Goal: Communication & Community: Answer question/provide support

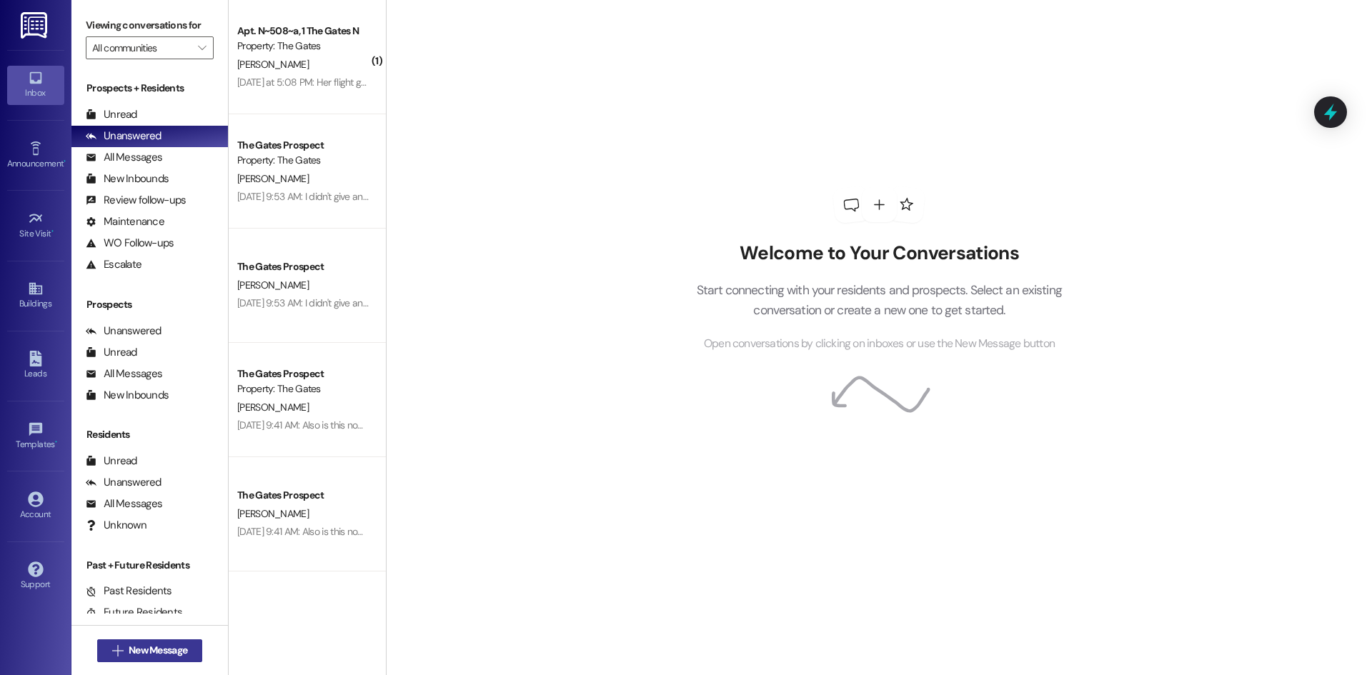
click at [174, 645] on span "New Message" at bounding box center [158, 650] width 59 height 15
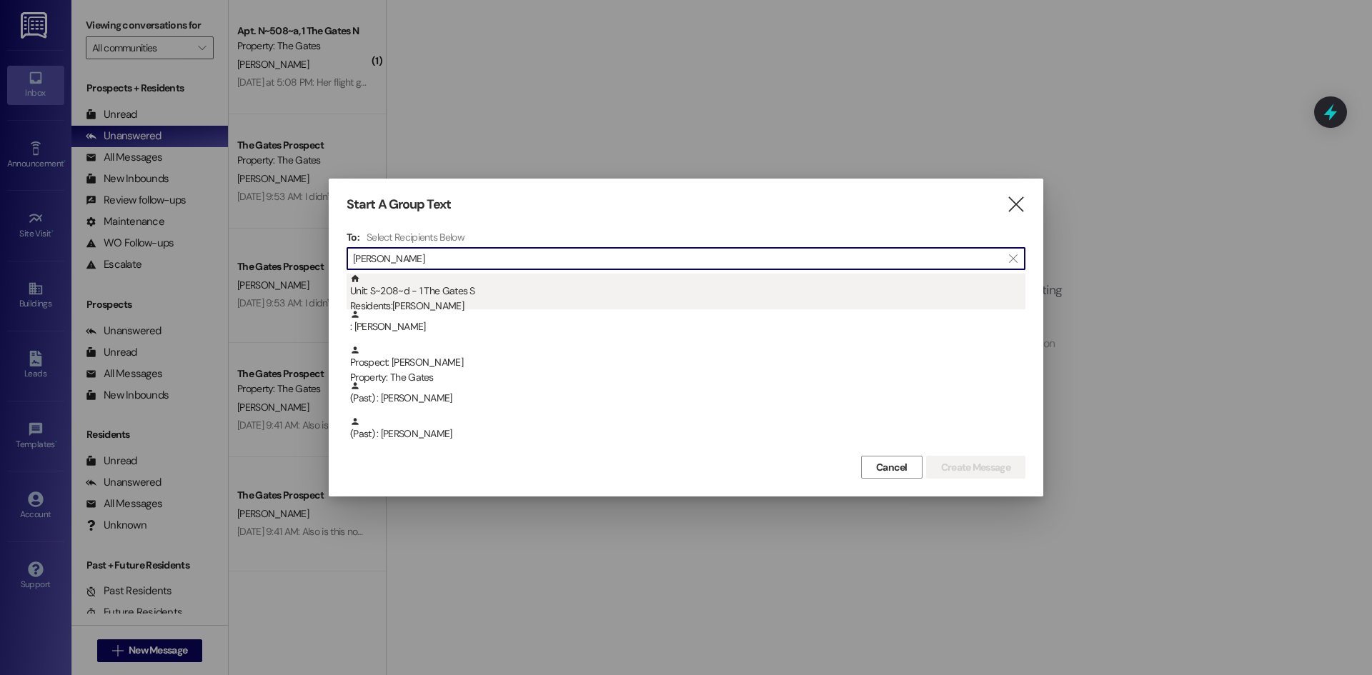
type input "[PERSON_NAME]"
click at [487, 293] on div "Unit: S~208~d - 1 The Gates S Residents: [PERSON_NAME]" at bounding box center [687, 294] width 675 height 41
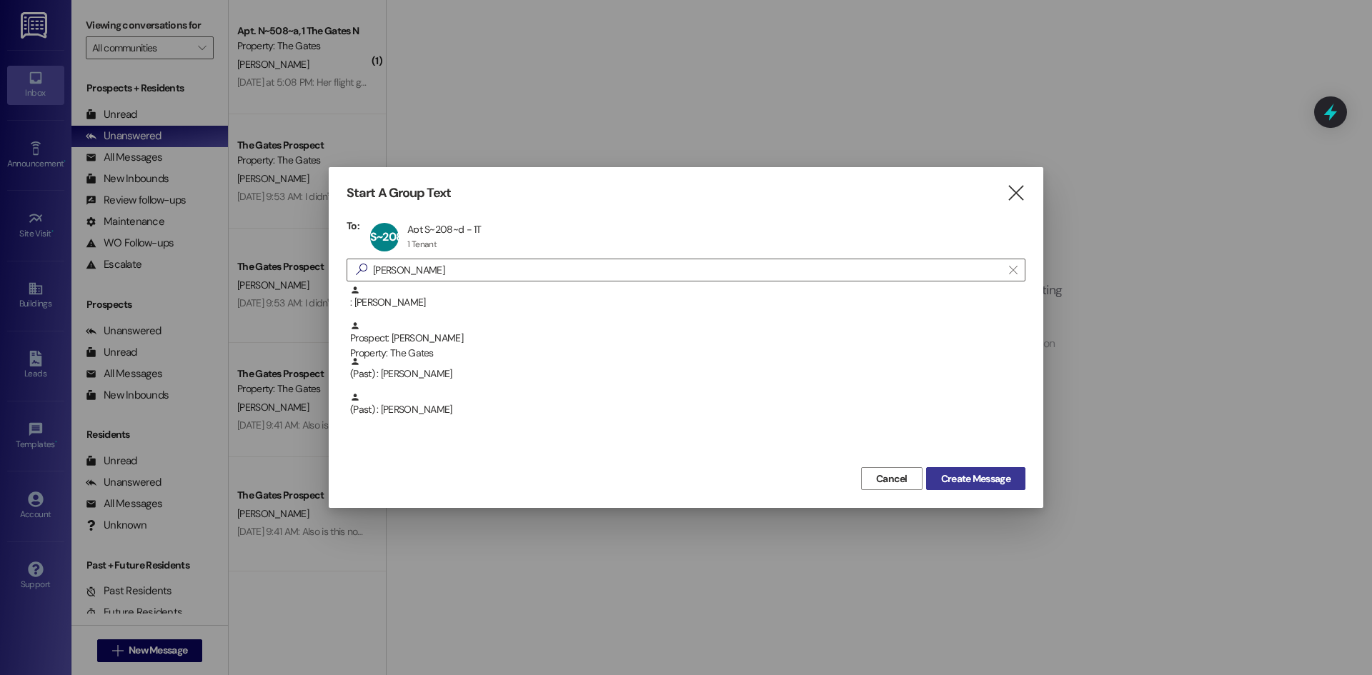
click at [989, 479] on span "Create Message" at bounding box center [975, 479] width 69 height 15
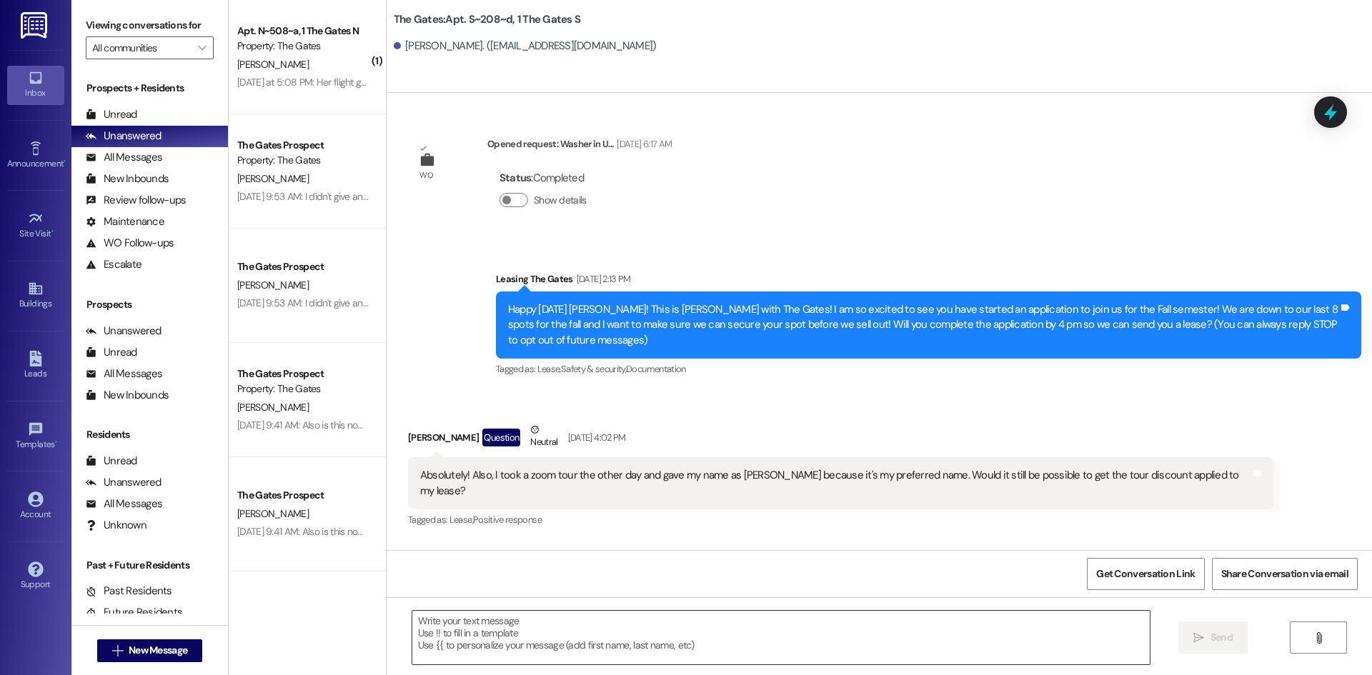
scroll to position [19363, 0]
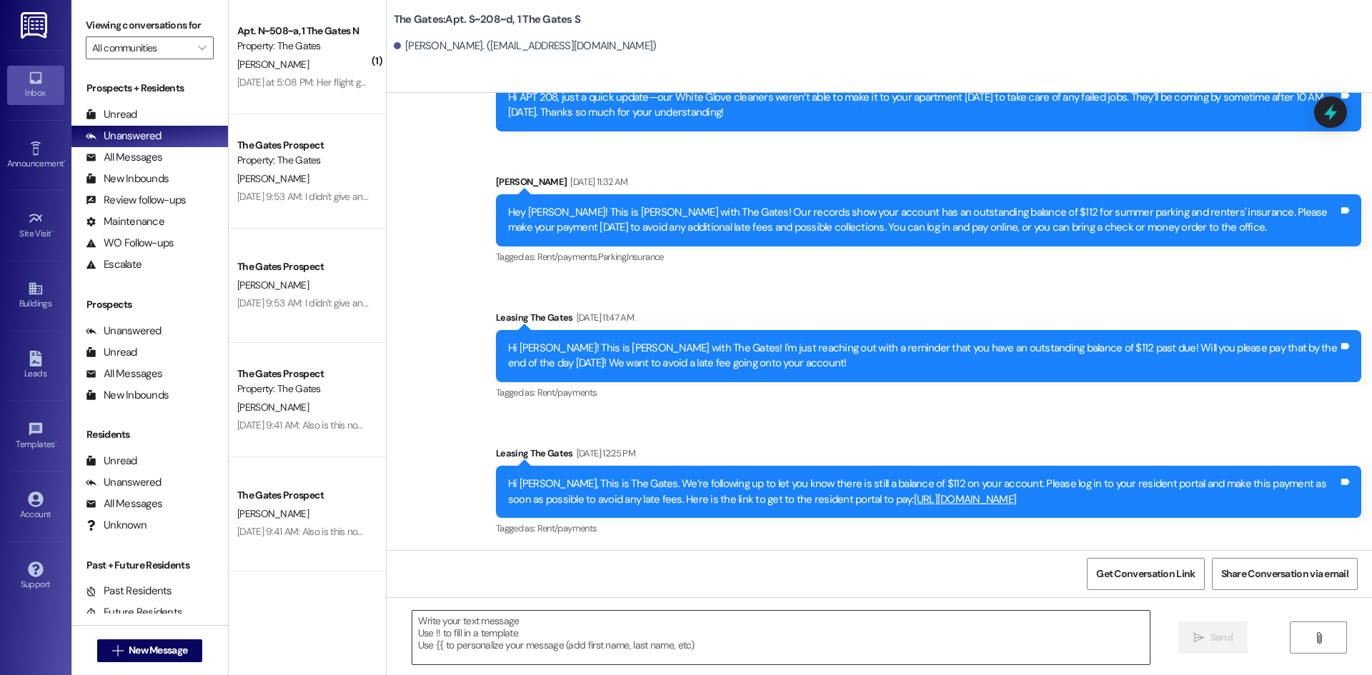
click at [494, 635] on textarea at bounding box center [780, 638] width 737 height 54
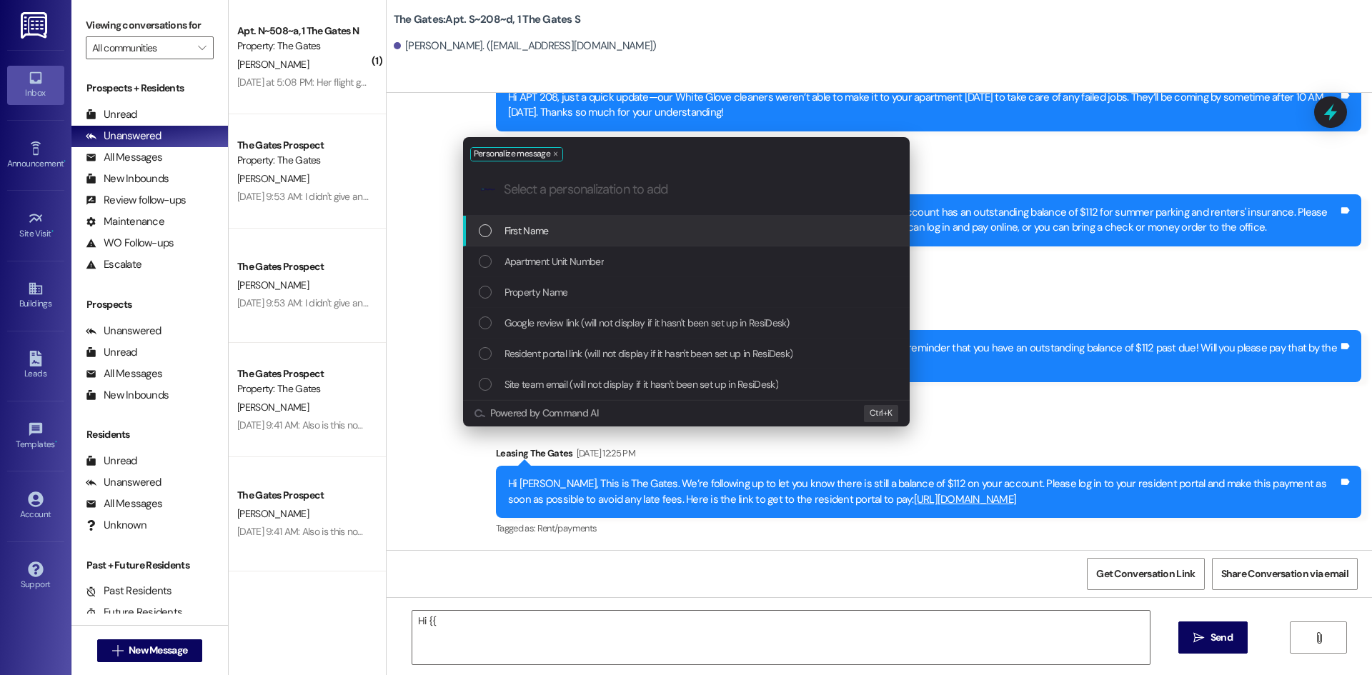
click at [601, 229] on div "First Name" at bounding box center [688, 231] width 418 height 16
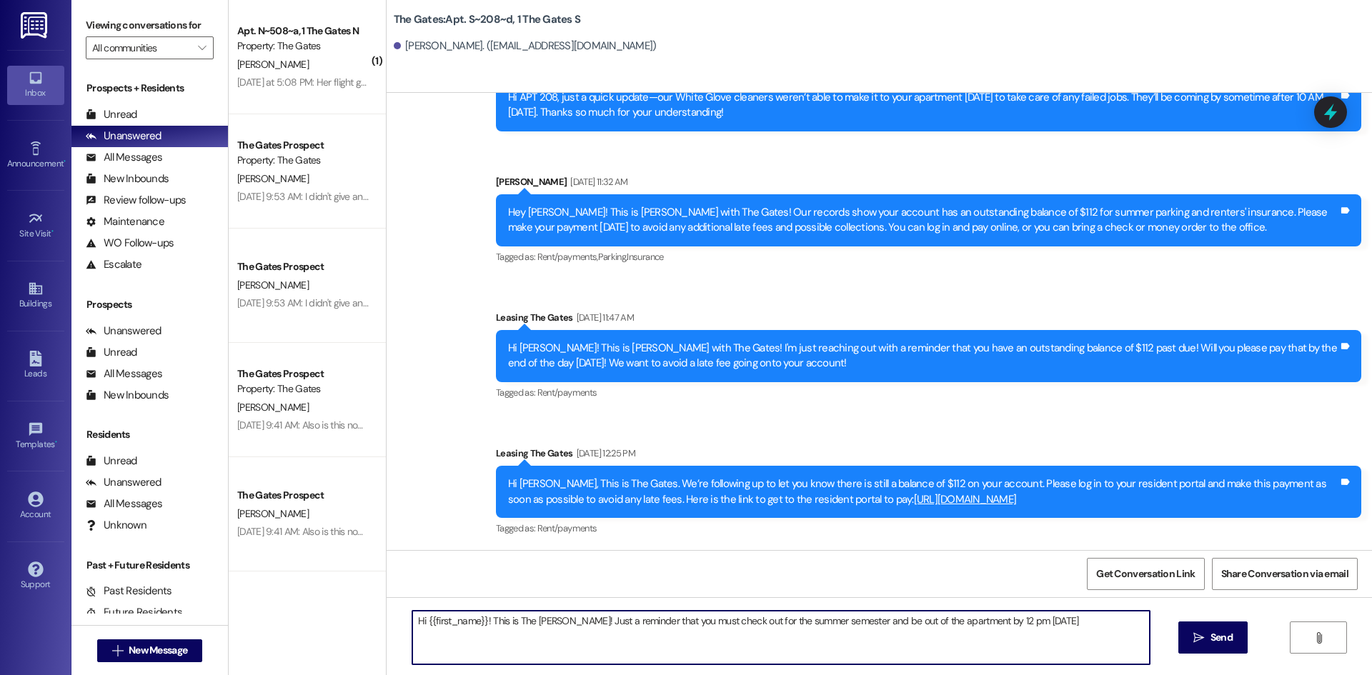
drag, startPoint x: 682, startPoint y: 622, endPoint x: 660, endPoint y: 623, distance: 22.9
click at [660, 623] on textarea "Hi {{first_name}}! This is The [PERSON_NAME]! Just a reminder that you must che…" at bounding box center [780, 638] width 737 height 54
click at [723, 620] on textarea "Hi {{first_name}}! This is The [PERSON_NAME]! Just a reminder that you have not…" at bounding box center [780, 638] width 737 height 54
drag, startPoint x: 860, startPoint y: 618, endPoint x: 876, endPoint y: 620, distance: 15.8
click at [860, 618] on textarea "Hi {{first_name}}! This is The [PERSON_NAME]! Just a reminder that you have not…" at bounding box center [780, 638] width 737 height 54
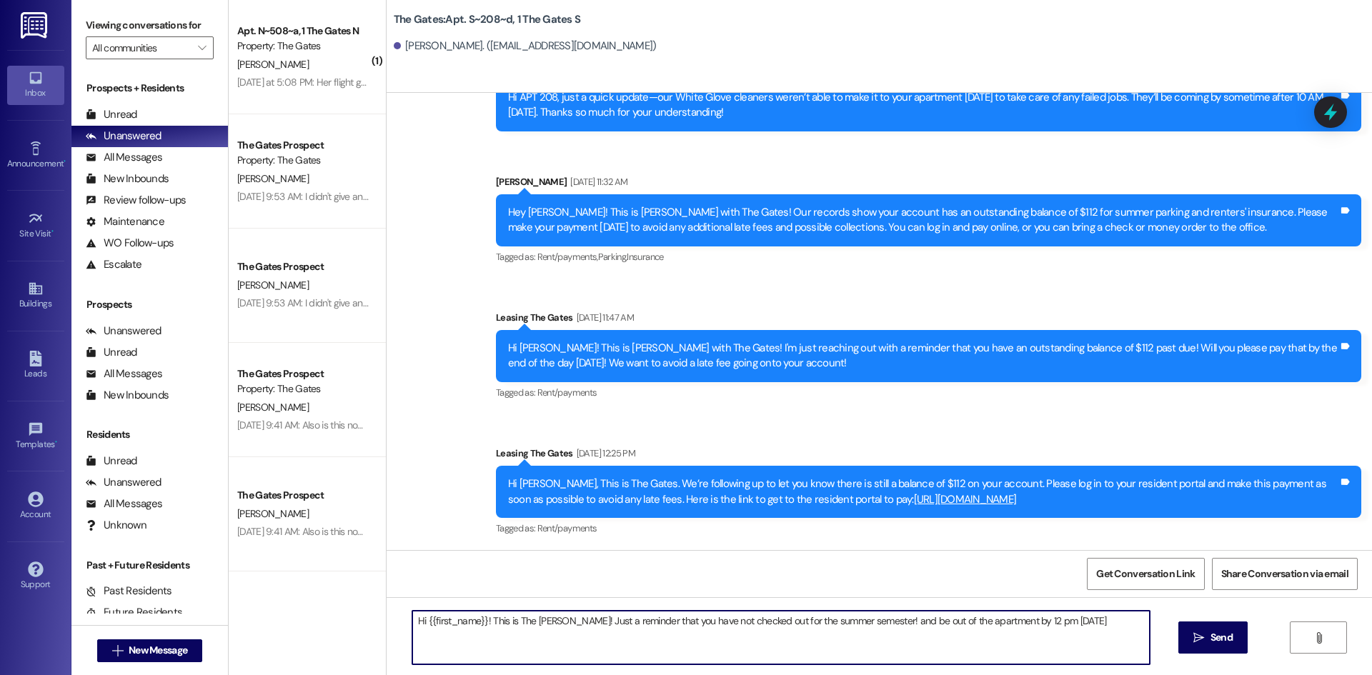
drag, startPoint x: 1070, startPoint y: 616, endPoint x: 863, endPoint y: 622, distance: 206.6
click at [863, 622] on textarea "Hi {{first_name}}! This is The [PERSON_NAME]! Just a reminder that you have not…" at bounding box center [780, 638] width 737 height 54
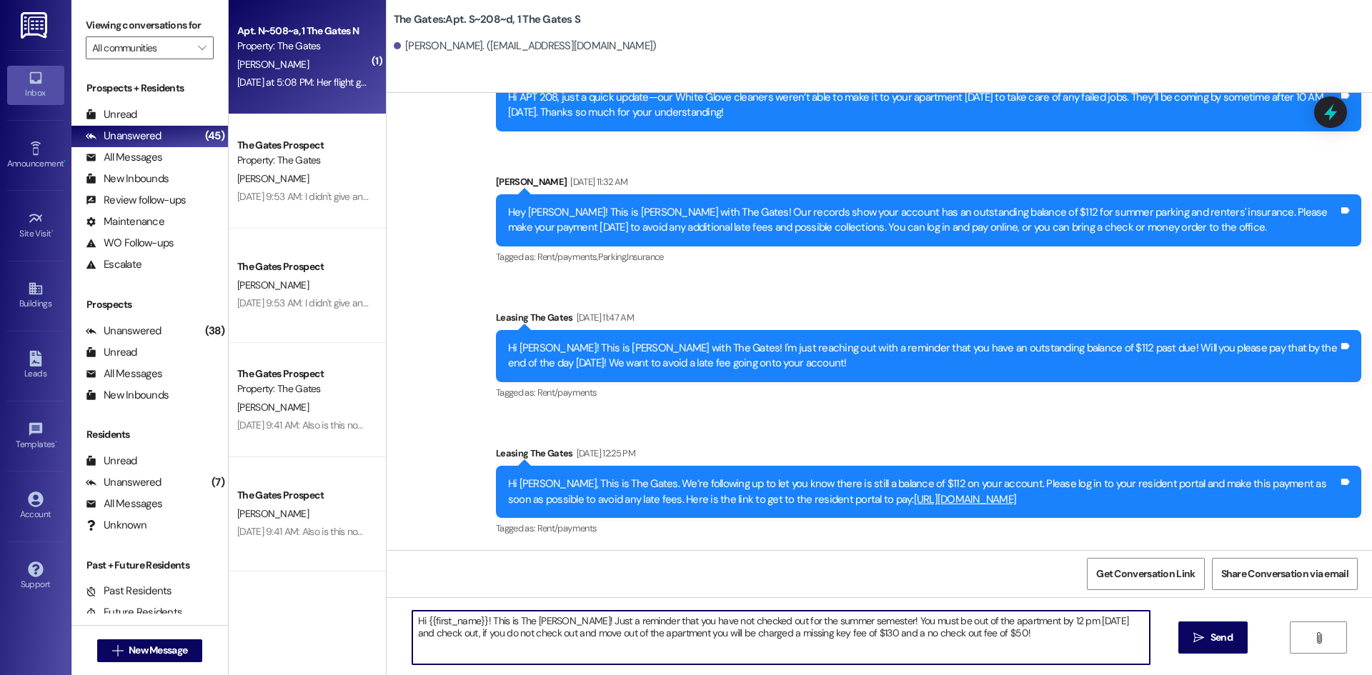
type textarea "Hi {{first_name}}! This is The [PERSON_NAME]! Just a reminder that you have not…"
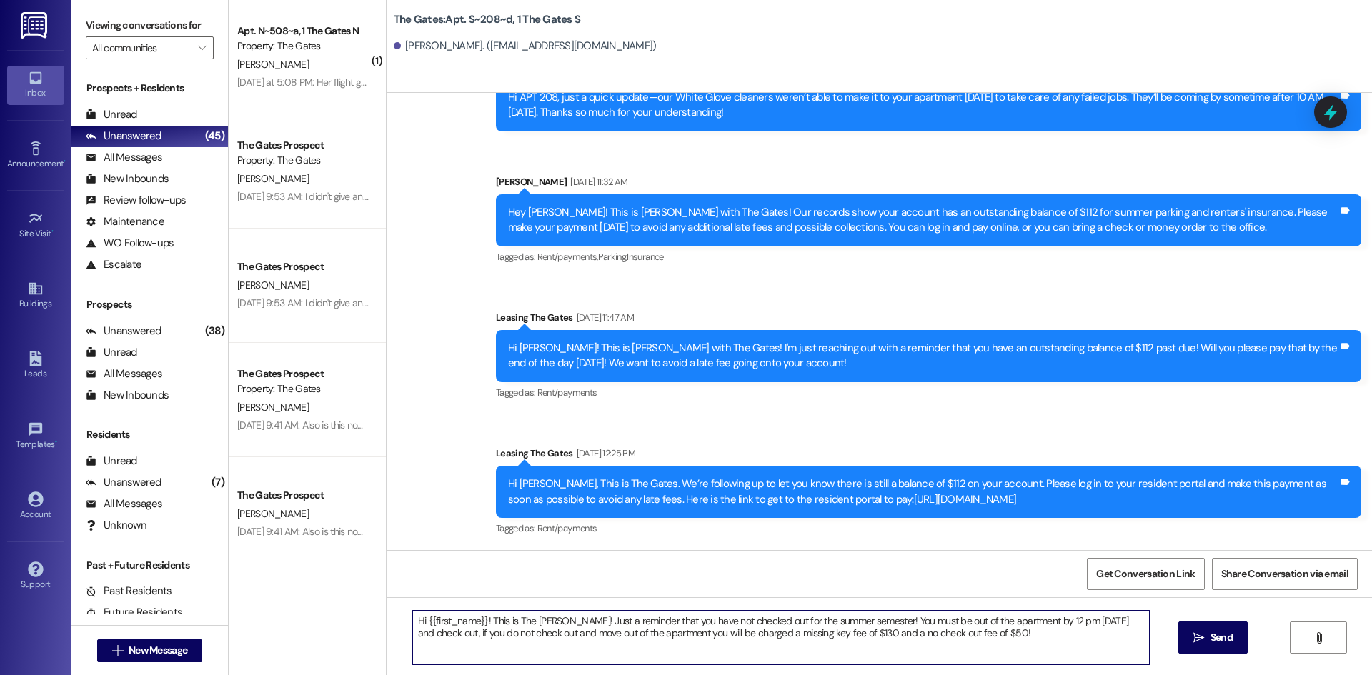
click at [537, 630] on textarea "Hi {{first_name}}! This is The [PERSON_NAME]! Just a reminder that you have not…" at bounding box center [780, 638] width 737 height 54
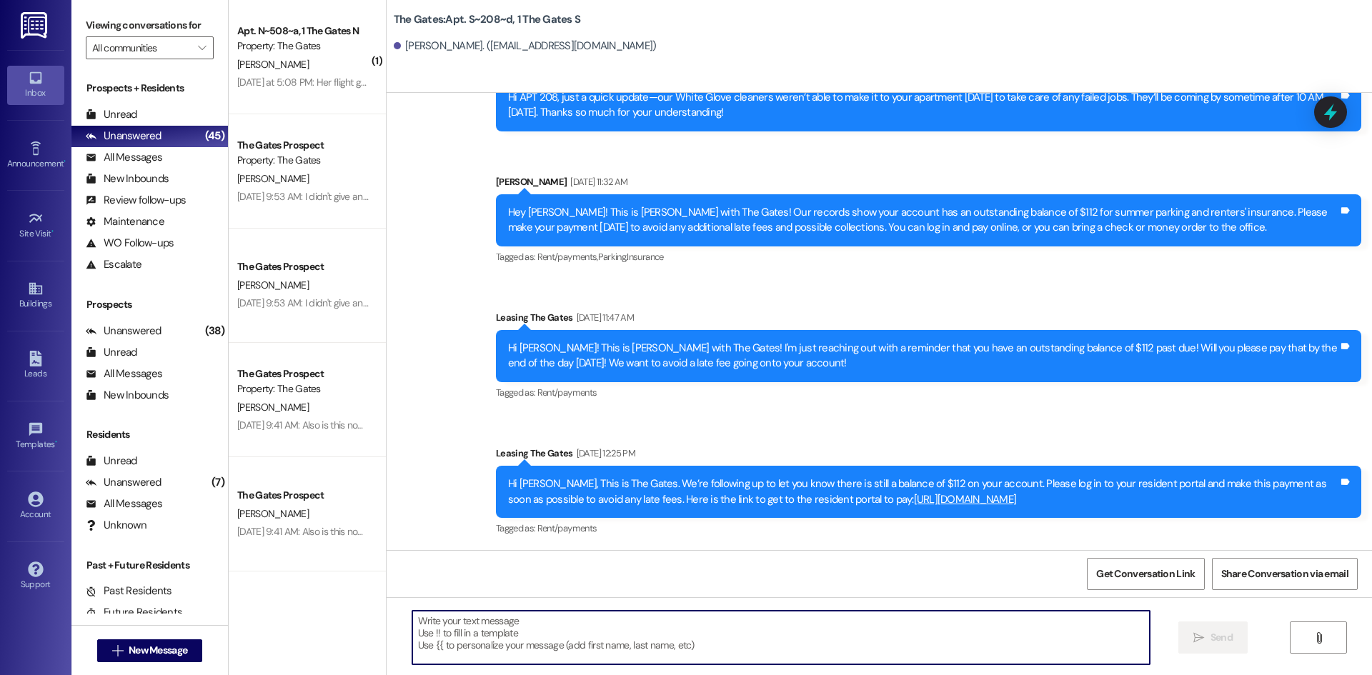
paste textarea "Hi {{first_name}}, this is The [PERSON_NAME]! This is a friendly reminder that …"
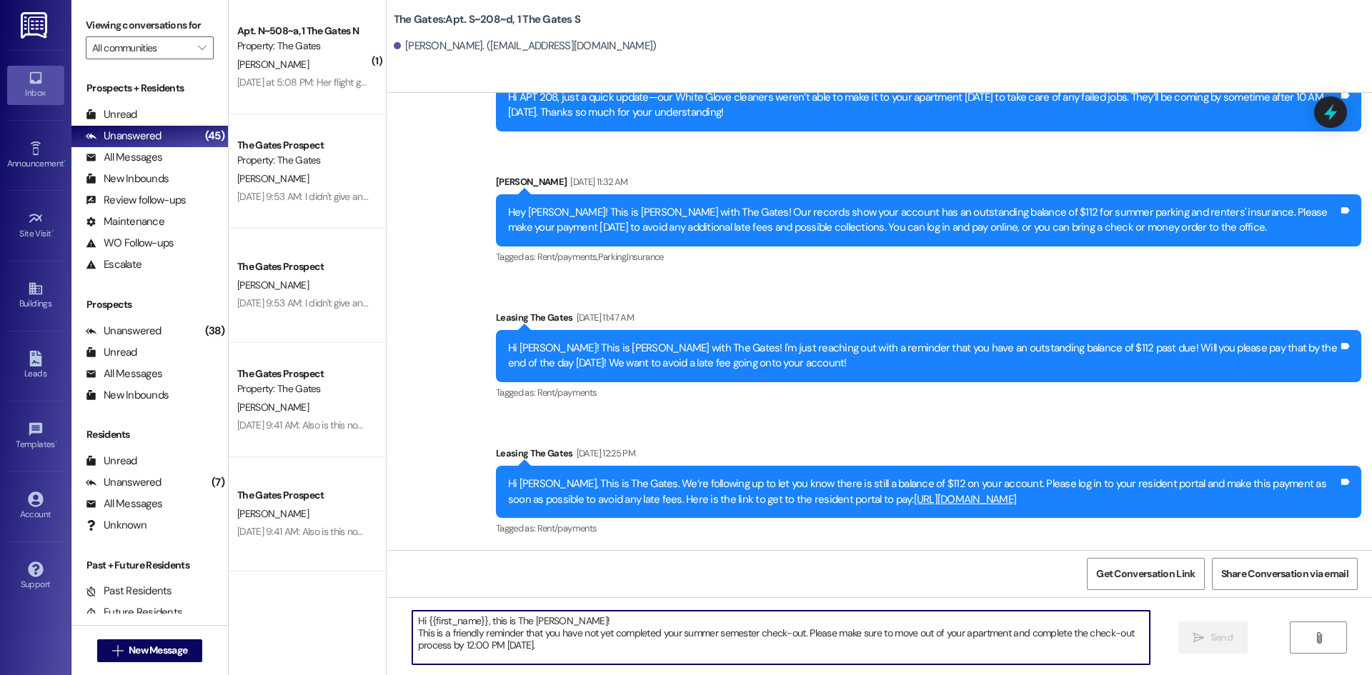
scroll to position [36, 0]
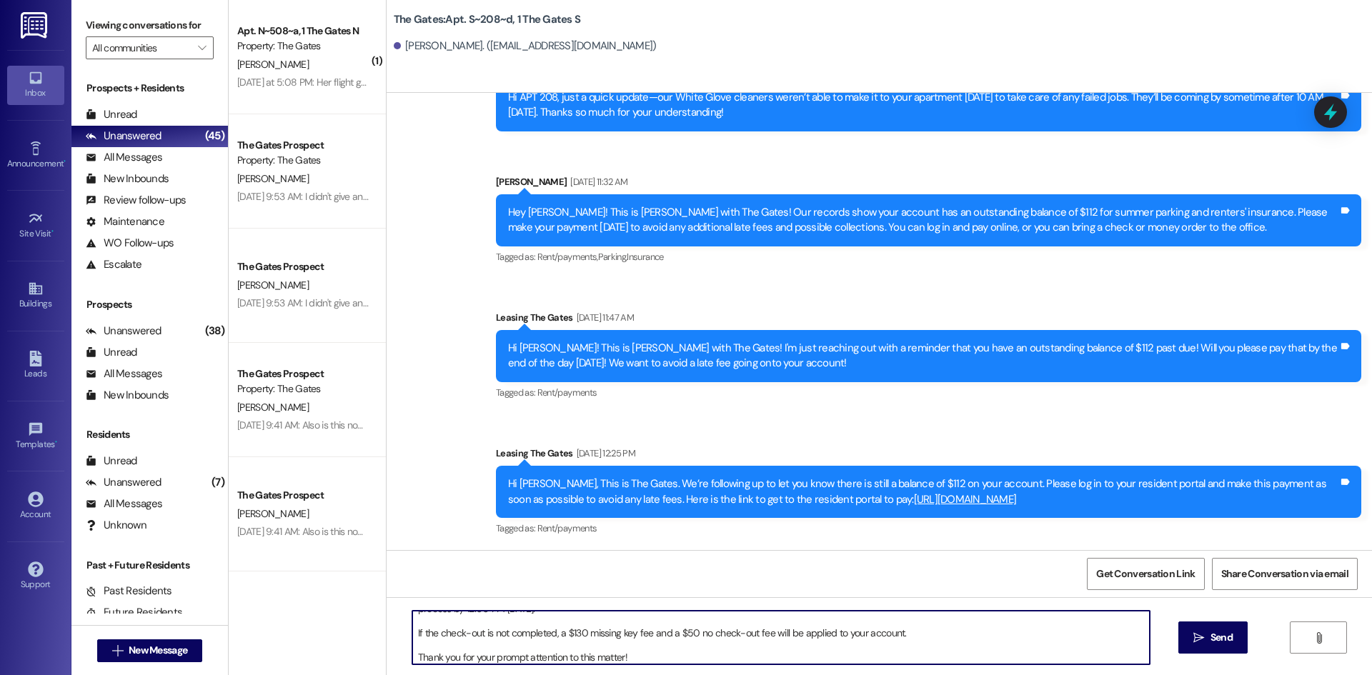
click at [412, 661] on textarea "Hi {{first_name}}, this is The [PERSON_NAME]! This is a friendly reminder that …" at bounding box center [780, 638] width 737 height 54
click at [412, 646] on textarea "Hi {{first_name}}, this is The [PERSON_NAME]! This is a friendly reminder that …" at bounding box center [780, 638] width 737 height 54
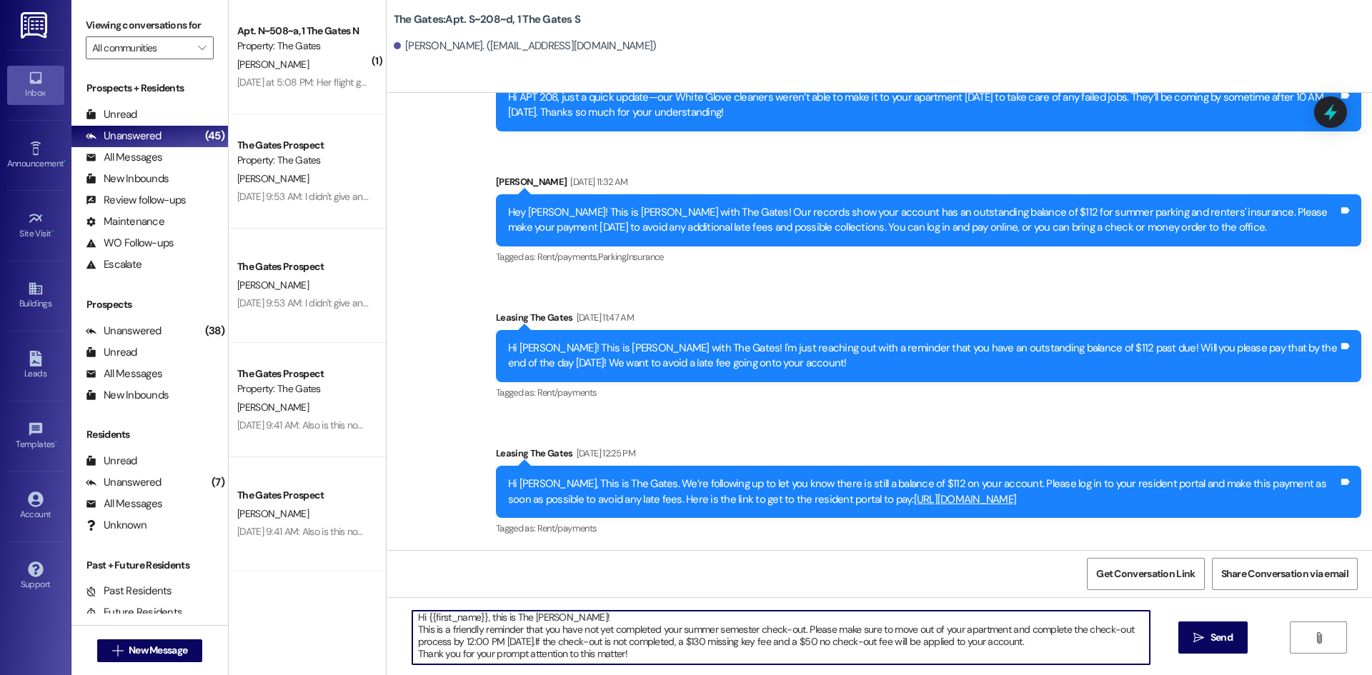
scroll to position [4, 0]
click at [412, 626] on textarea "Hi {{first_name}}, this is The [PERSON_NAME]! This is a friendly reminder that …" at bounding box center [780, 638] width 737 height 54
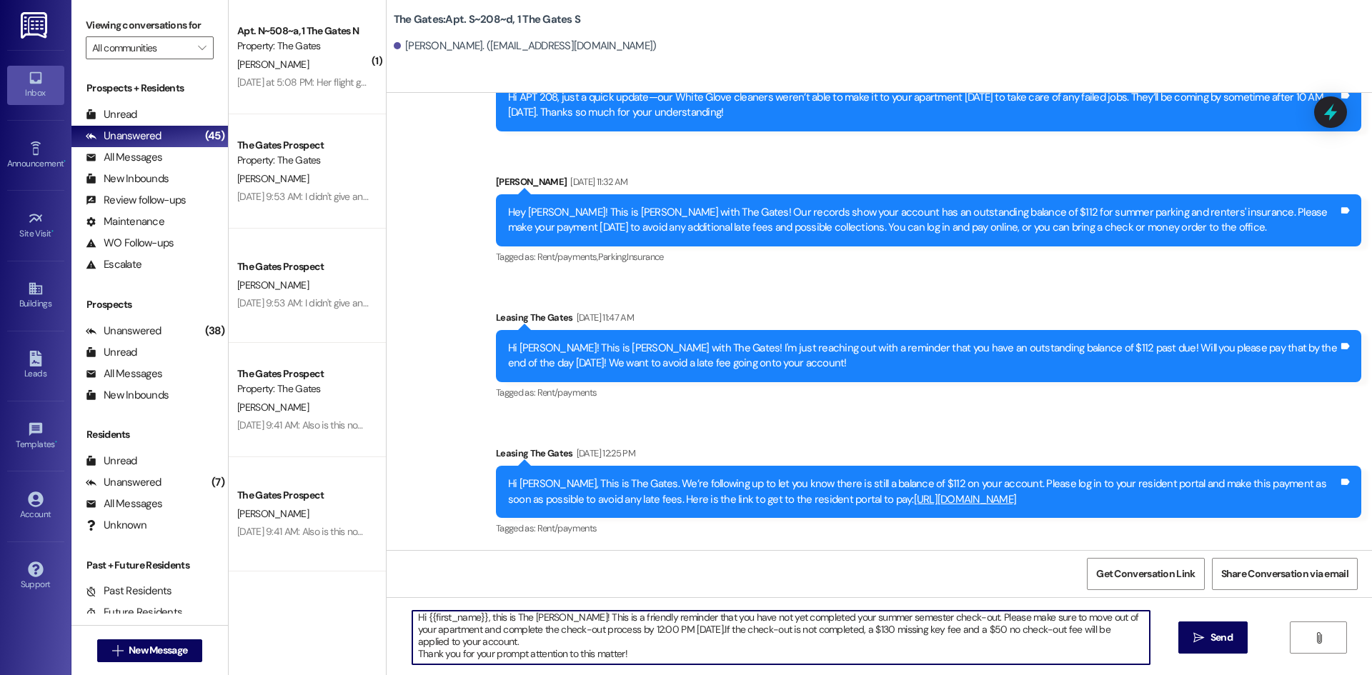
click at [412, 652] on textarea "Hi {{first_name}}, this is The [PERSON_NAME]! This is a friendly reminder that …" at bounding box center [780, 638] width 737 height 54
click at [690, 633] on textarea "Hi {{first_name}}, this is The [PERSON_NAME]! This is a friendly reminder that …" at bounding box center [780, 638] width 737 height 54
click at [444, 644] on textarea "Hi {{first_name}}, this is The [PERSON_NAME]! This is a friendly reminder that …" at bounding box center [780, 638] width 737 height 54
click at [482, 620] on textarea "Hi {{first_name}}, this is The [PERSON_NAME]! This is a friendly reminder that …" at bounding box center [780, 638] width 737 height 54
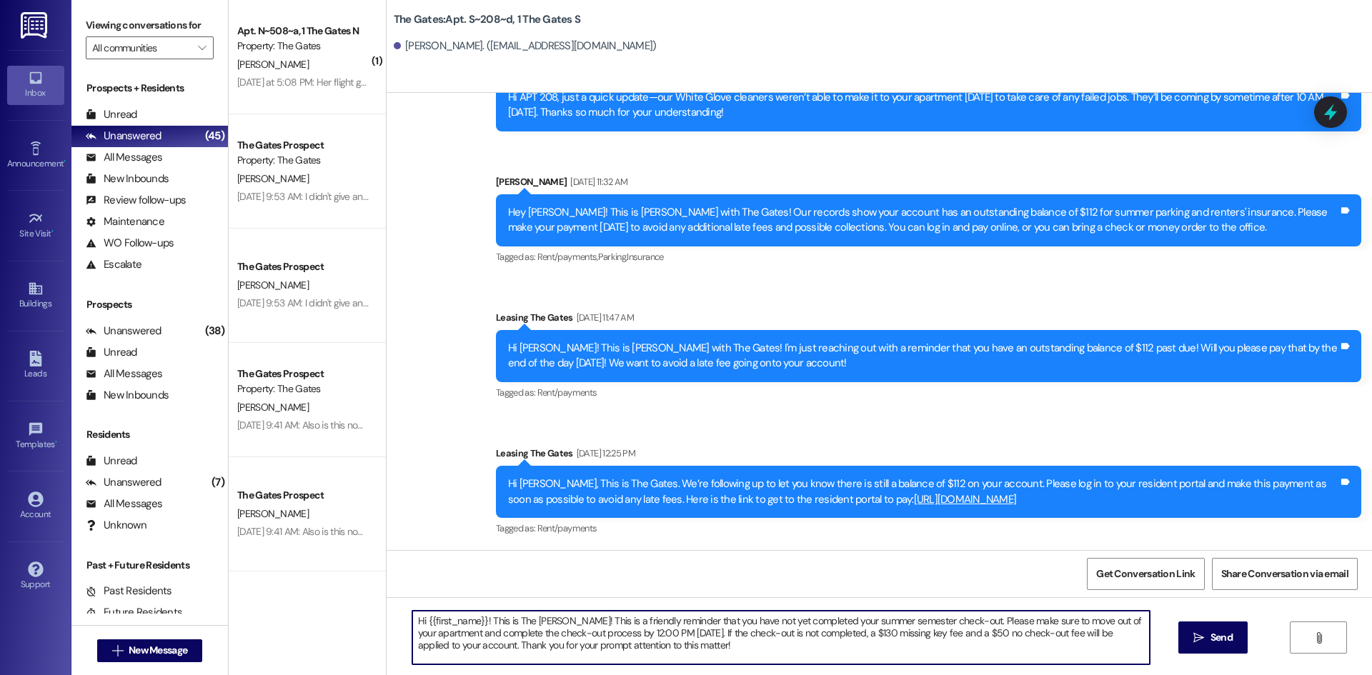
drag, startPoint x: 476, startPoint y: 619, endPoint x: 429, endPoint y: 624, distance: 47.4
click at [426, 625] on textarea "Hi {{first_name}}! This is The [PERSON_NAME]! This is a friendly reminder that …" at bounding box center [780, 638] width 737 height 54
drag, startPoint x: 482, startPoint y: 622, endPoint x: 770, endPoint y: 700, distance: 298.5
click at [770, 675] on html "Inbox Go to Inbox Announcement • Send A Text Announcement Site Visit • Go to Si…" at bounding box center [686, 337] width 1372 height 675
type textarea "Hi {{first_name}}!"
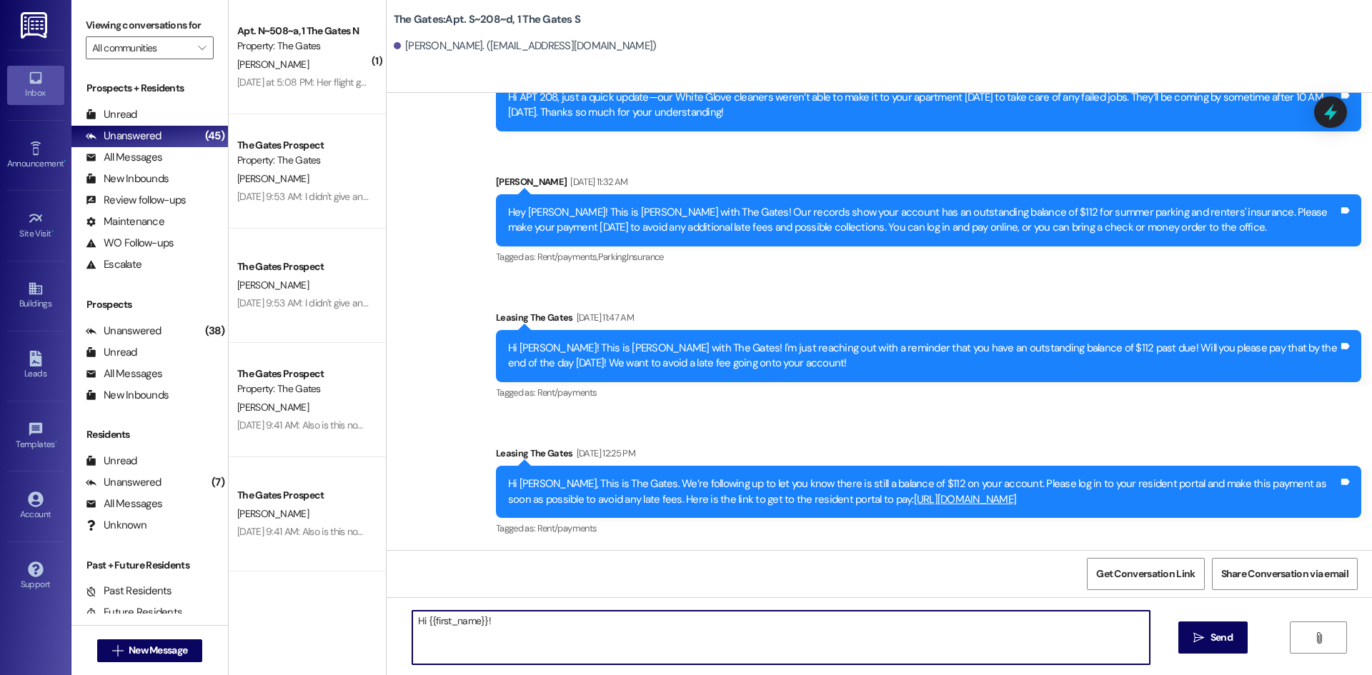
drag, startPoint x: 384, startPoint y: 617, endPoint x: 312, endPoint y: 604, distance: 72.7
click at [312, 604] on div "( 1 ) Apt. N~508~a, 1 The Gates N Property: The Gates [PERSON_NAME] [DATE] at 5…" at bounding box center [800, 337] width 1143 height 675
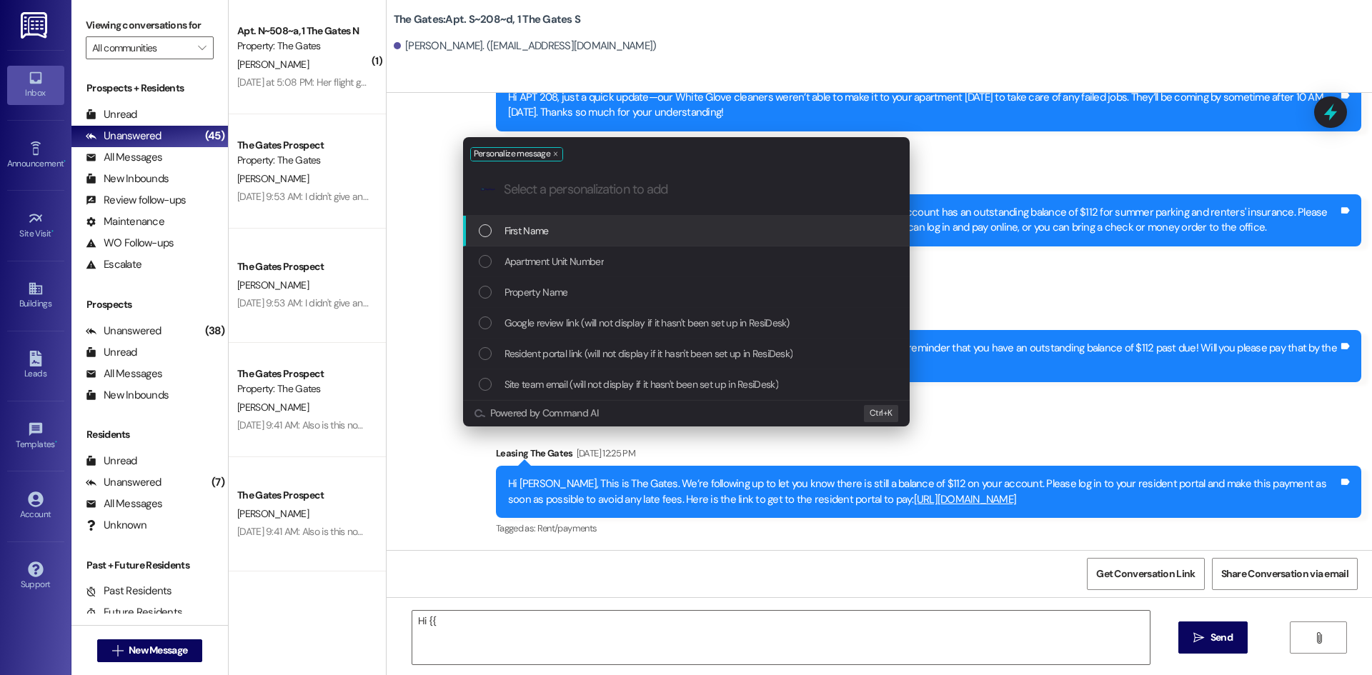
click at [540, 243] on div "First Name" at bounding box center [686, 231] width 447 height 31
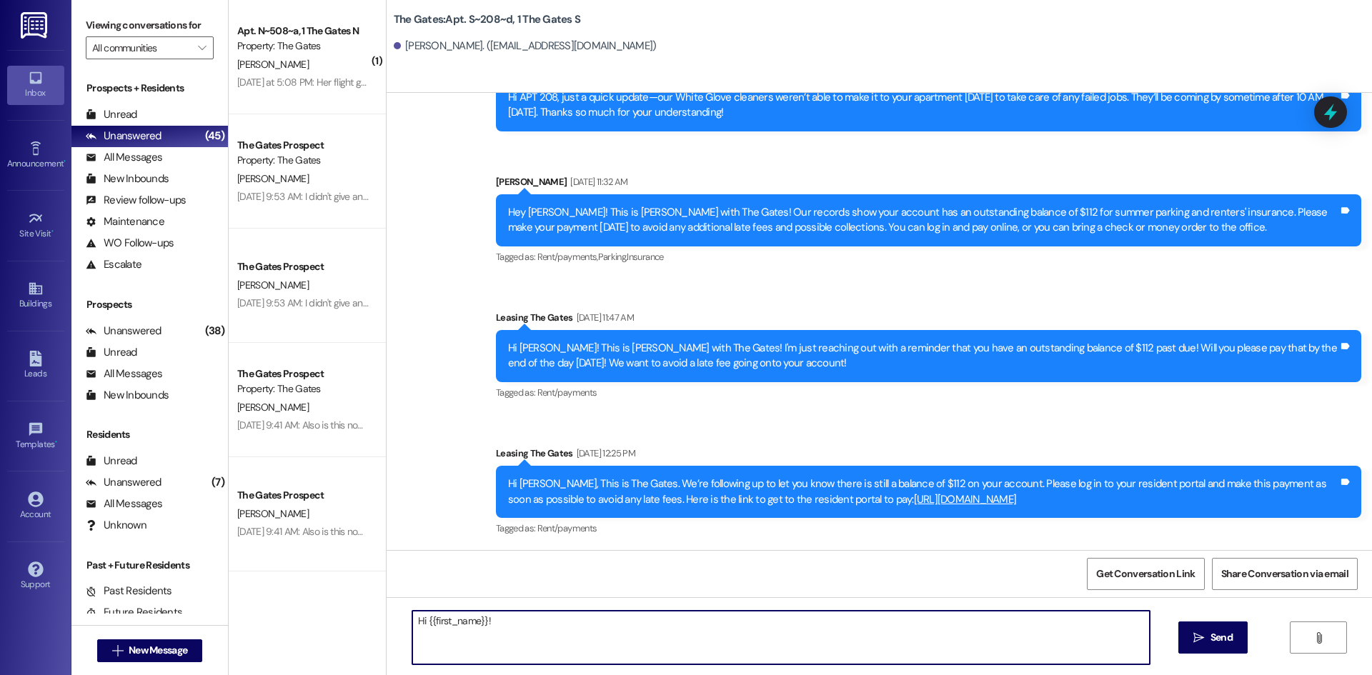
paste textarea "This is a friendly reminder that you have not yet completed your summer semeste…"
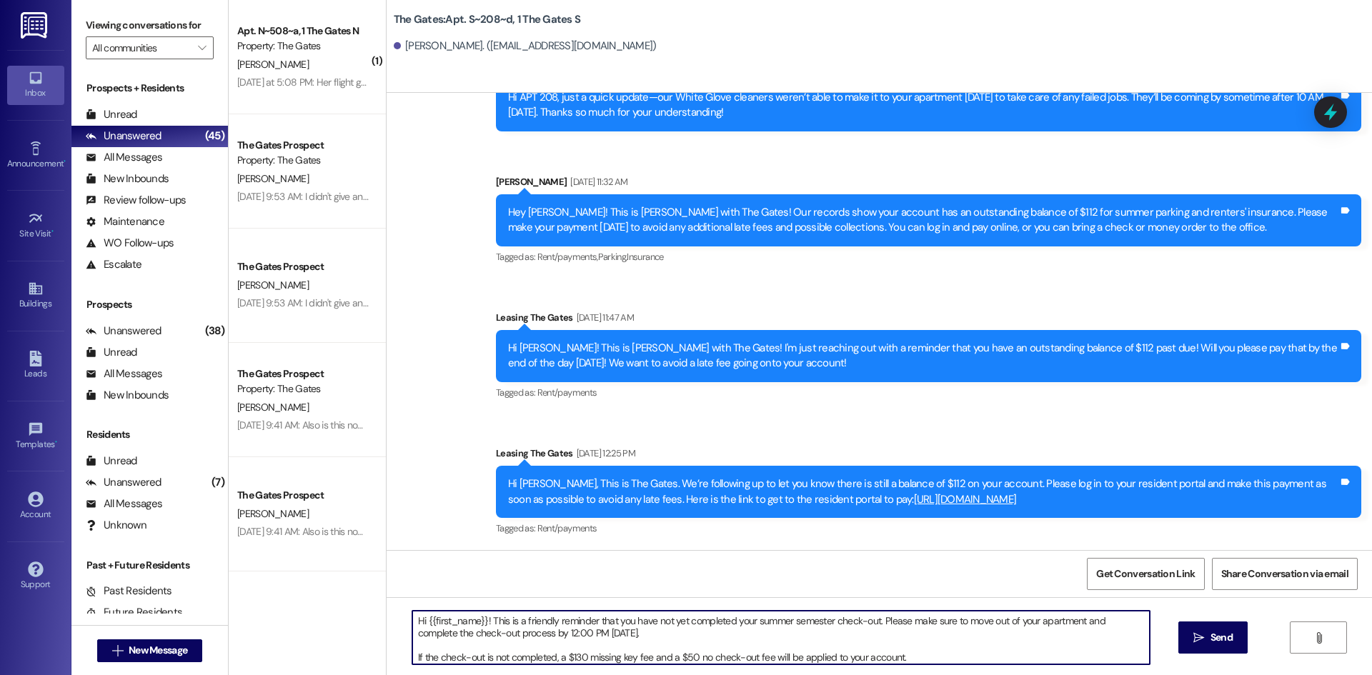
scroll to position [24, 0]
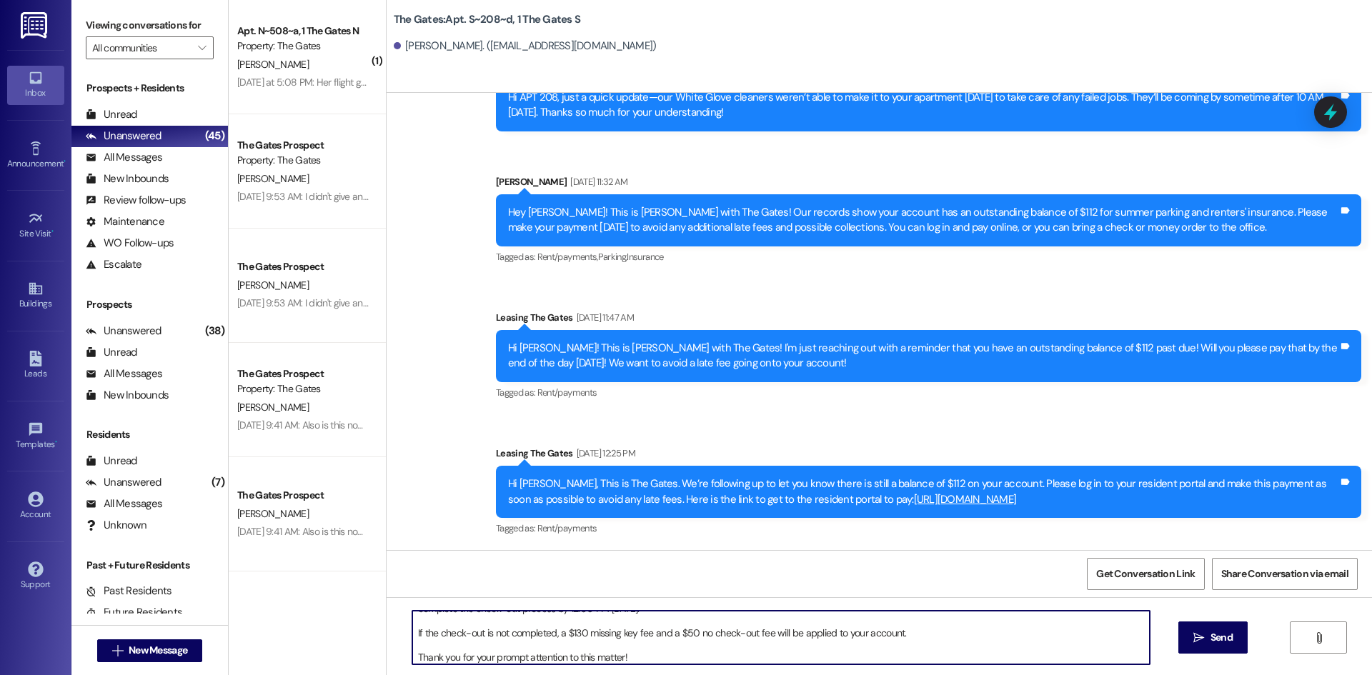
click at [412, 655] on textarea "Hi {{first_name}}! This is a friendly reminder that you have not yet completed …" at bounding box center [780, 638] width 737 height 54
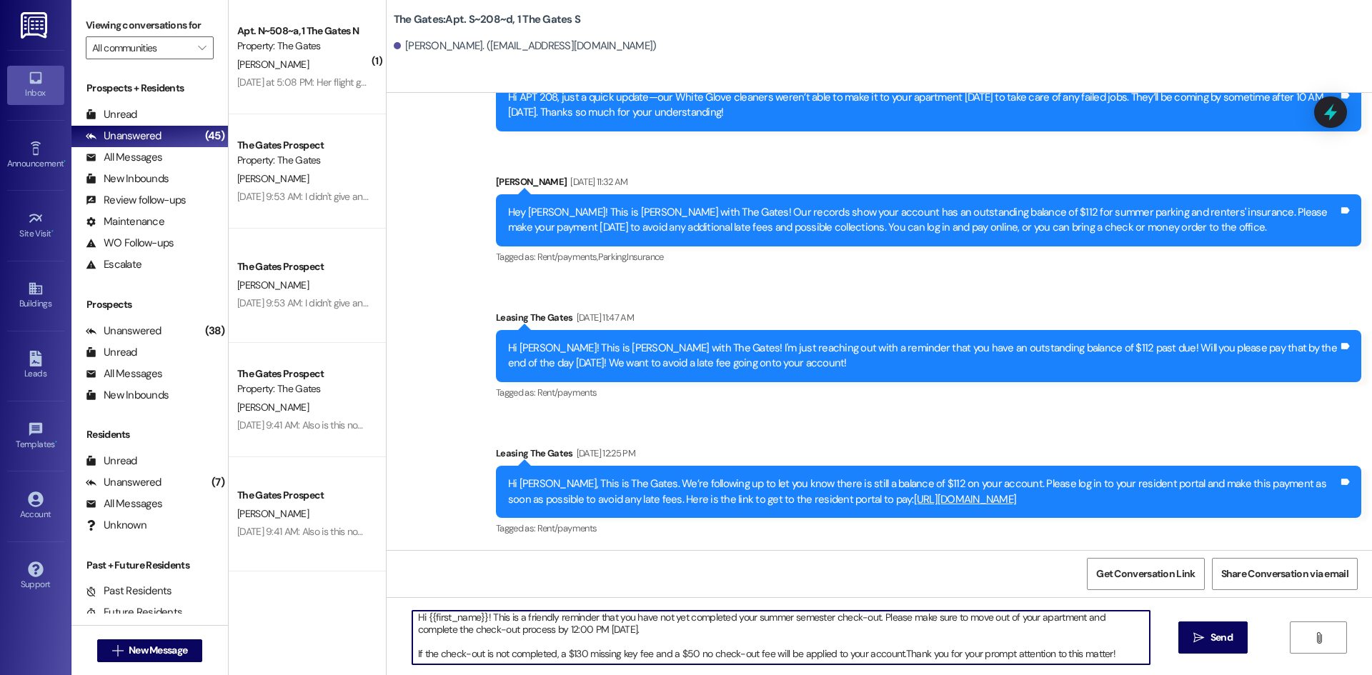
scroll to position [4, 0]
click at [412, 655] on textarea "Hi {{first_name}}! This is a friendly reminder that you have not yet completed …" at bounding box center [780, 638] width 737 height 54
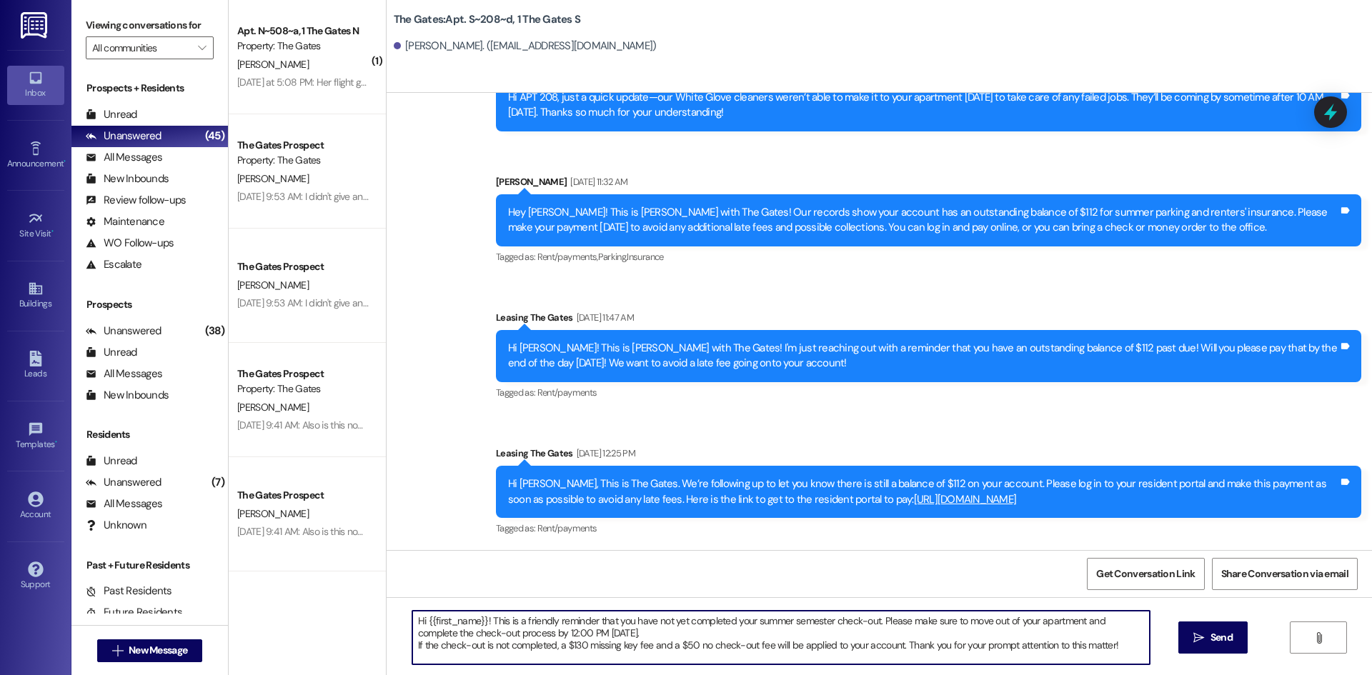
scroll to position [0, 0]
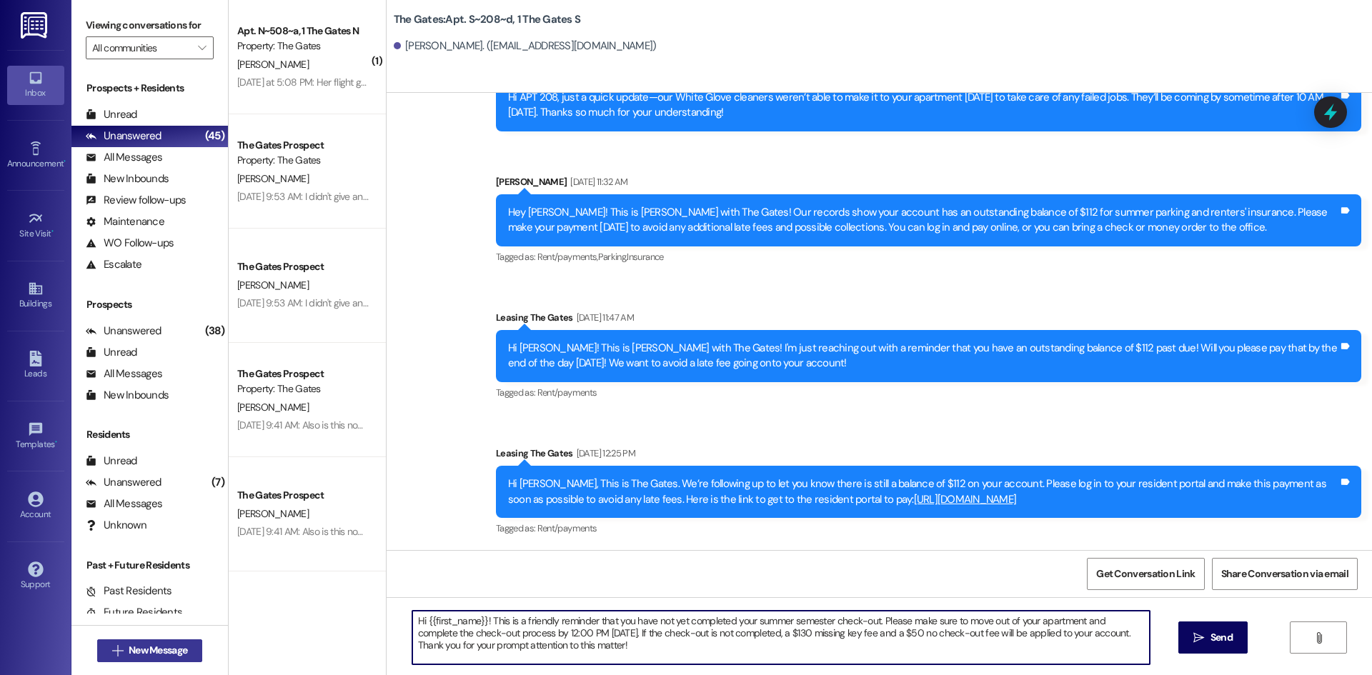
type textarea "Hi {{first_name}}! This is a friendly reminder that you have not yet completed …"
click at [159, 655] on span "New Message" at bounding box center [158, 650] width 59 height 15
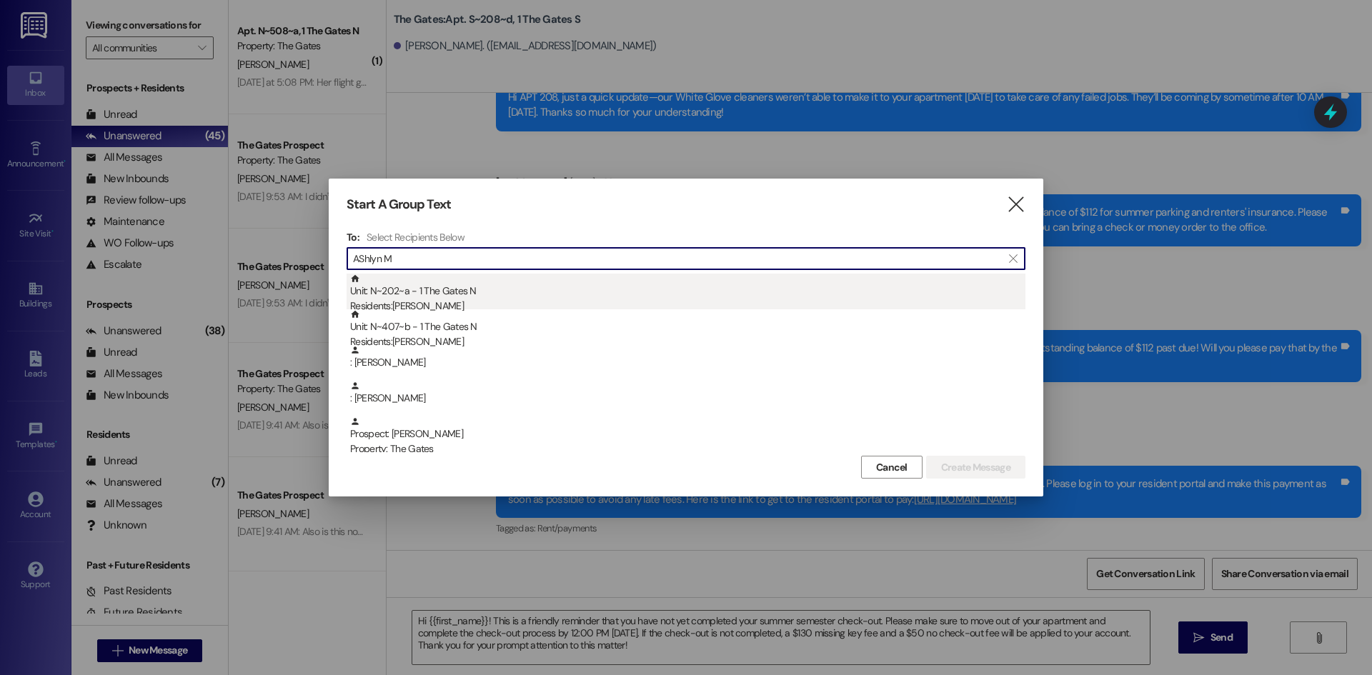
type input "AShlyn M"
click at [476, 294] on div "Unit: N~202~a - 1 The Gates N Residents: [PERSON_NAME]" at bounding box center [687, 294] width 675 height 41
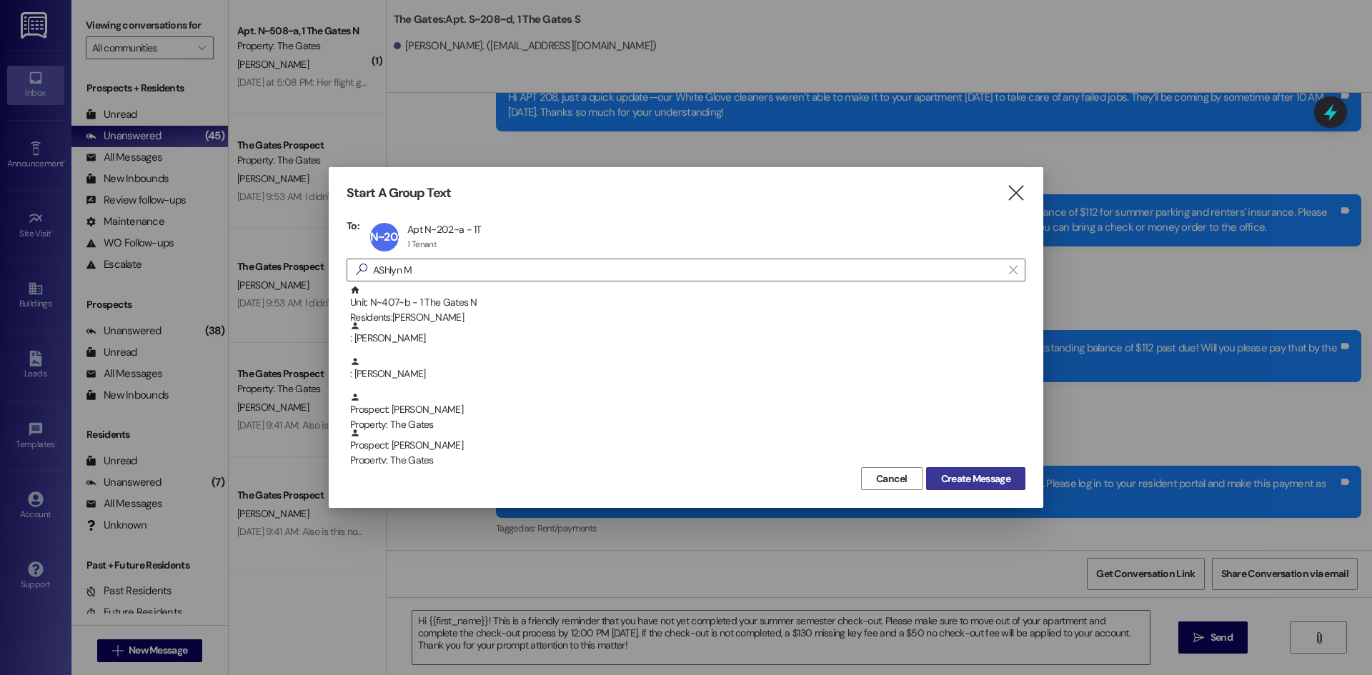
click at [954, 472] on span "Create Message" at bounding box center [975, 479] width 69 height 15
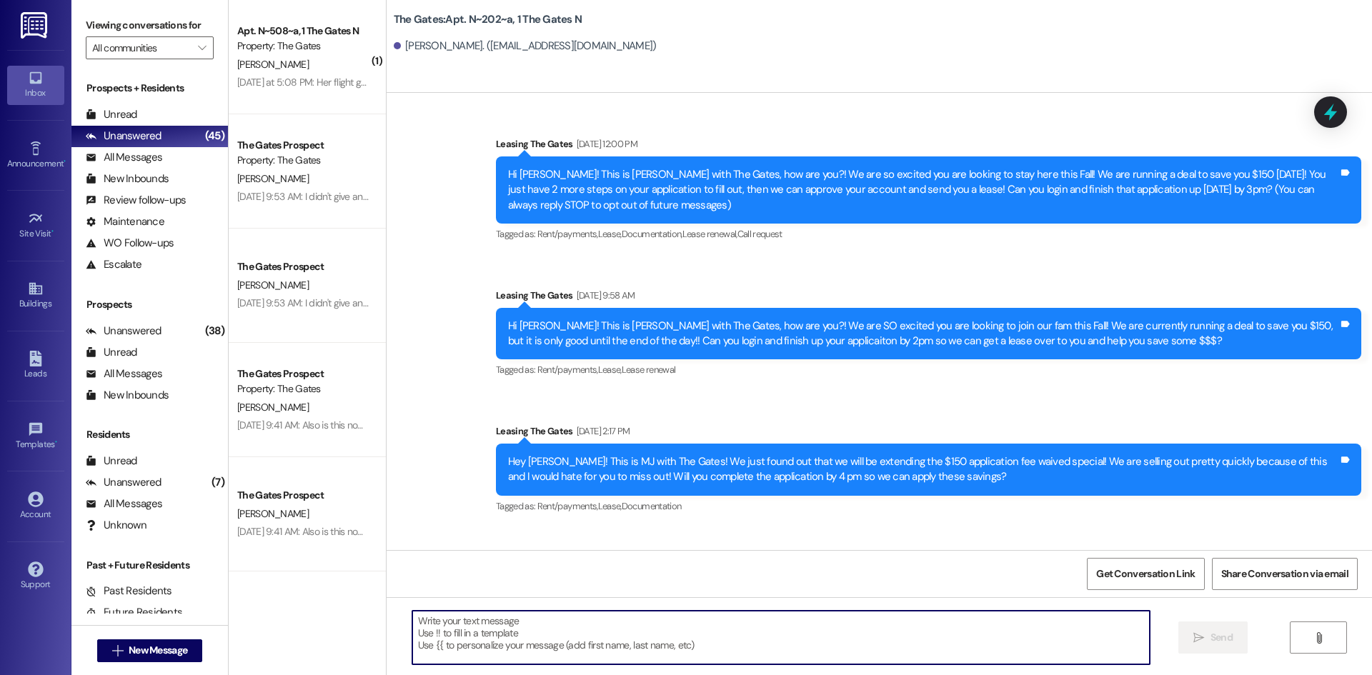
scroll to position [41831, 0]
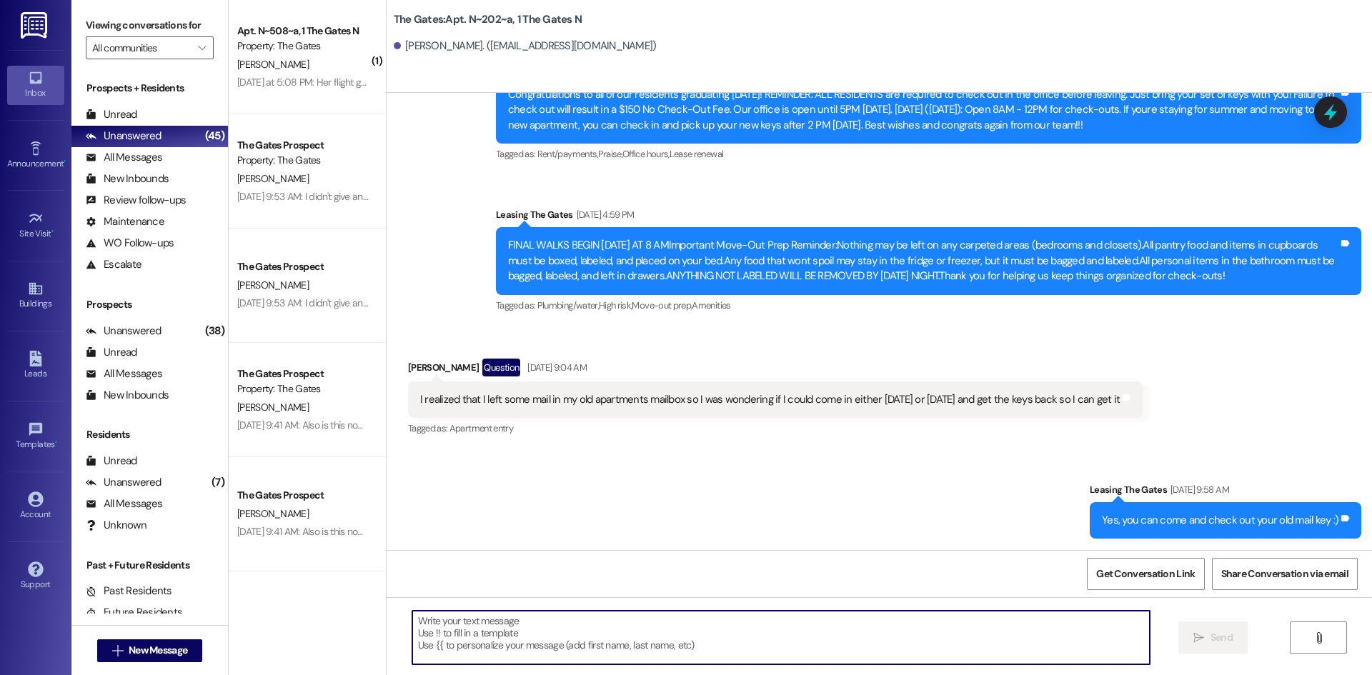
click at [474, 641] on textarea at bounding box center [780, 638] width 737 height 54
paste textarea "Hi {{first_name}}! This is a friendly reminder that you have not yet completed …"
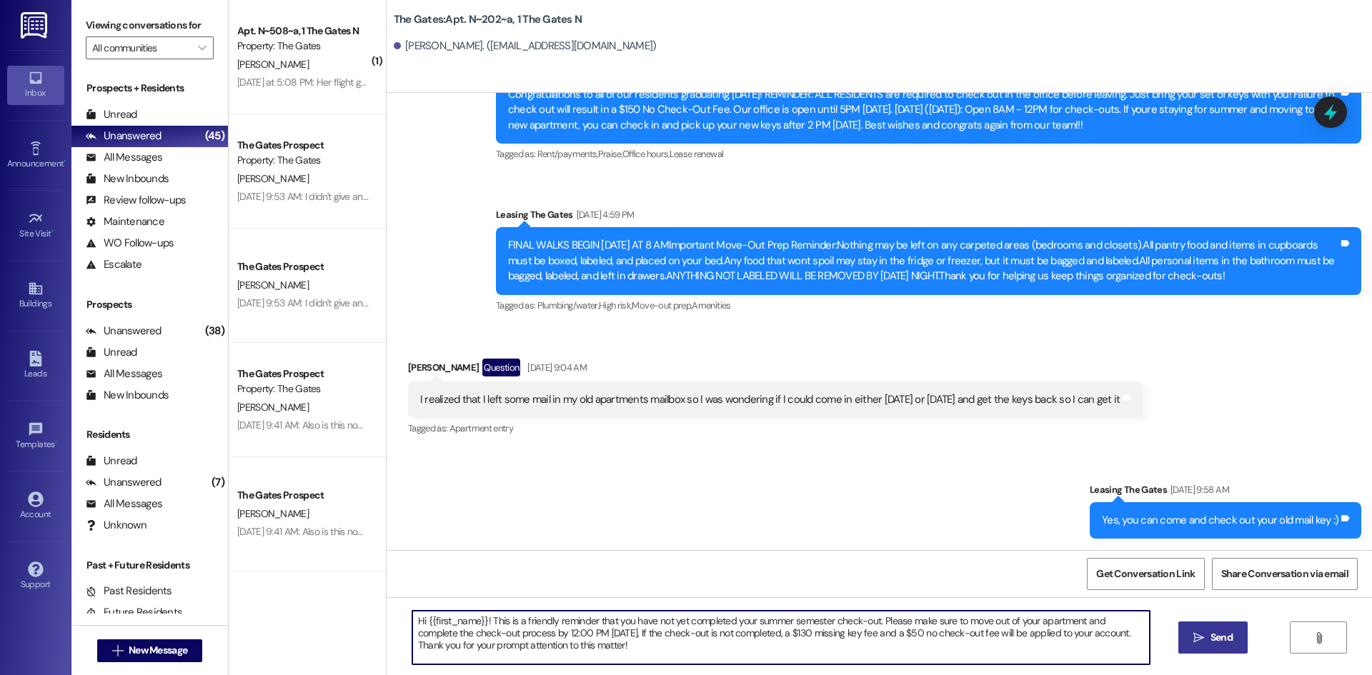
type textarea "Hi {{first_name}}! This is a friendly reminder that you have not yet completed …"
click at [1216, 636] on span "Send" at bounding box center [1222, 637] width 22 height 15
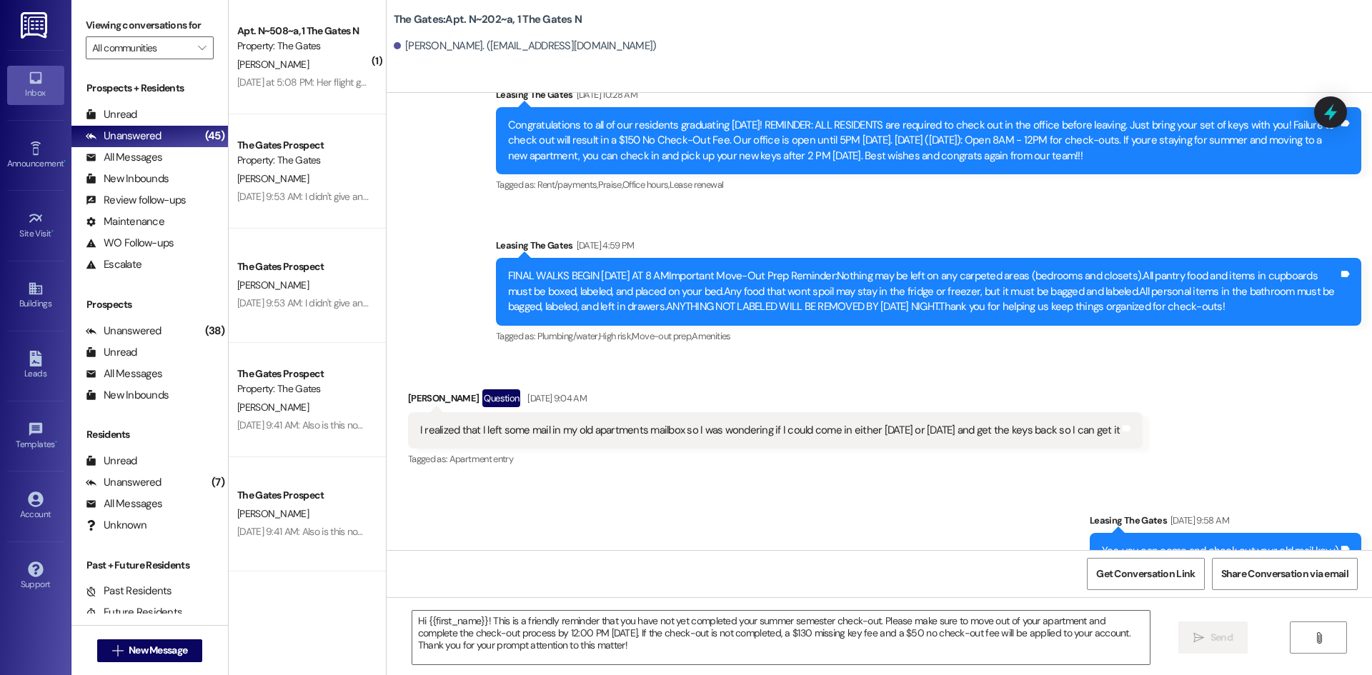
scroll to position [41730, 0]
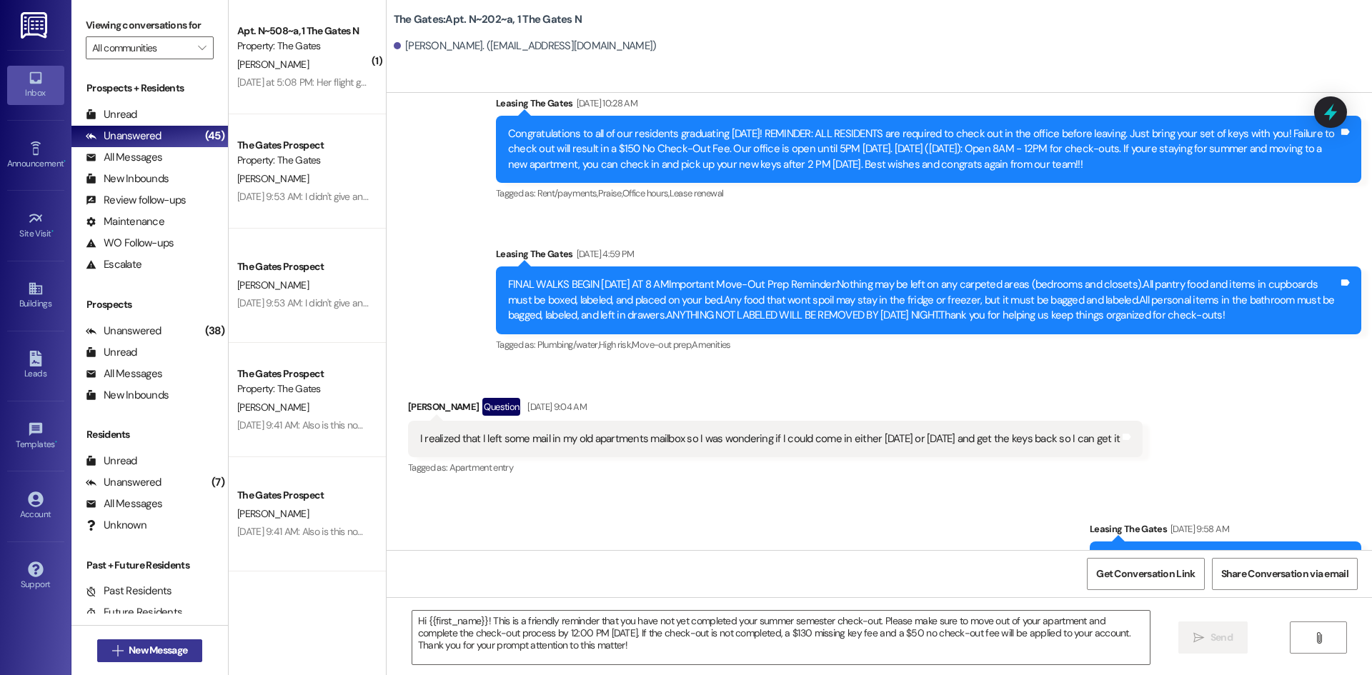
click at [183, 655] on span "New Message" at bounding box center [158, 650] width 59 height 15
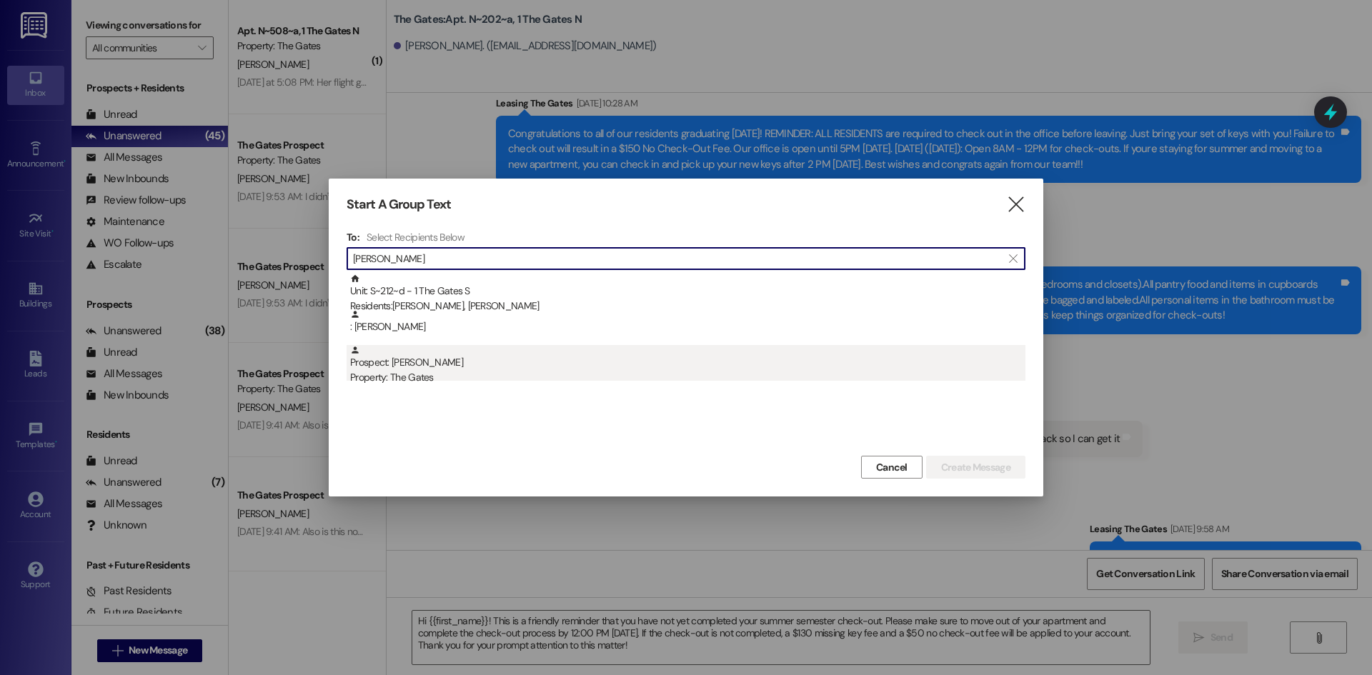
type input "[PERSON_NAME]"
click at [466, 360] on div "Prospect: [PERSON_NAME] Property: The Gates" at bounding box center [687, 365] width 675 height 41
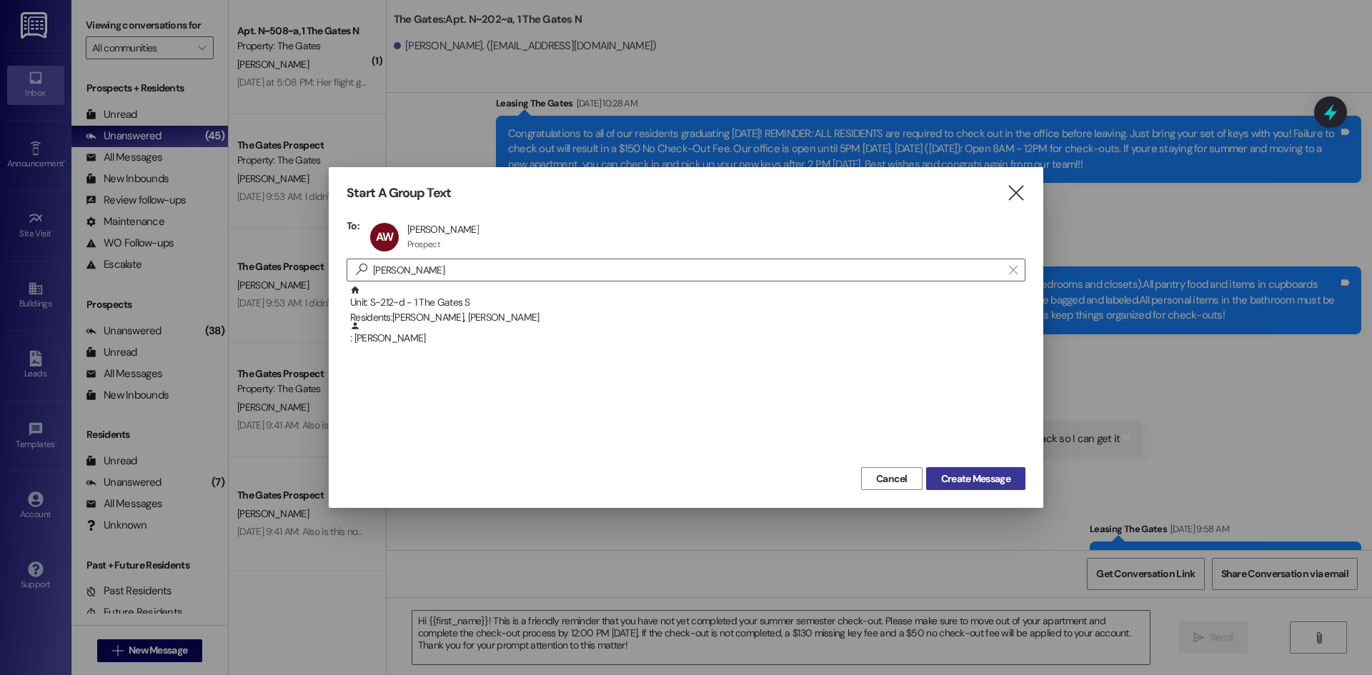
click at [982, 480] on span "Create Message" at bounding box center [975, 479] width 69 height 15
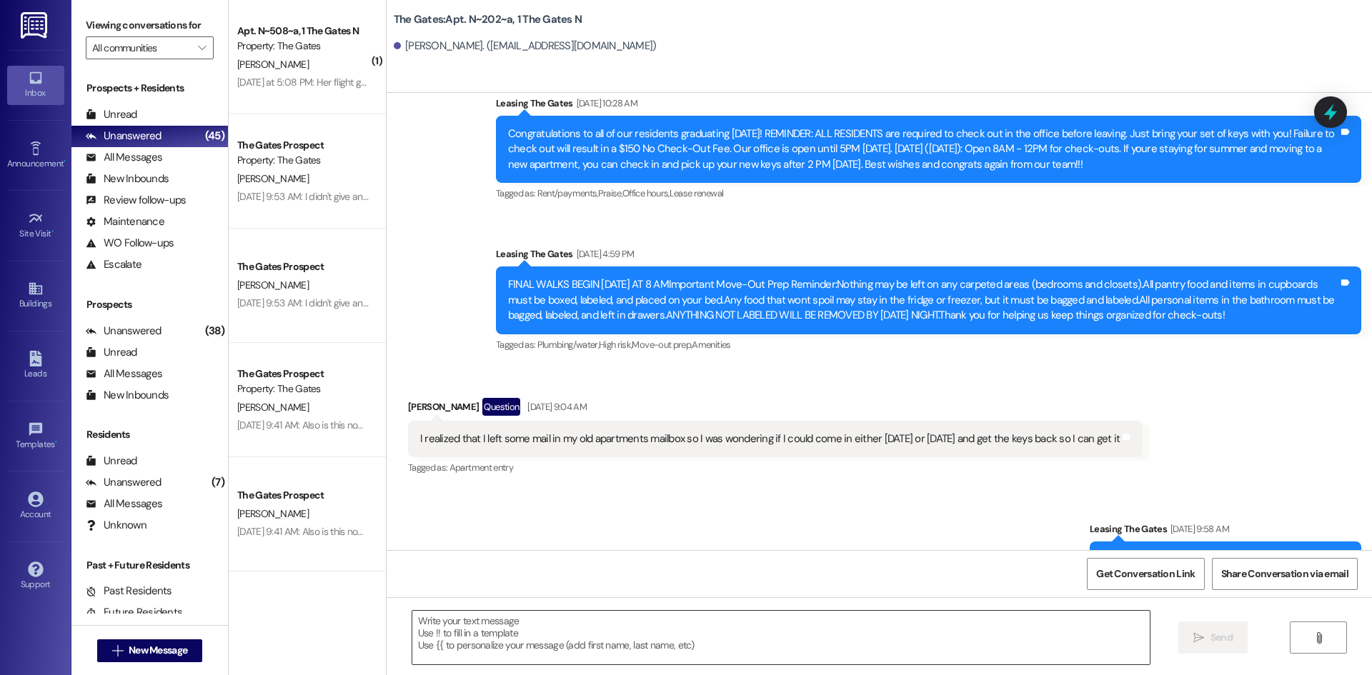
click at [444, 642] on textarea at bounding box center [780, 638] width 737 height 54
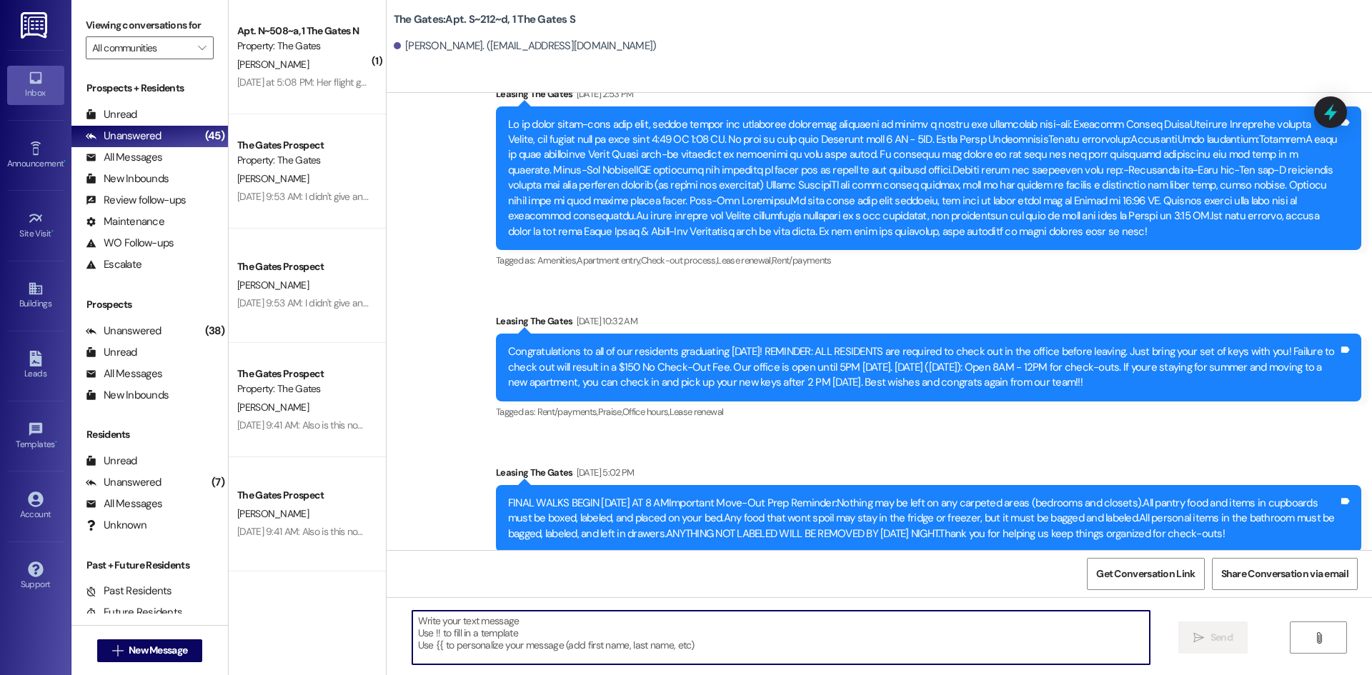
paste textarea "Hi {{first_name}}! This is a friendly reminder that you have not yet completed …"
type textarea "Hi {{first_name}}! This is a friendly reminder that you have not yet completed …"
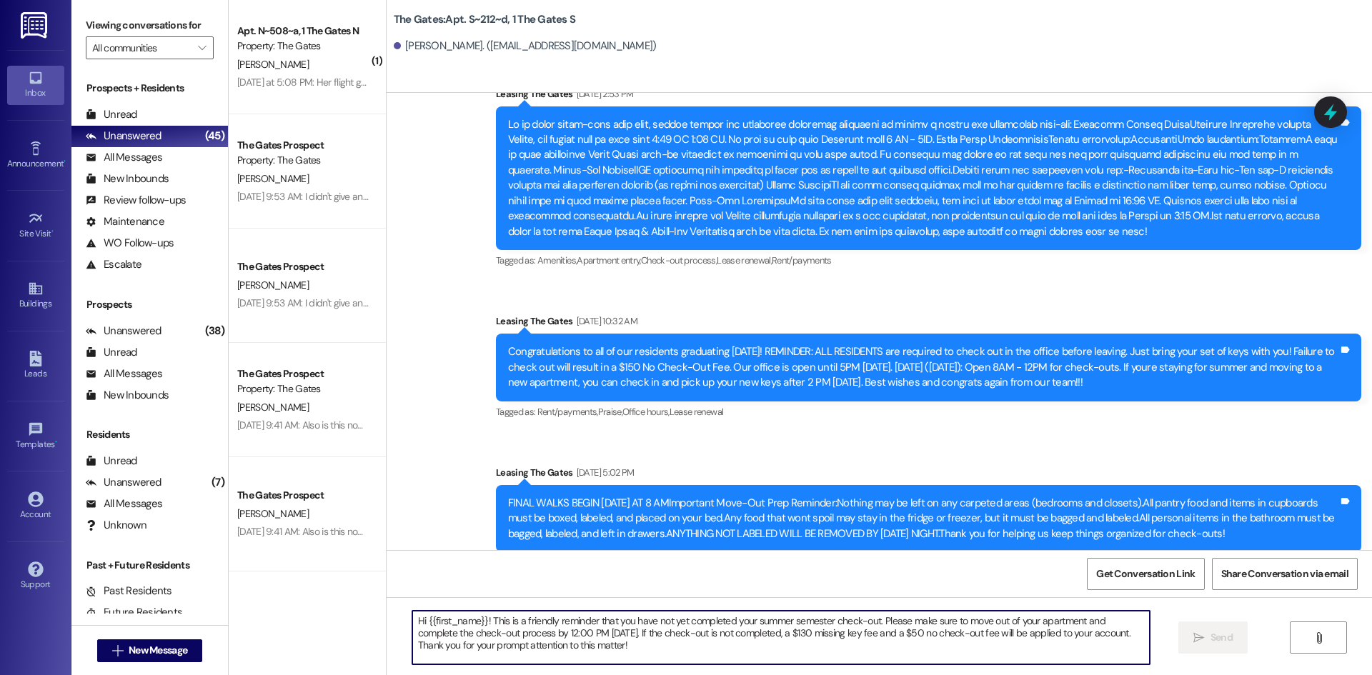
scroll to position [9472, 0]
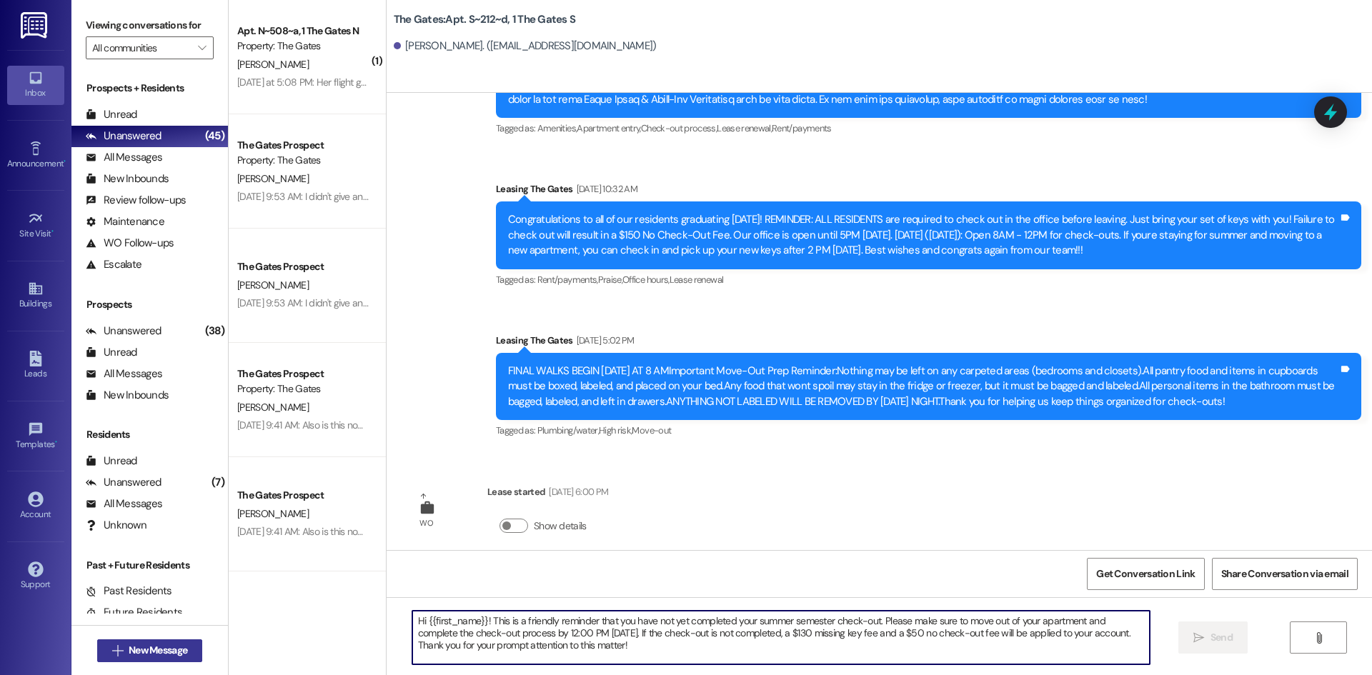
click at [129, 647] on span "New Message" at bounding box center [158, 650] width 59 height 15
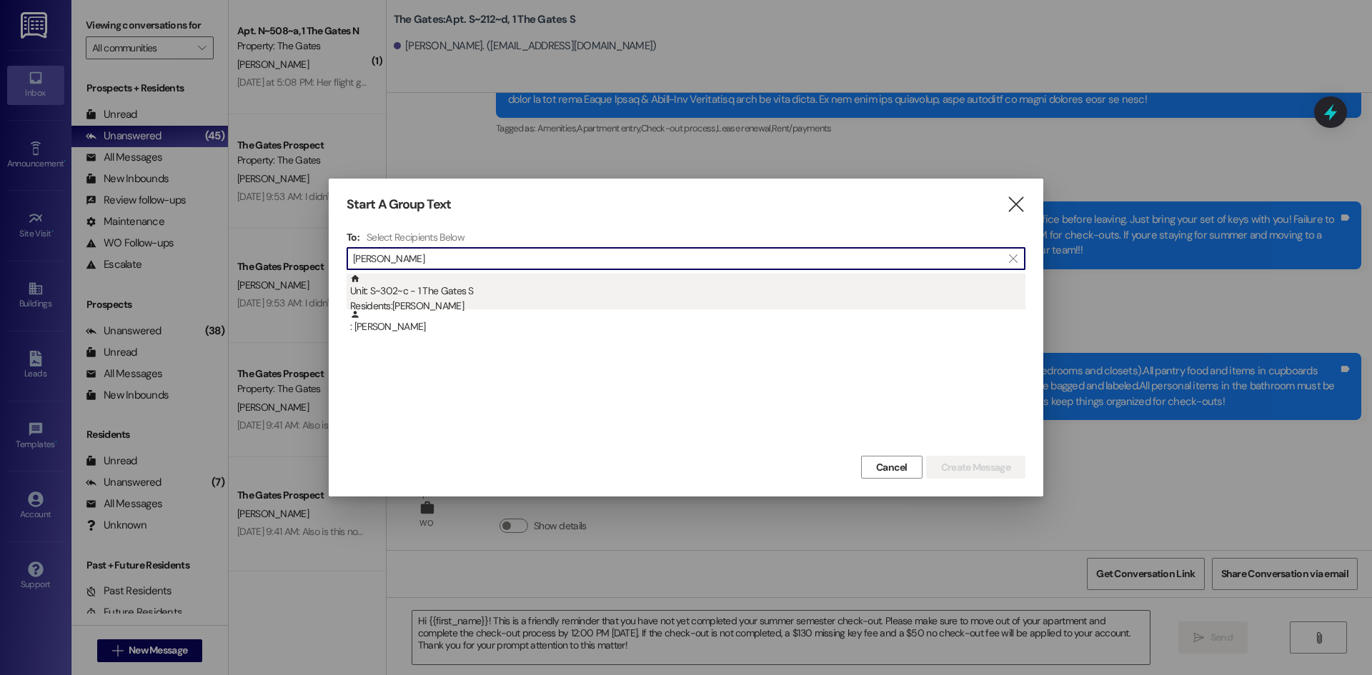
type input "[PERSON_NAME]"
click at [423, 308] on div "Residents: [PERSON_NAME]" at bounding box center [687, 306] width 675 height 15
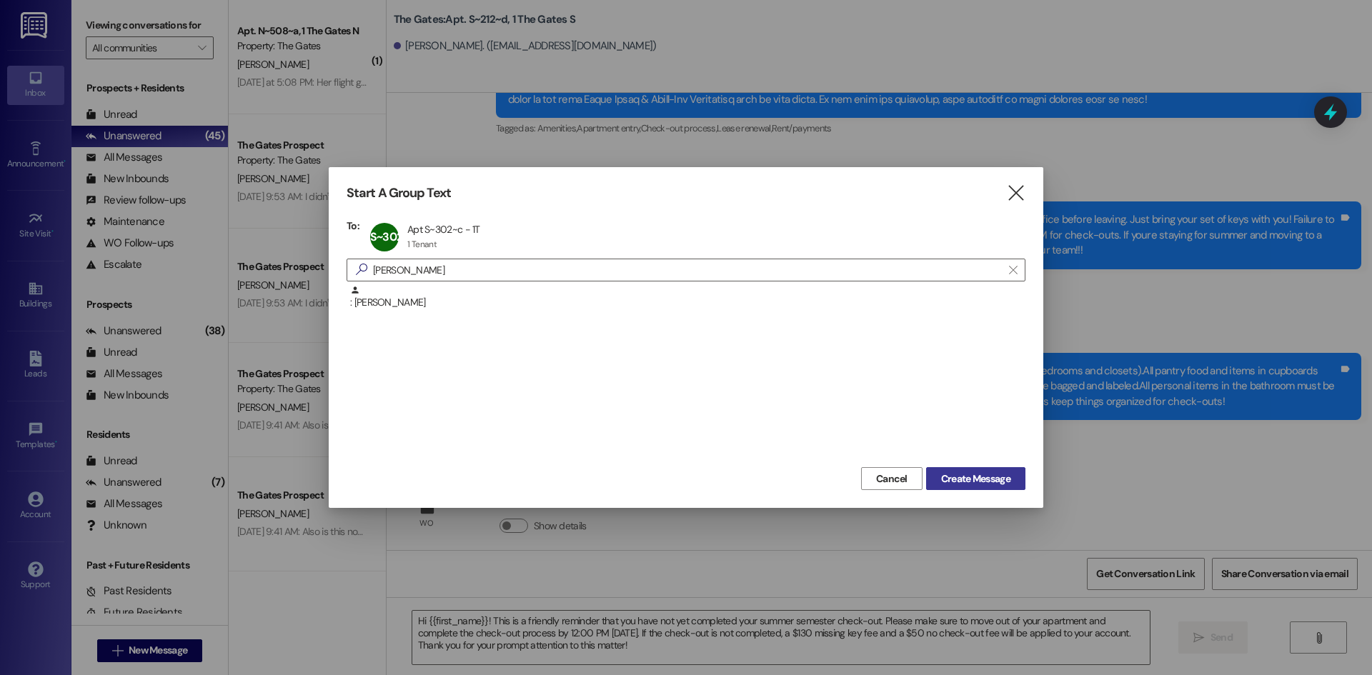
click at [987, 476] on span "Create Message" at bounding box center [975, 479] width 69 height 15
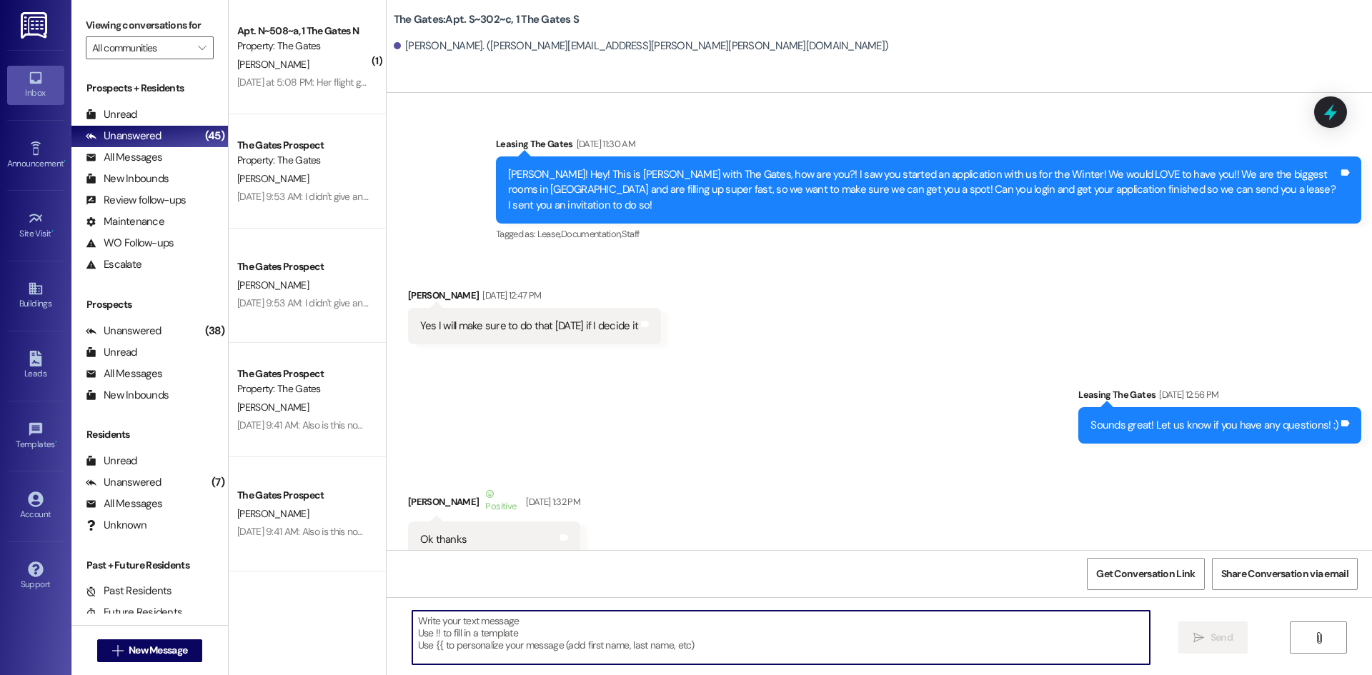
type textarea "Hi {{first_name}}! This is a friendly reminder that you have not yet completed …"
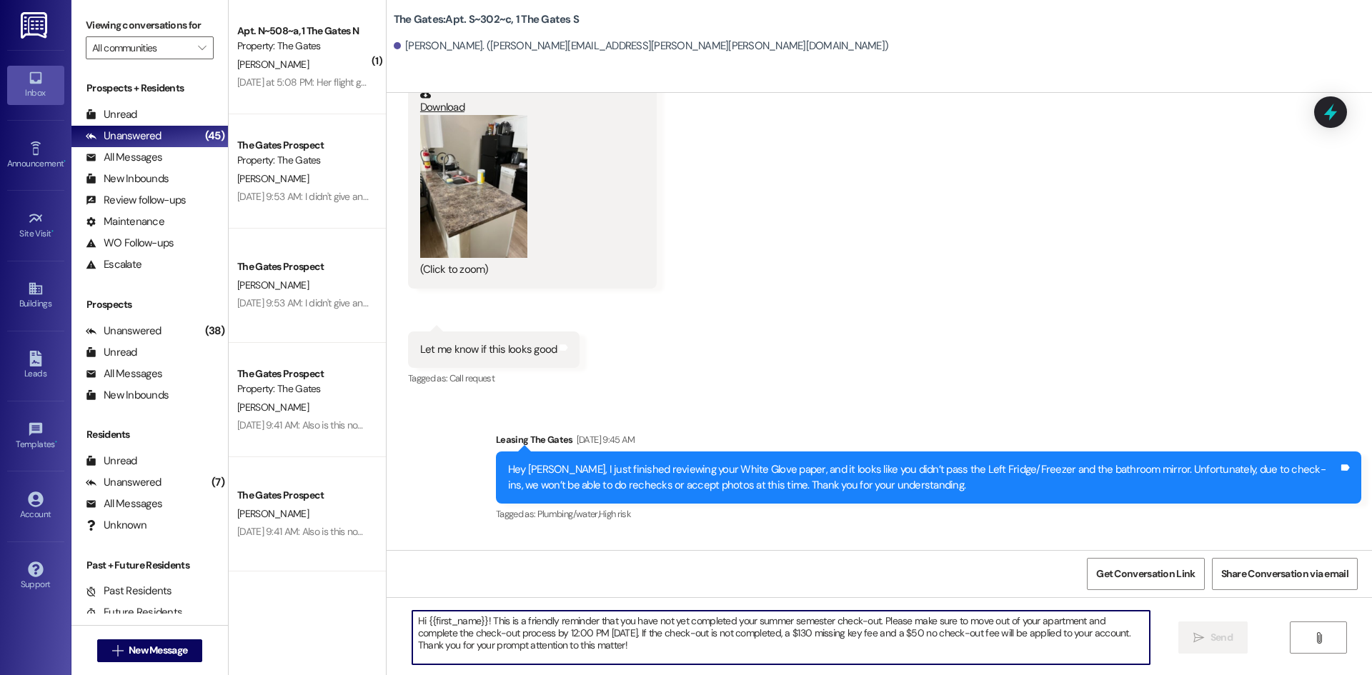
scroll to position [59731, 0]
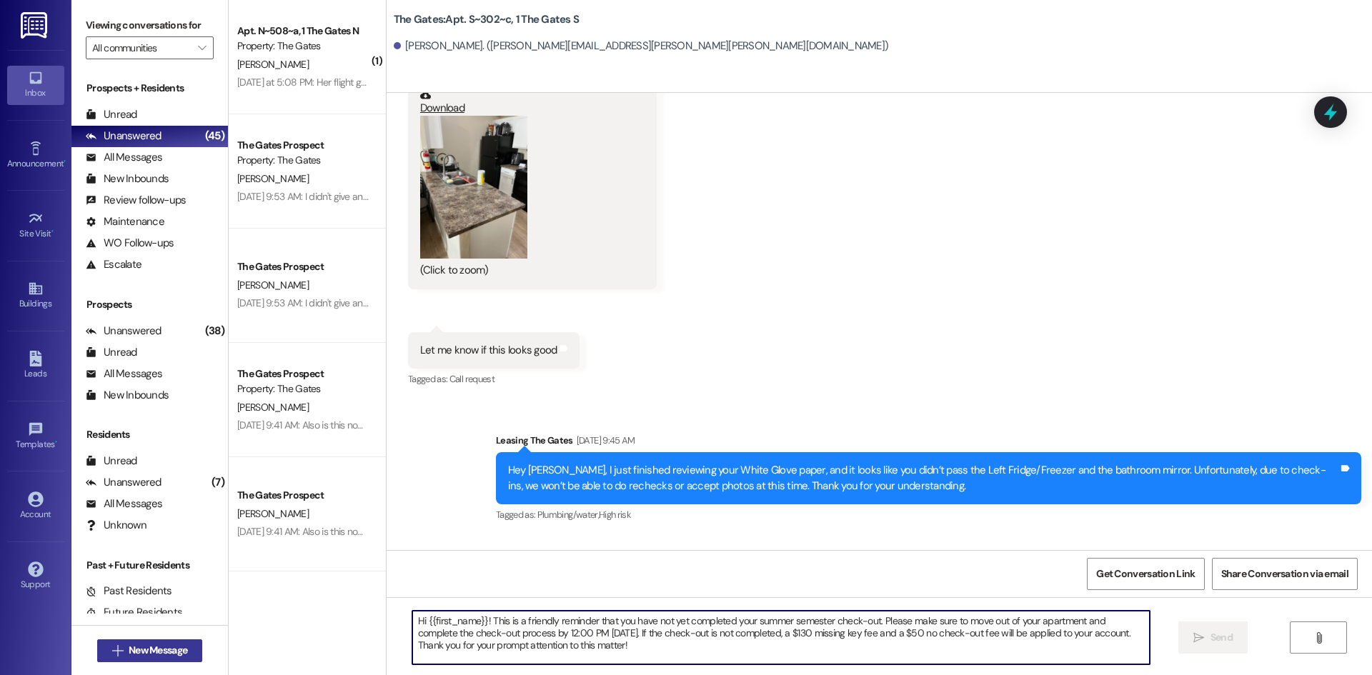
click at [171, 647] on span "New Message" at bounding box center [158, 650] width 59 height 15
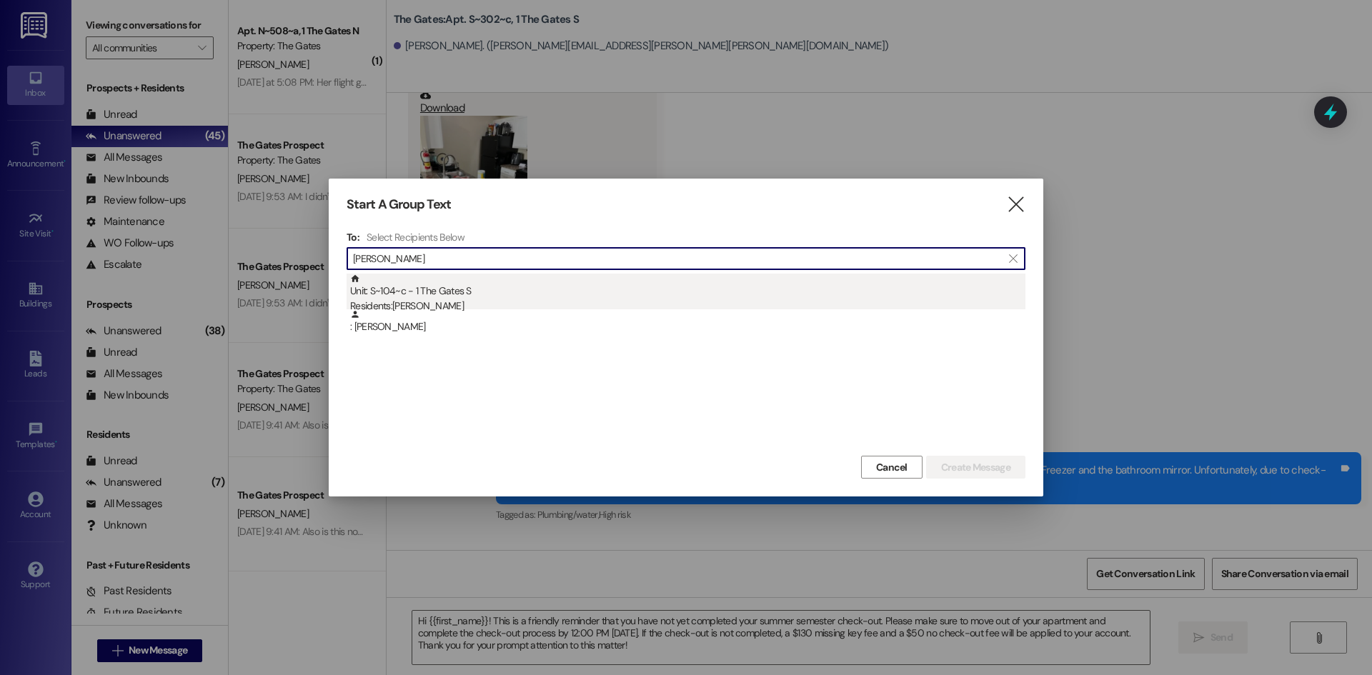
type input "[PERSON_NAME]"
click at [469, 293] on div "Unit: S~104~c - 1 The Gates S Residents: [PERSON_NAME]" at bounding box center [687, 294] width 675 height 41
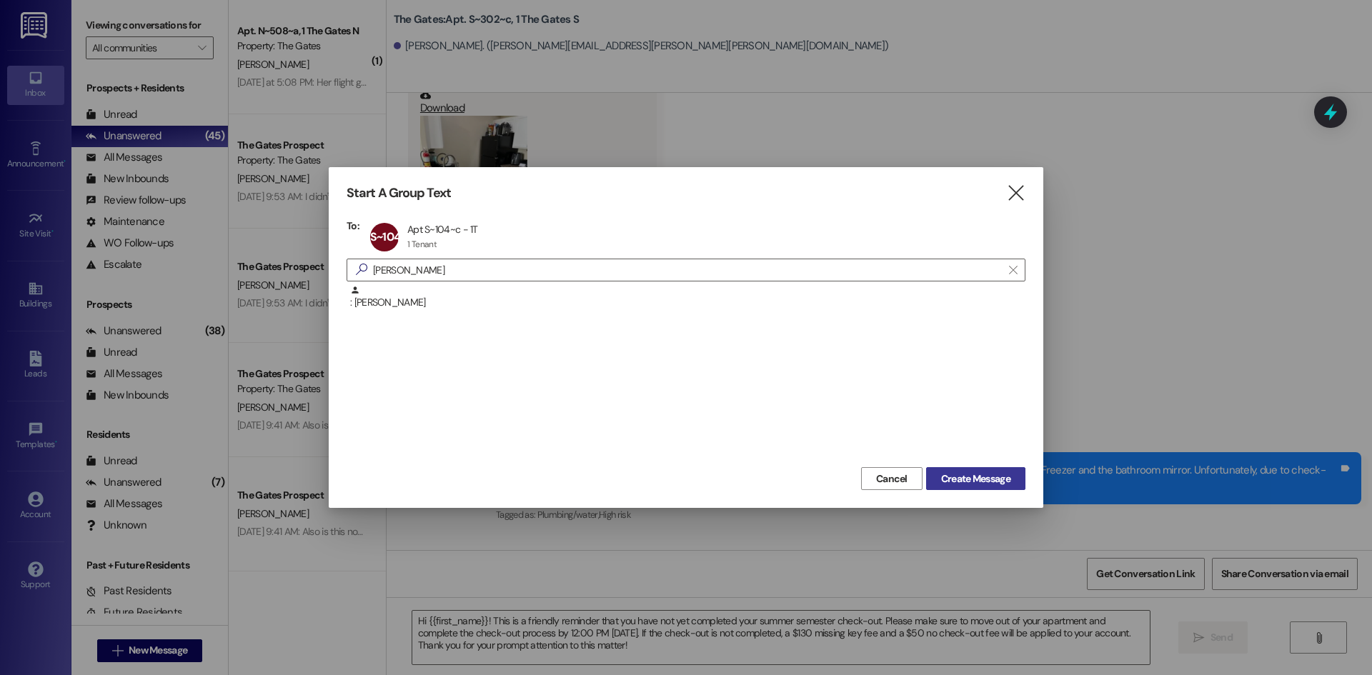
click at [978, 484] on span "Create Message" at bounding box center [975, 479] width 69 height 15
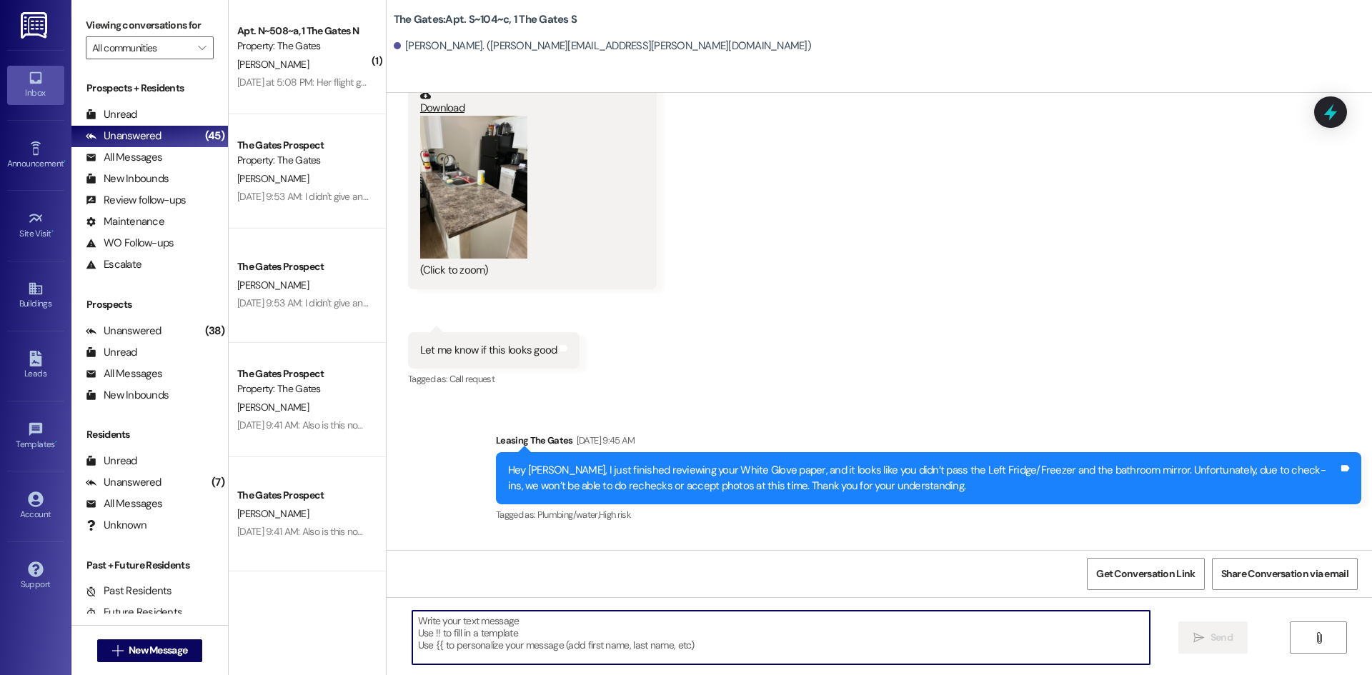
click at [434, 640] on textarea at bounding box center [780, 638] width 737 height 54
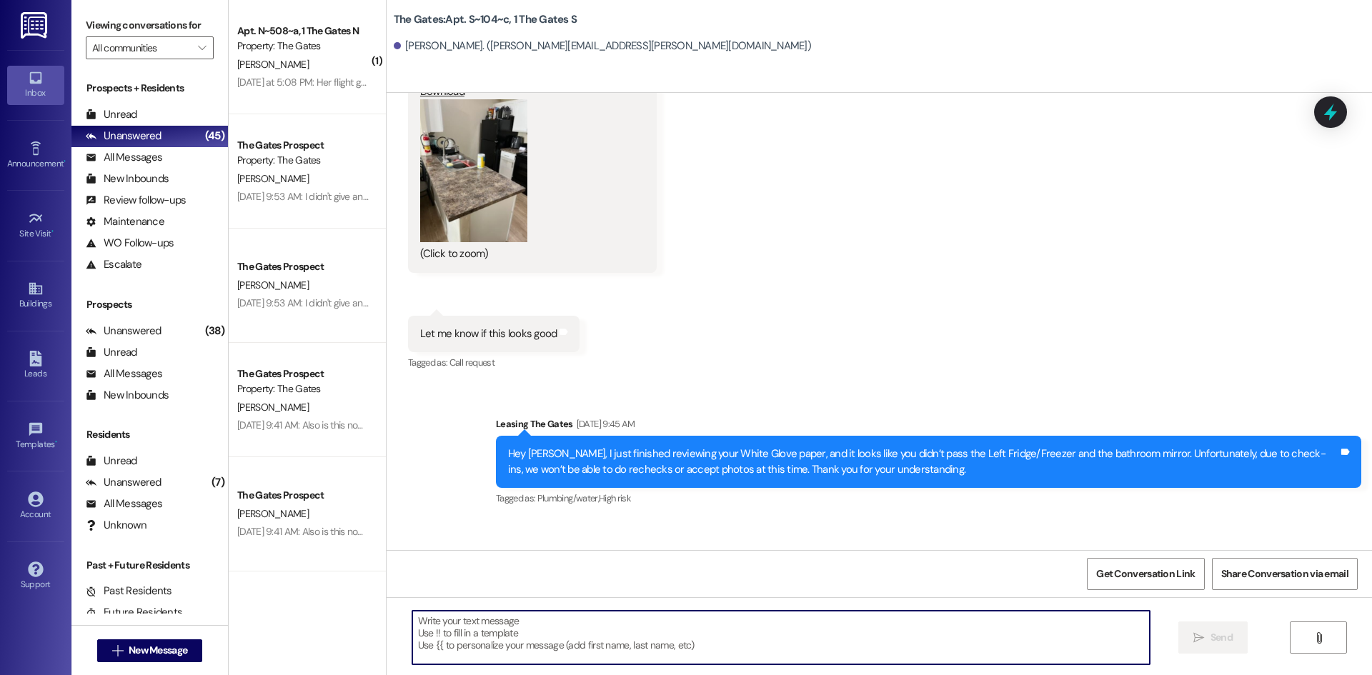
paste textarea "Hi {{first_name}}! This is a friendly reminder that you have not yet completed …"
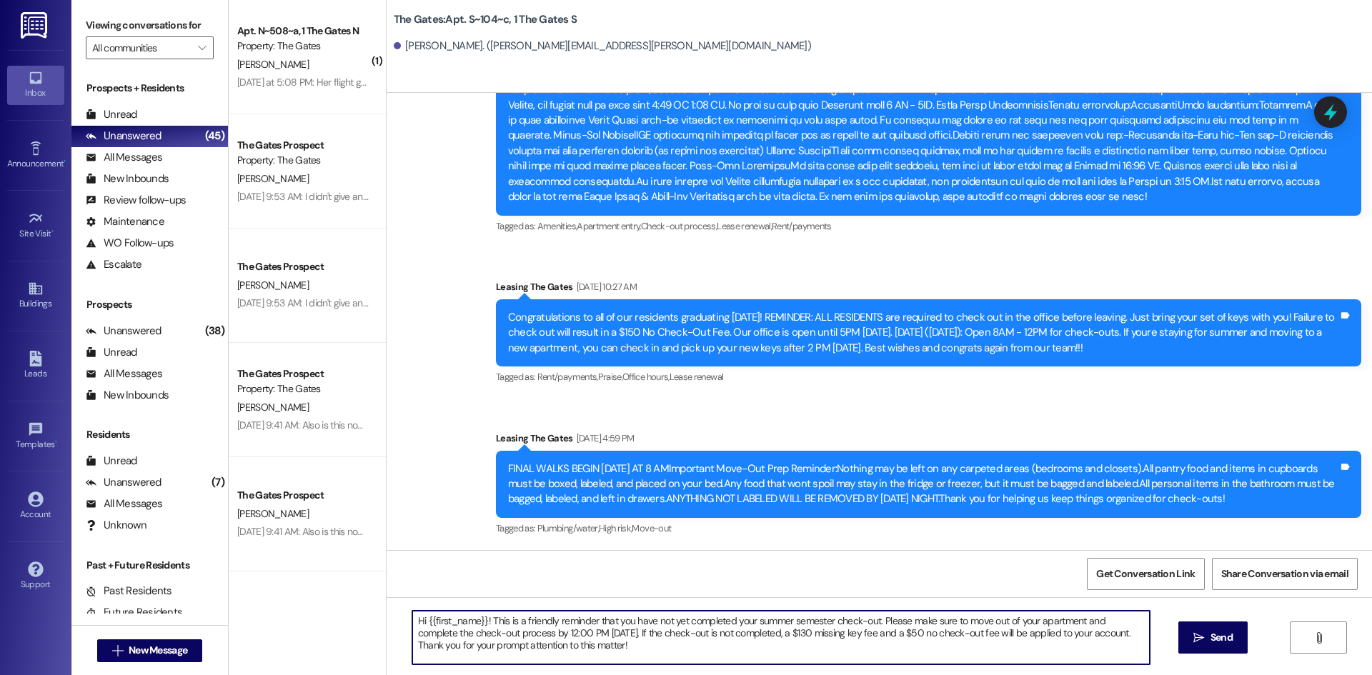
scroll to position [17122, 0]
type textarea "Hi {{first_name}}! This is a friendly reminder that you have not yet completed …"
click at [1188, 630] on button " Send" at bounding box center [1212, 638] width 69 height 32
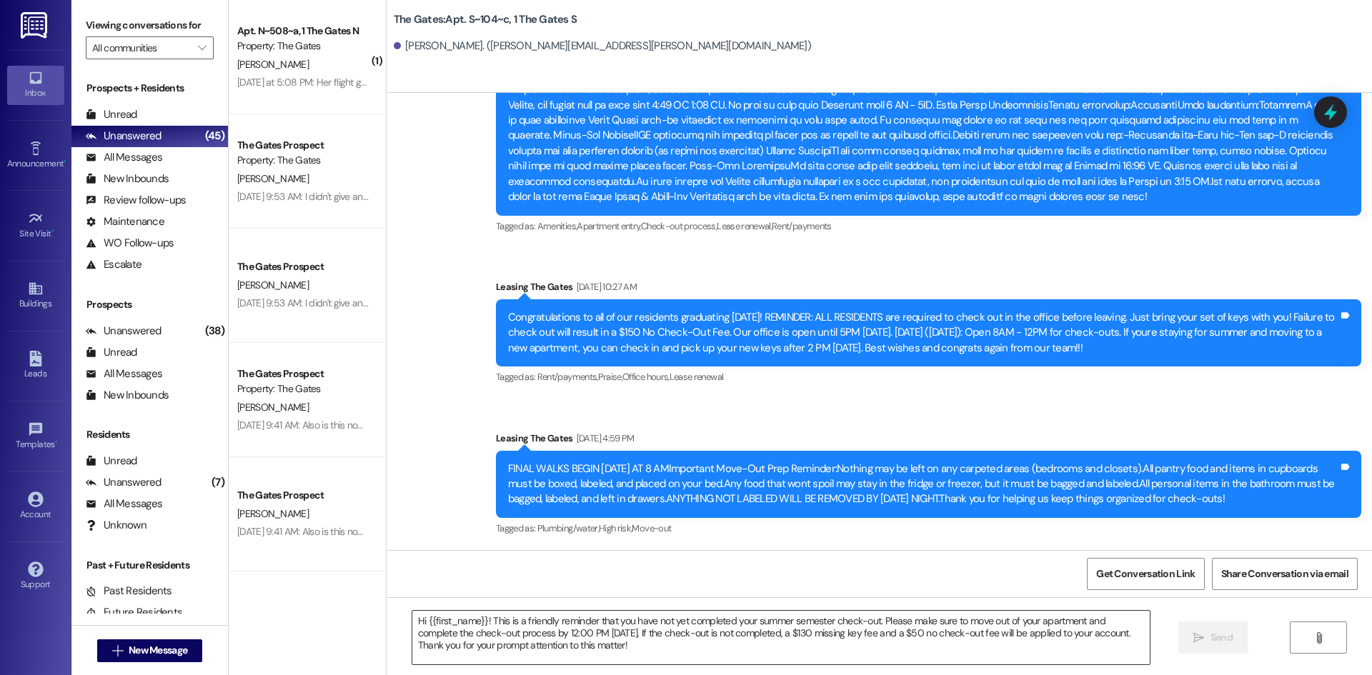
click at [464, 630] on textarea "Hi {{first_name}}! This is a friendly reminder that you have not yet completed …" at bounding box center [780, 638] width 737 height 54
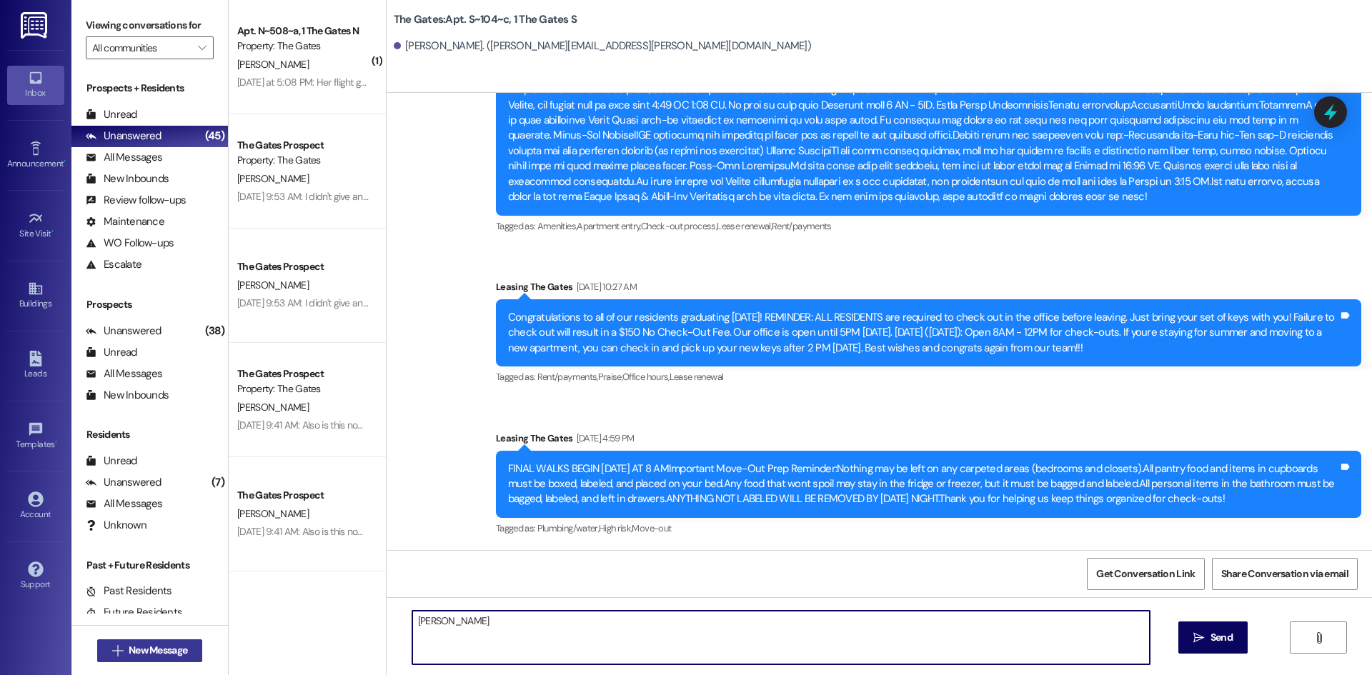
type textarea "[PERSON_NAME]"
click at [154, 652] on span "New Message" at bounding box center [158, 650] width 59 height 15
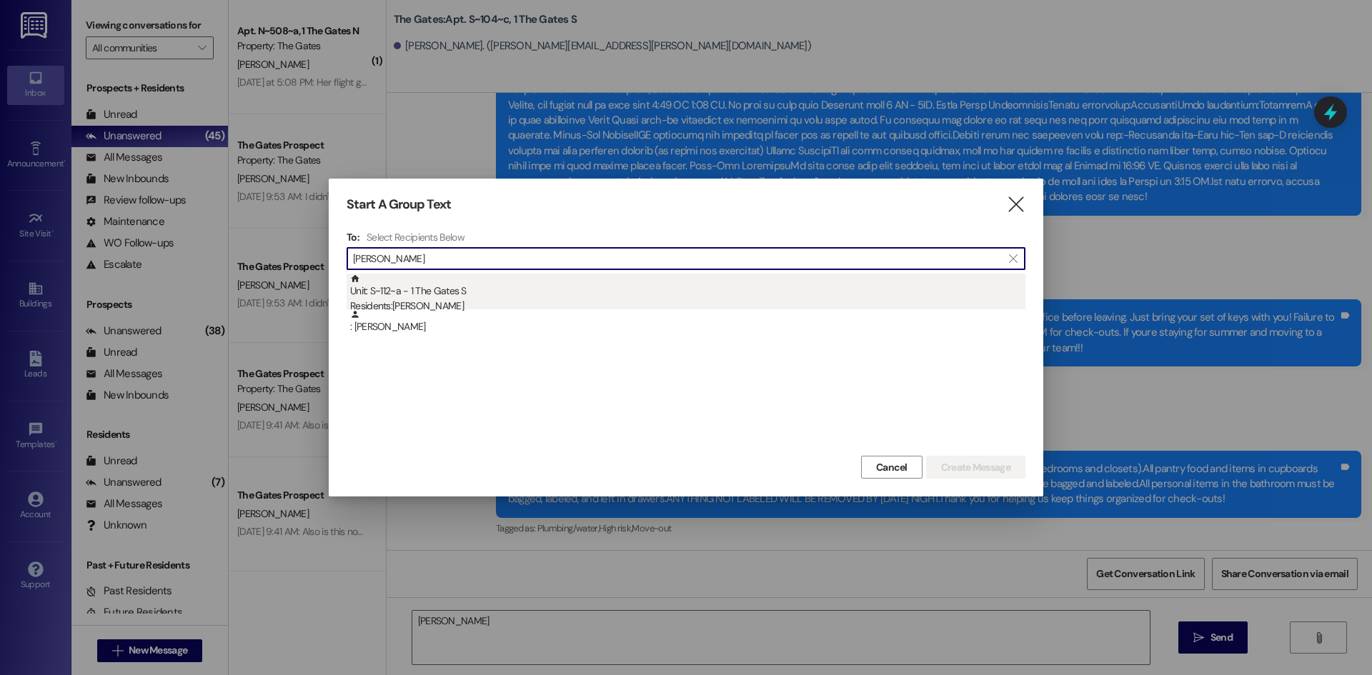
type input "[PERSON_NAME]"
click at [462, 289] on div "Unit: S~112~a - 1 The Gates S Residents: [PERSON_NAME]" at bounding box center [687, 294] width 675 height 41
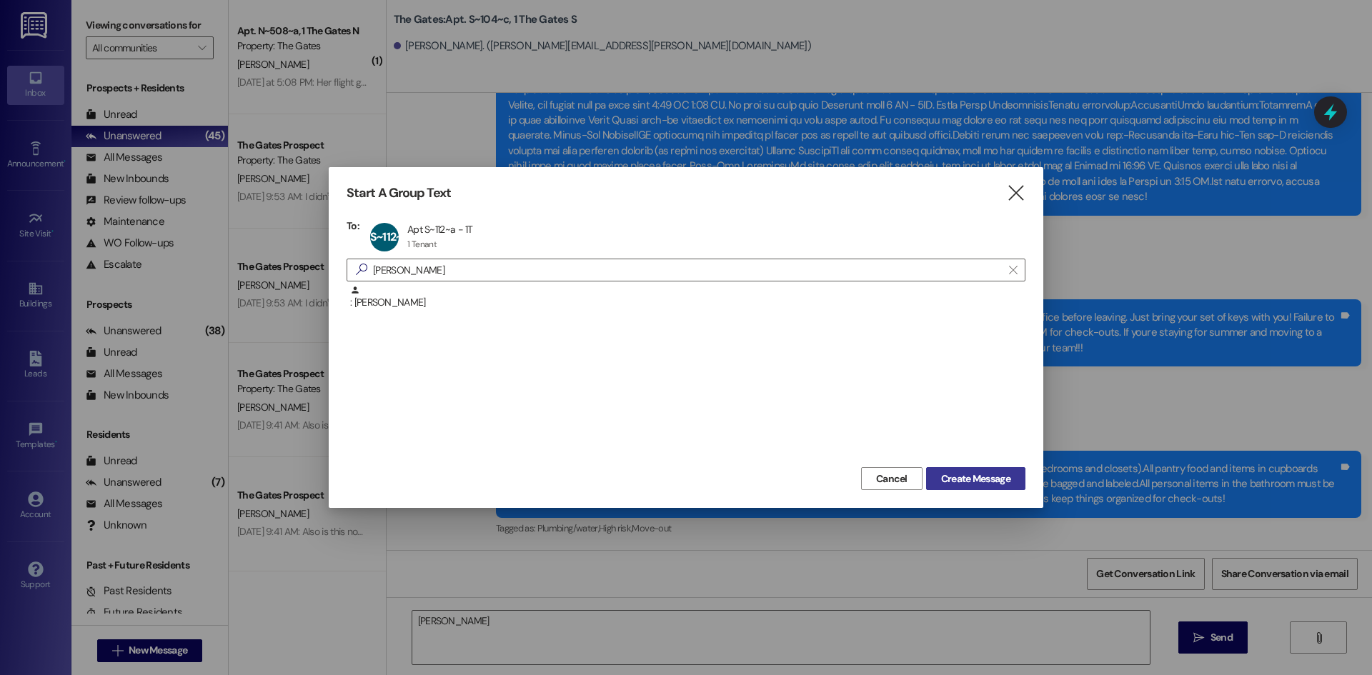
click at [974, 474] on span "Create Message" at bounding box center [975, 479] width 69 height 15
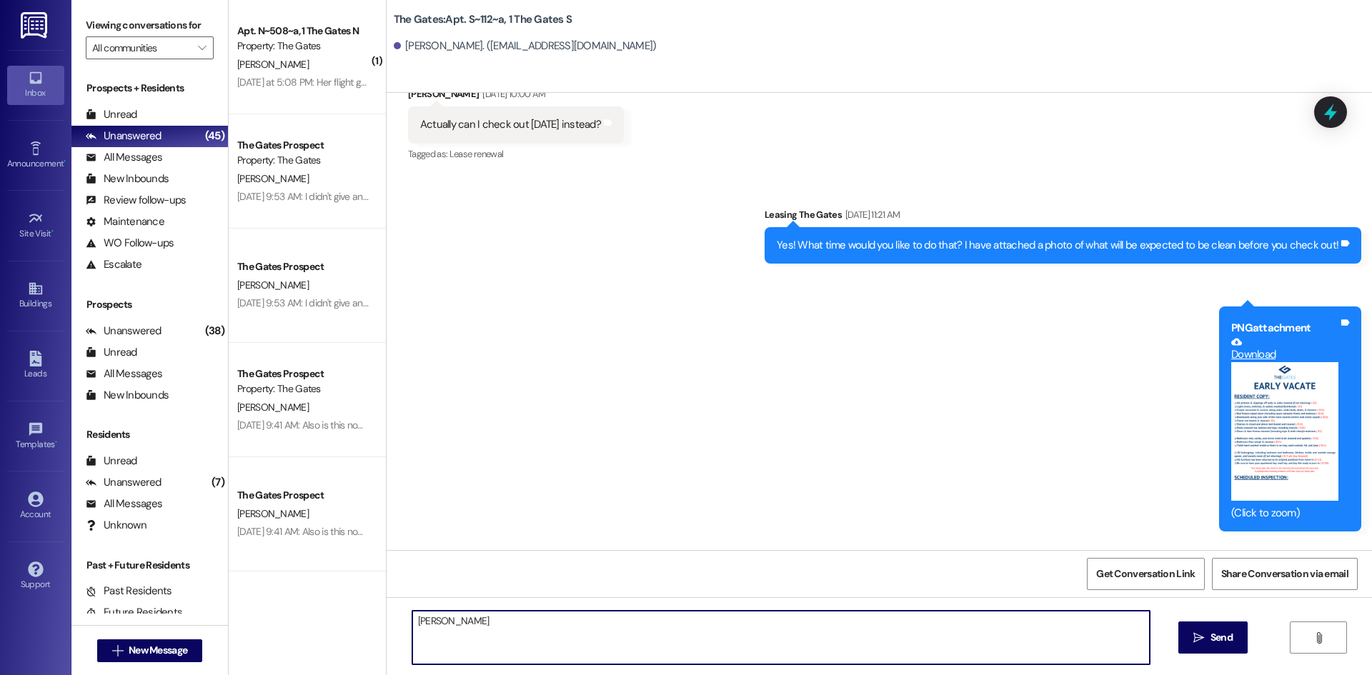
drag, startPoint x: 477, startPoint y: 614, endPoint x: 322, endPoint y: 606, distance: 155.3
click at [322, 606] on div "( 1 ) Apt. N~508~a, 1 The Gates N Property: The Gates [PERSON_NAME] [DATE] at 5…" at bounding box center [800, 337] width 1143 height 675
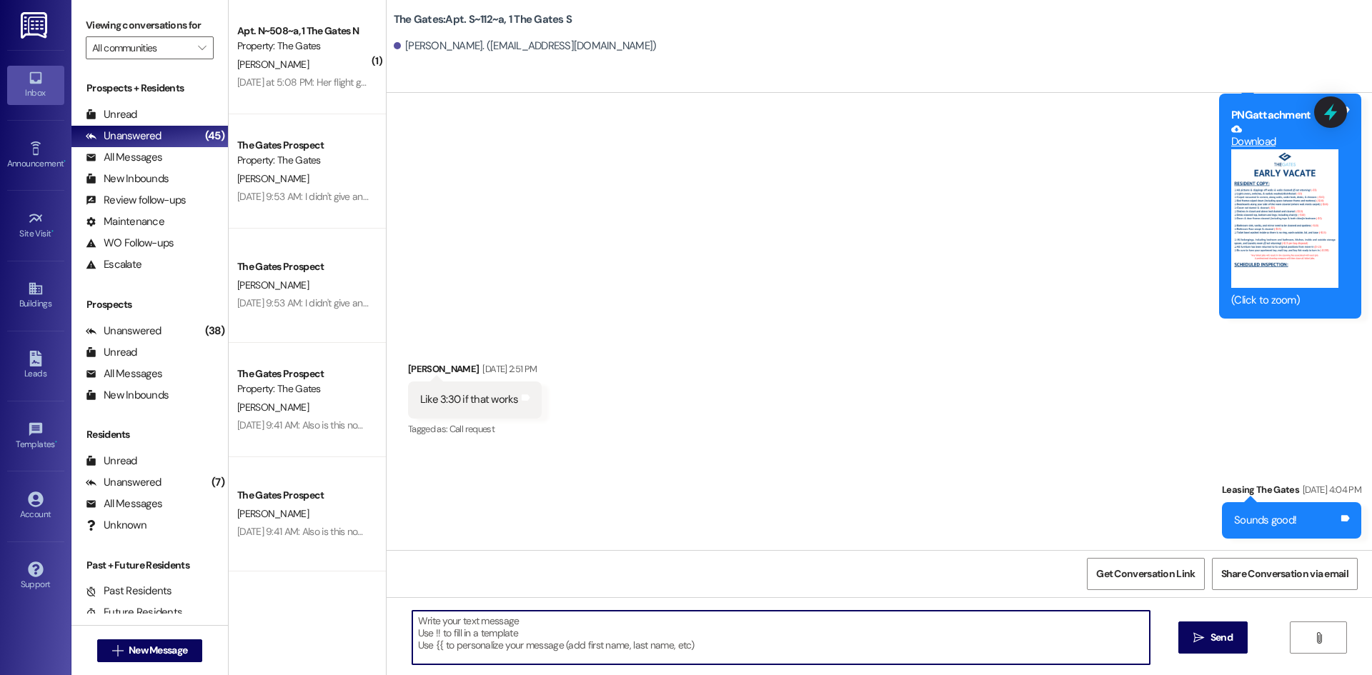
paste textarea "Hi {{first_name}}! This is a friendly reminder that you have not yet completed …"
type textarea "Hi {{first_name}}! This is a friendly reminder that you have not yet completed …"
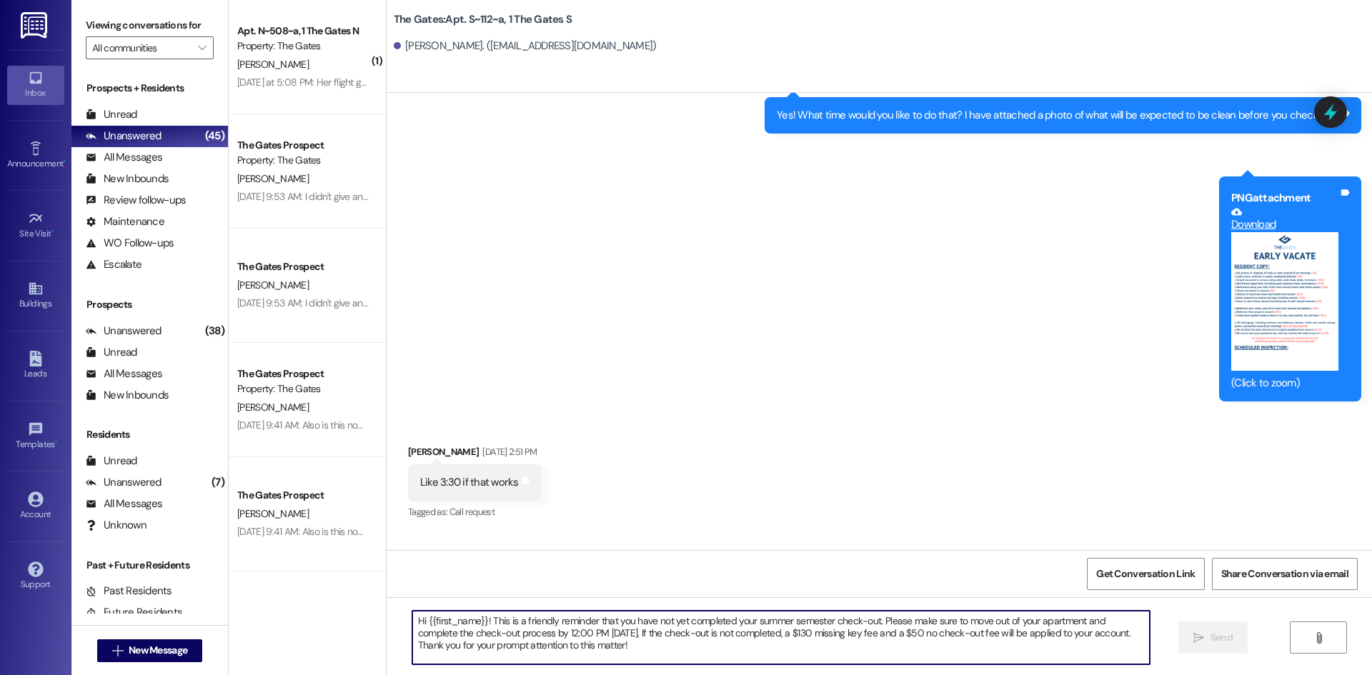
scroll to position [20488, 0]
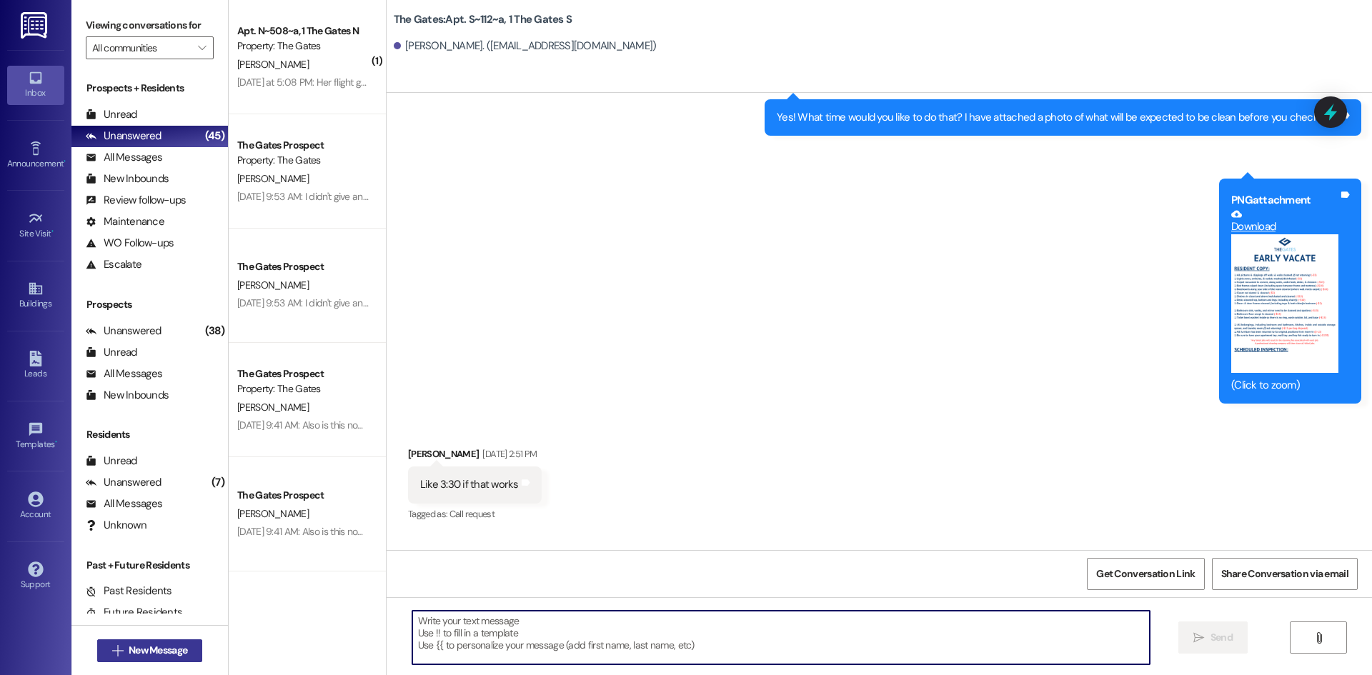
click at [142, 652] on span "New Message" at bounding box center [158, 650] width 59 height 15
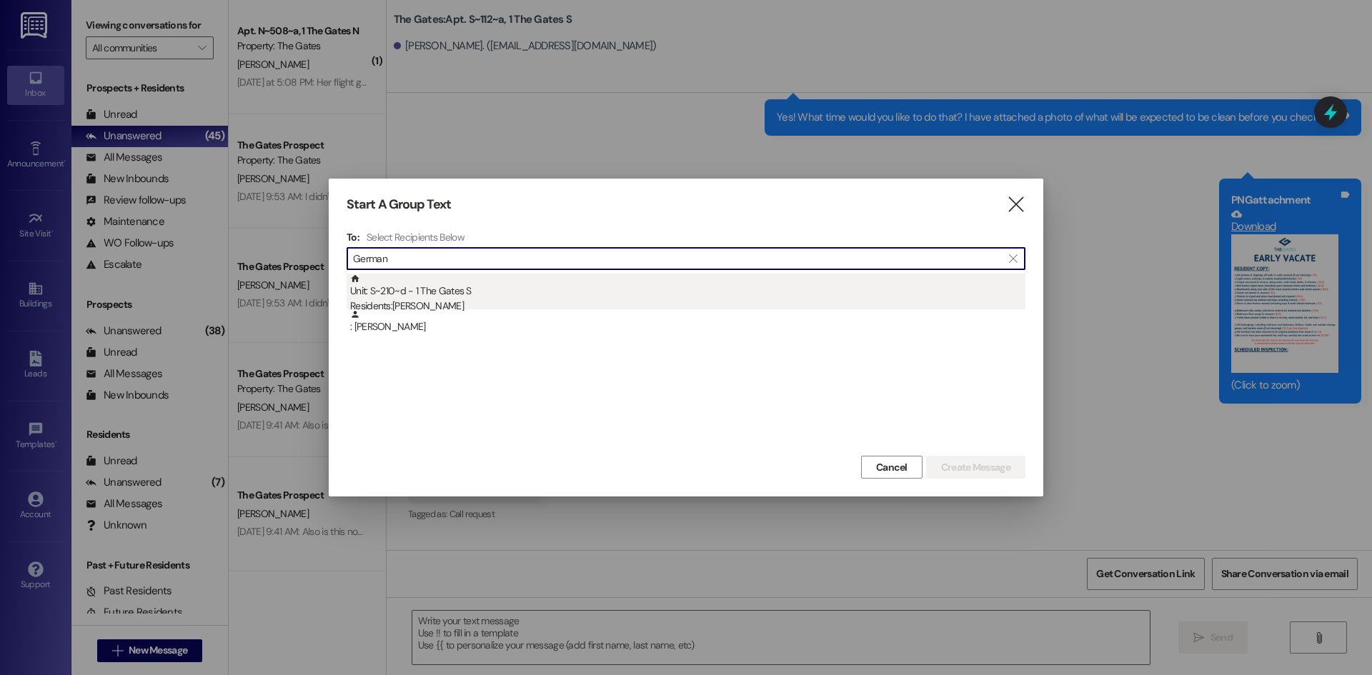
type input "German"
click at [472, 292] on div "Unit: S~210~d - 1 The Gates S Residents: [PERSON_NAME]" at bounding box center [687, 294] width 675 height 41
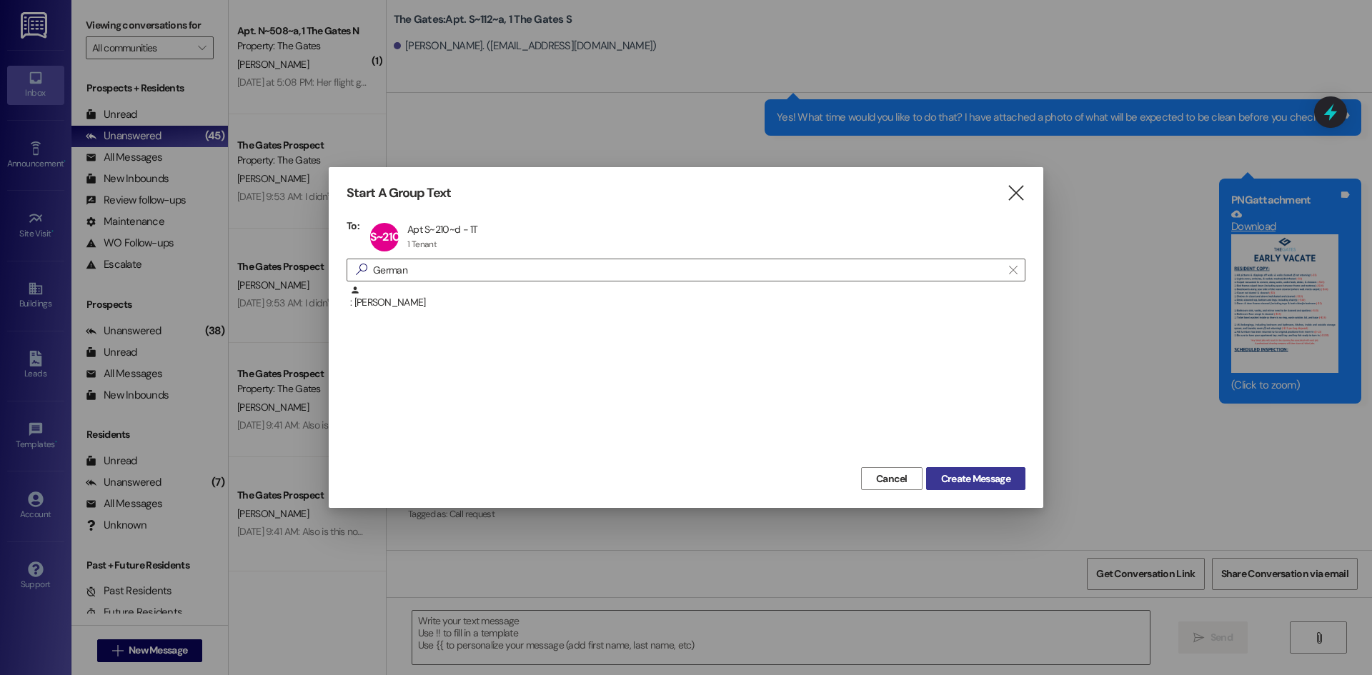
click at [960, 482] on span "Create Message" at bounding box center [975, 479] width 69 height 15
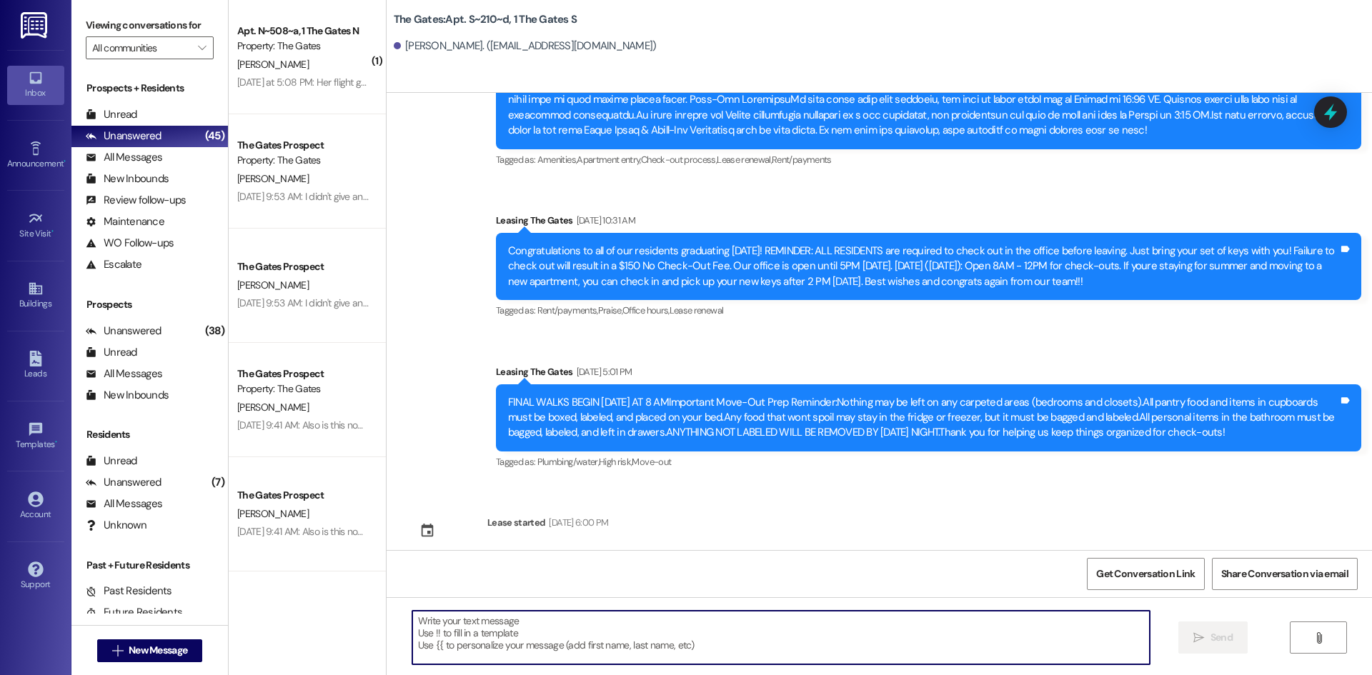
click at [488, 627] on textarea at bounding box center [780, 638] width 737 height 54
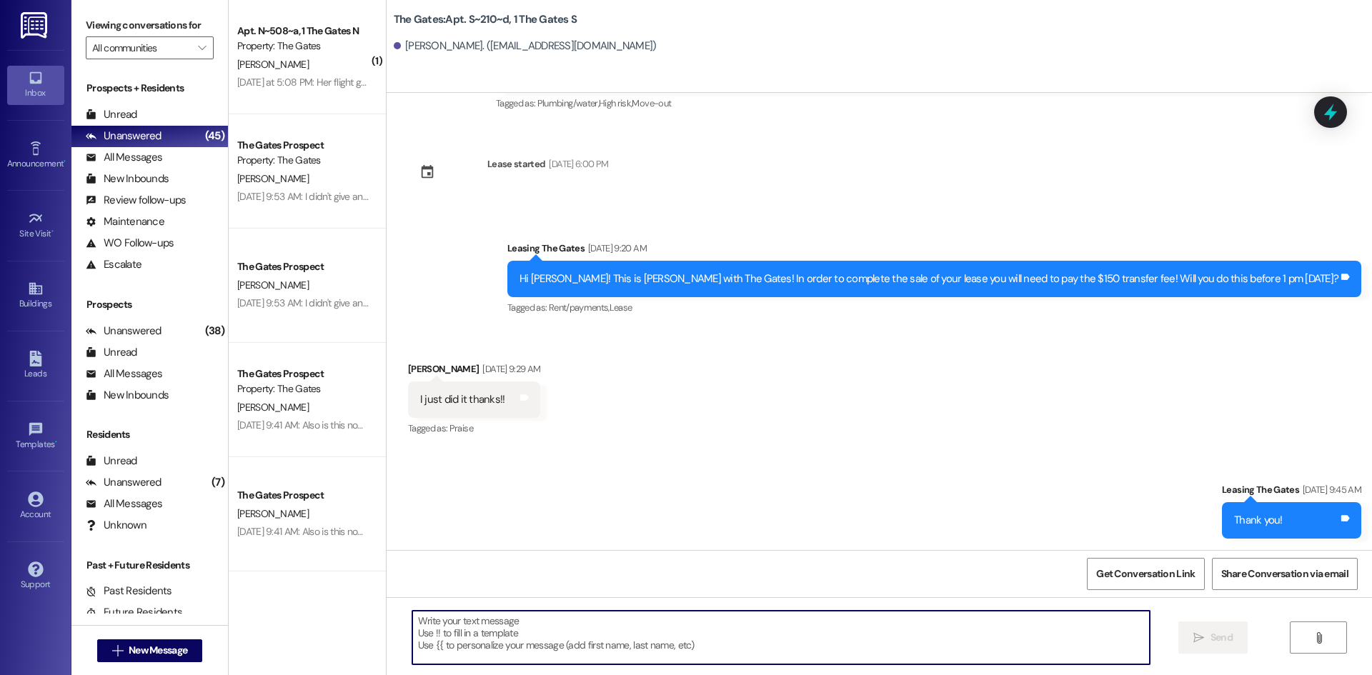
paste textarea "Hi {{first_name}}! This is a friendly reminder that you have not yet completed …"
type textarea "Hi {{first_name}}! This is a friendly reminder that you have not yet completed …"
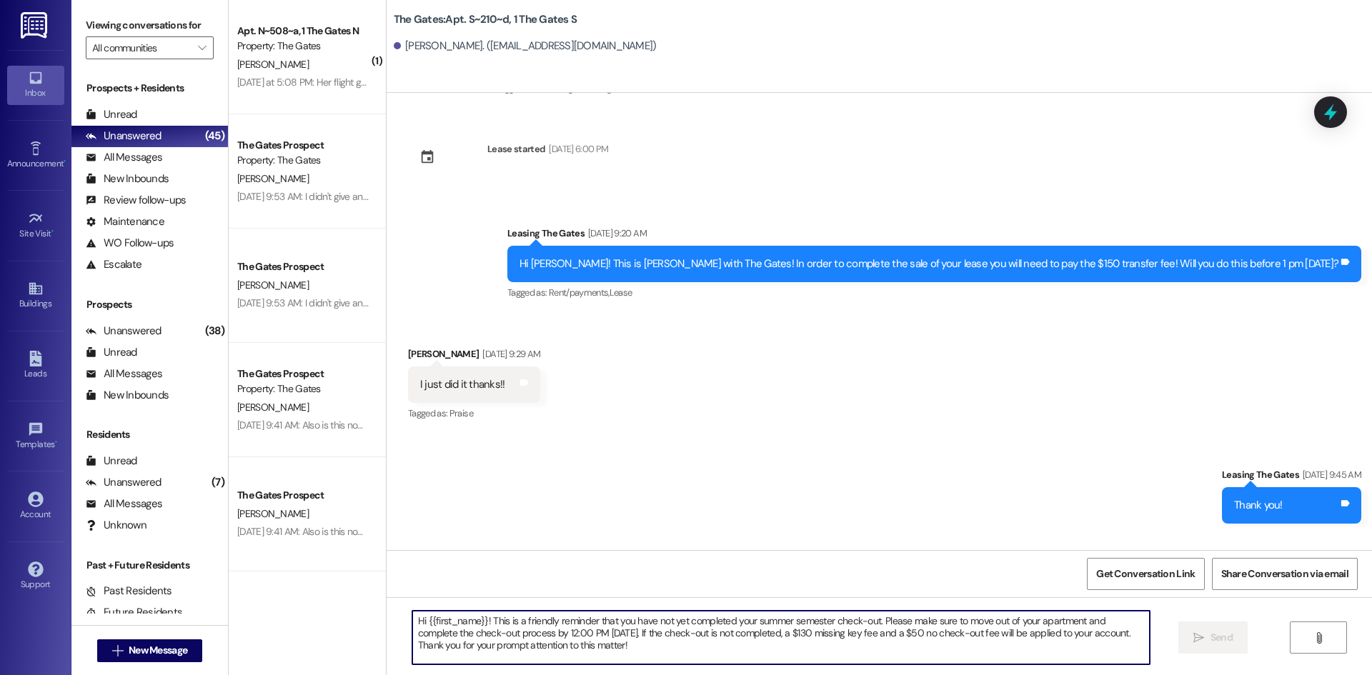
click at [494, 650] on textarea "Hi {{first_name}}! This is a friendly reminder that you have not yet completed …" at bounding box center [780, 638] width 737 height 54
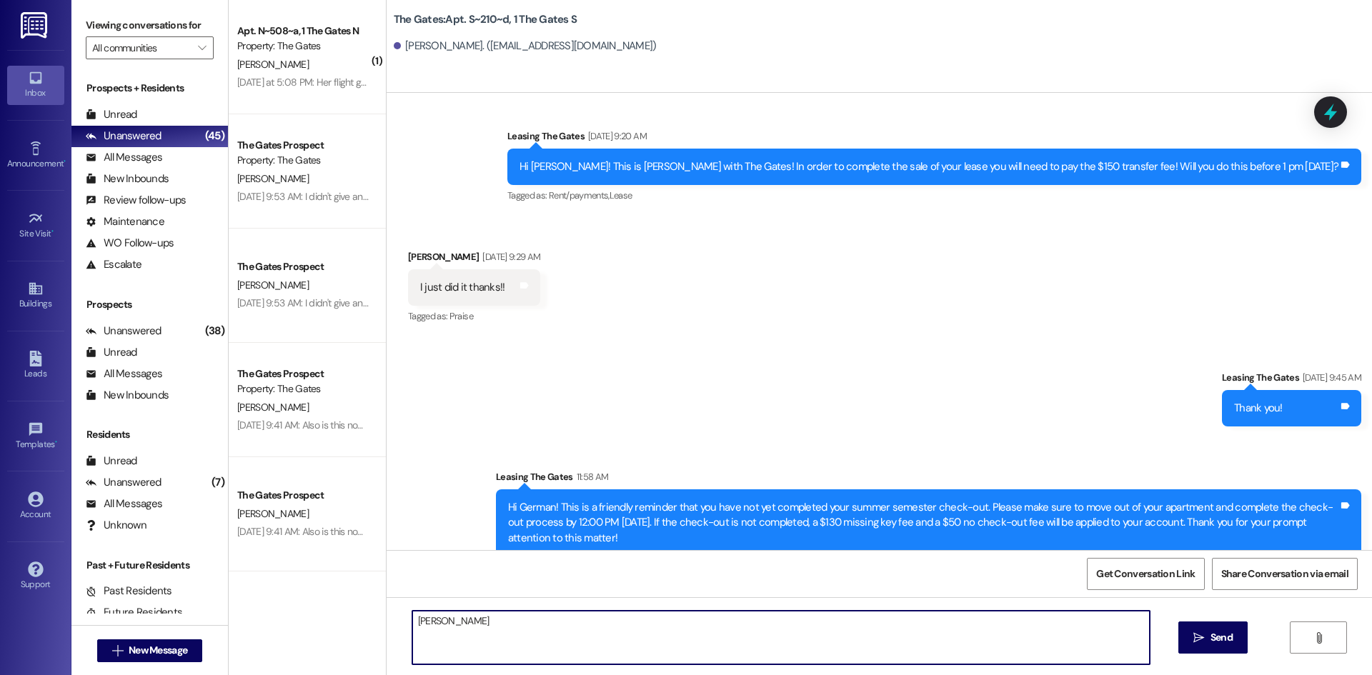
scroll to position [21970, 0]
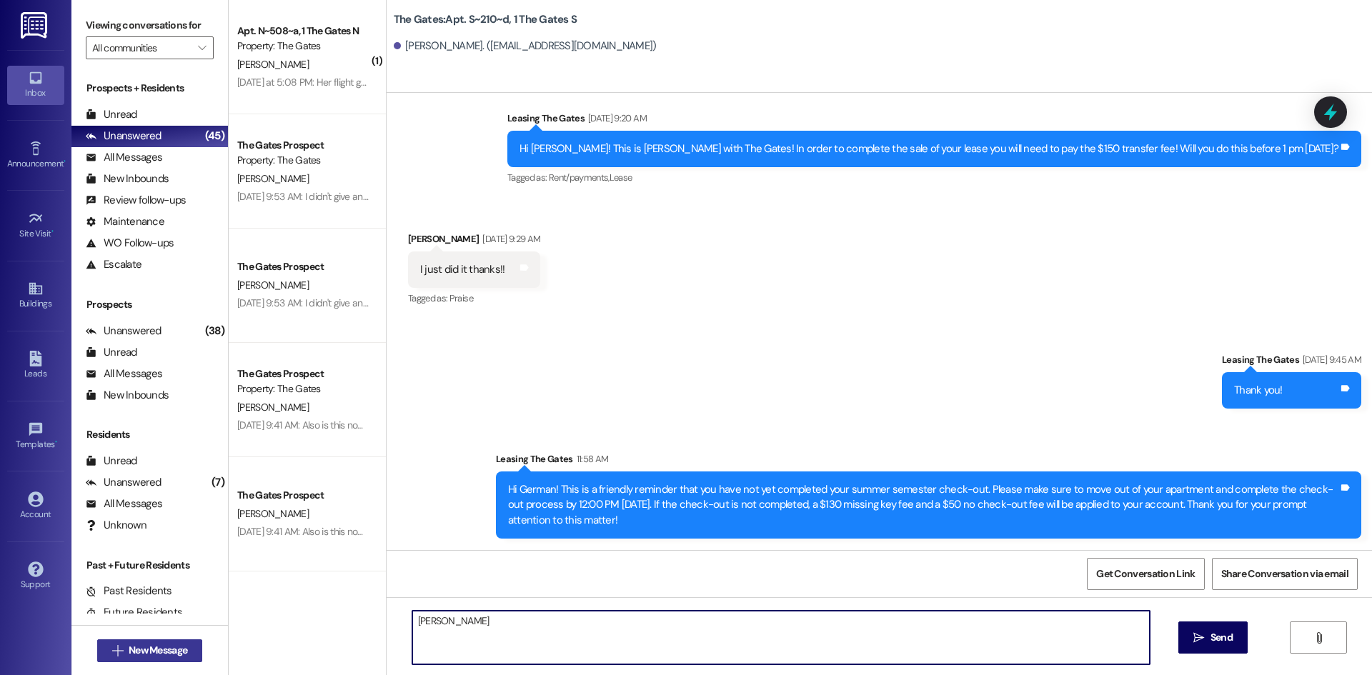
type textarea "[PERSON_NAME]"
click at [171, 658] on button " New Message" at bounding box center [150, 651] width 106 height 23
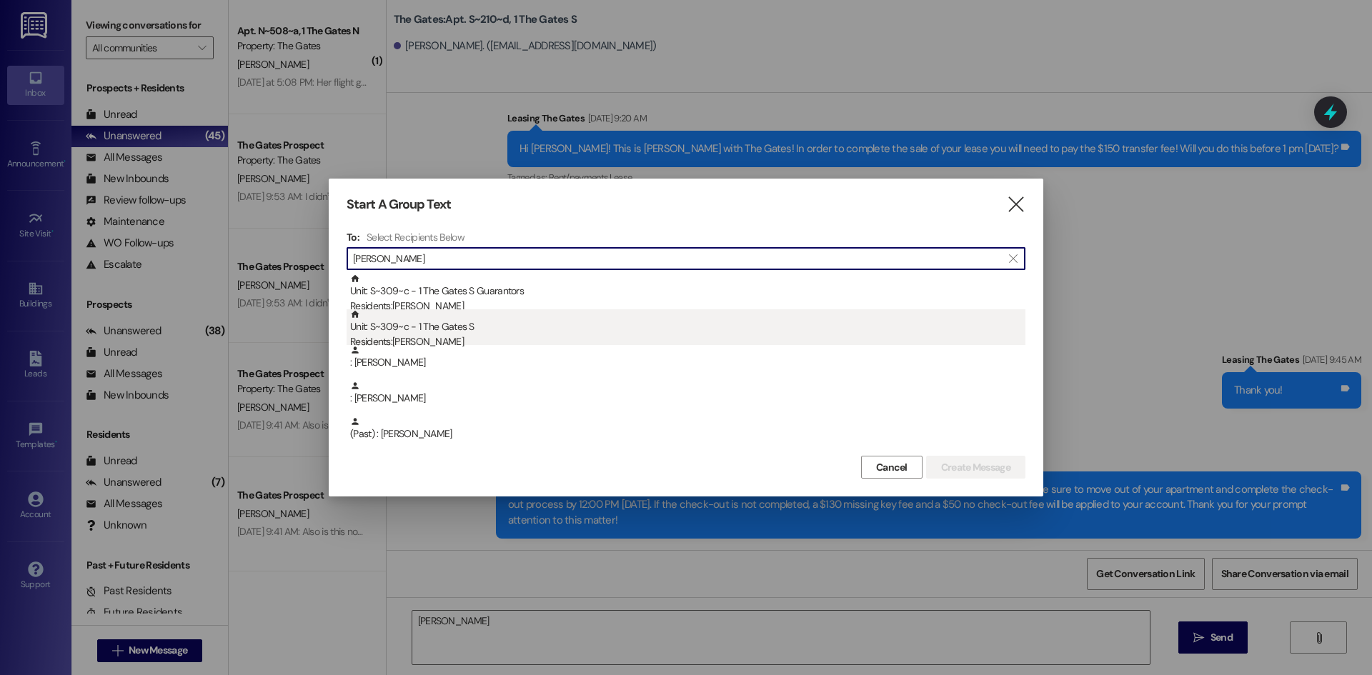
type input "[PERSON_NAME]"
click at [447, 335] on div "Residents: [PERSON_NAME]" at bounding box center [687, 341] width 675 height 15
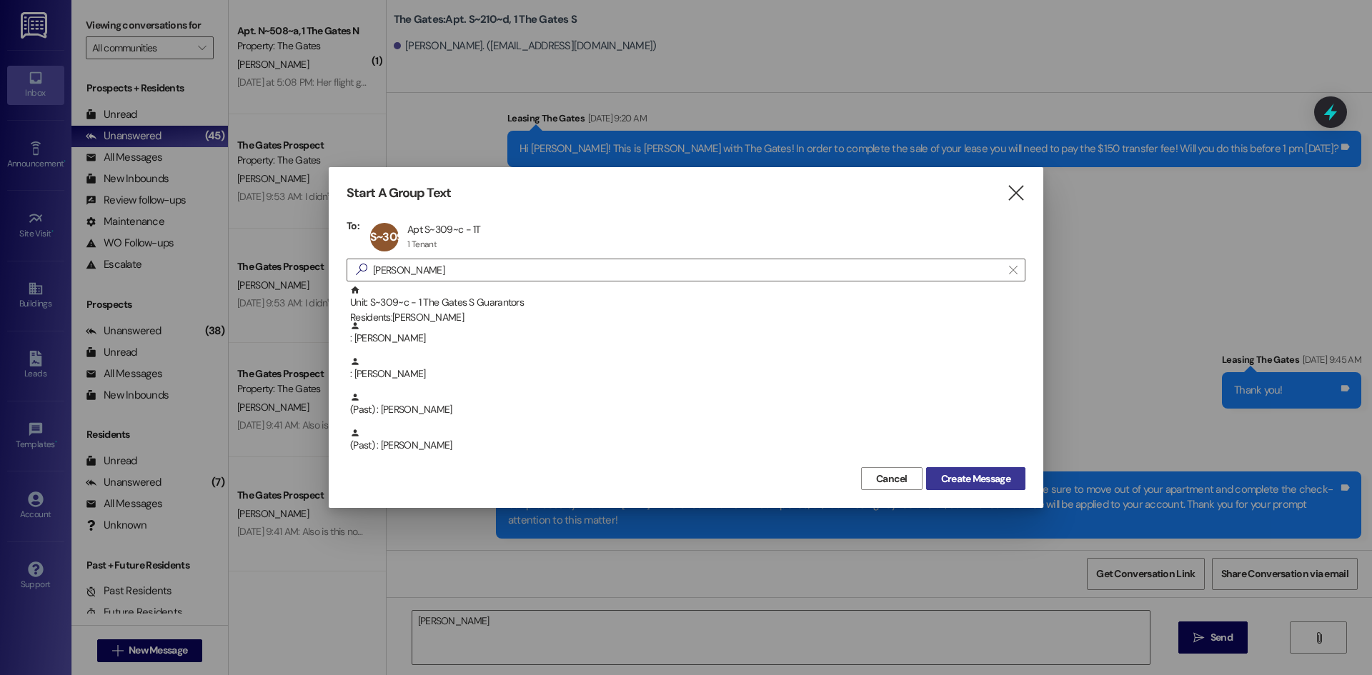
click at [987, 482] on span "Create Message" at bounding box center [975, 479] width 69 height 15
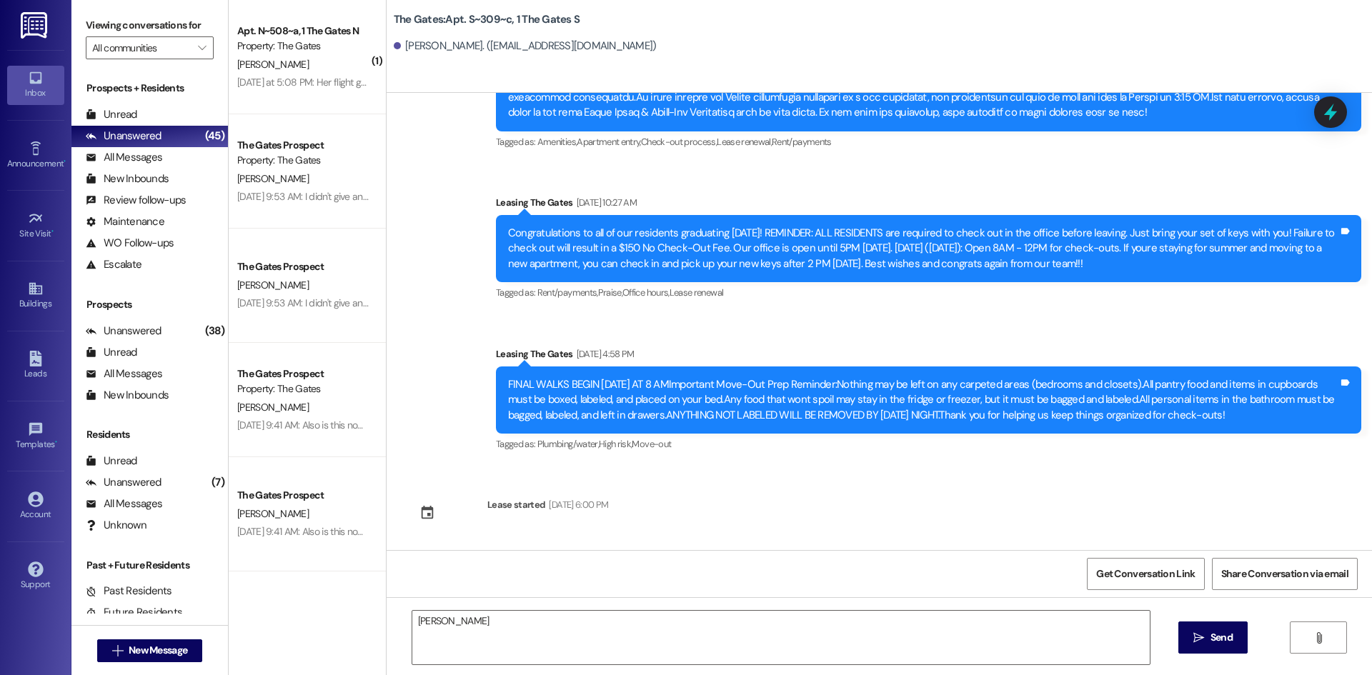
scroll to position [20091, 0]
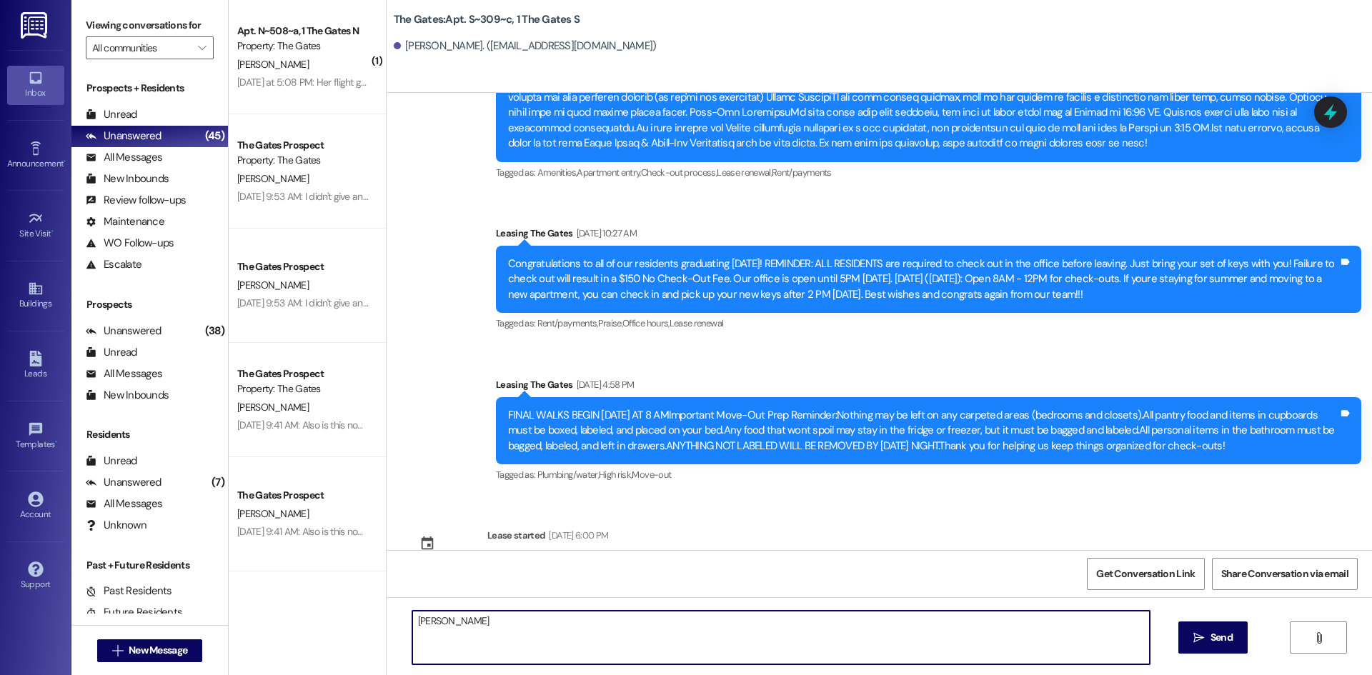
drag, startPoint x: 466, startPoint y: 618, endPoint x: 286, endPoint y: 600, distance: 181.0
click at [286, 600] on div "( 1 ) Apt. N~508~a, 1 The Gates N Property: The Gates [PERSON_NAME] [DATE] at 5…" at bounding box center [800, 337] width 1143 height 675
paste textarea "Hi {{first_name}}! This is a friendly reminder that you have not yet completed …"
type textarea "Hi {{first_name}}! This is a friendly reminder that you have not yet completed …"
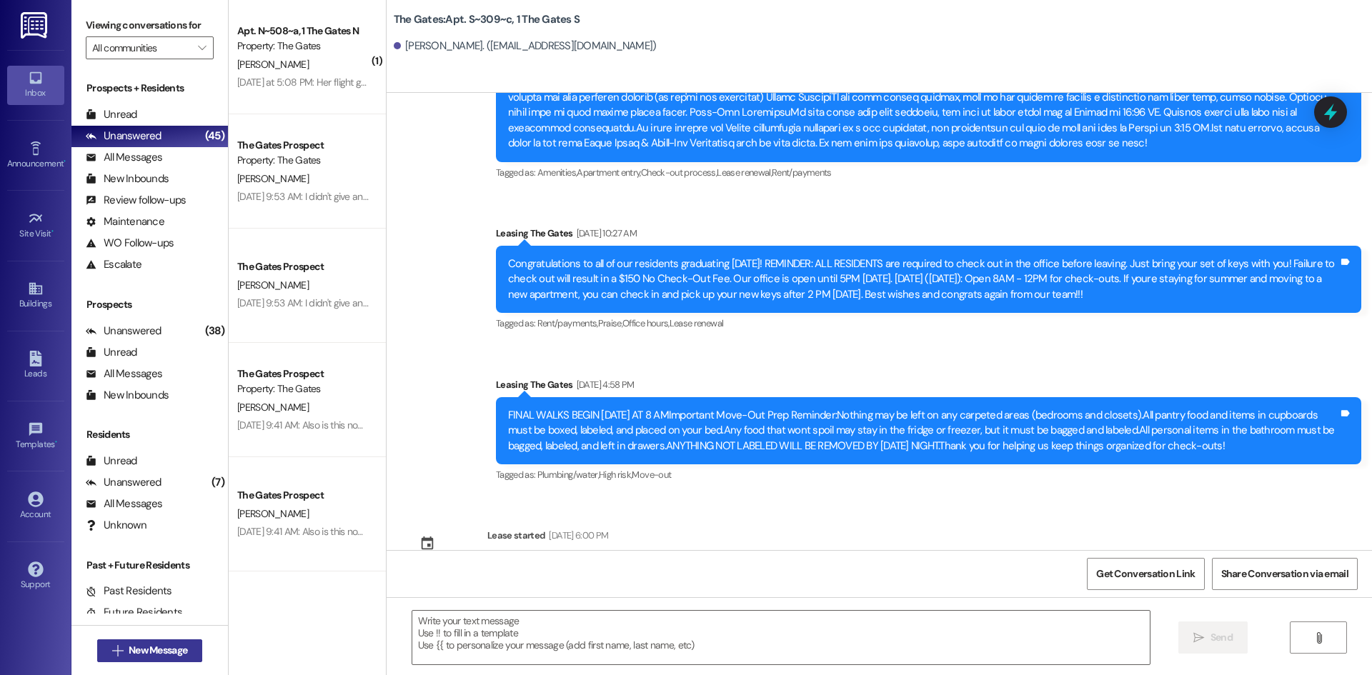
click at [164, 652] on span "New Message" at bounding box center [158, 650] width 59 height 15
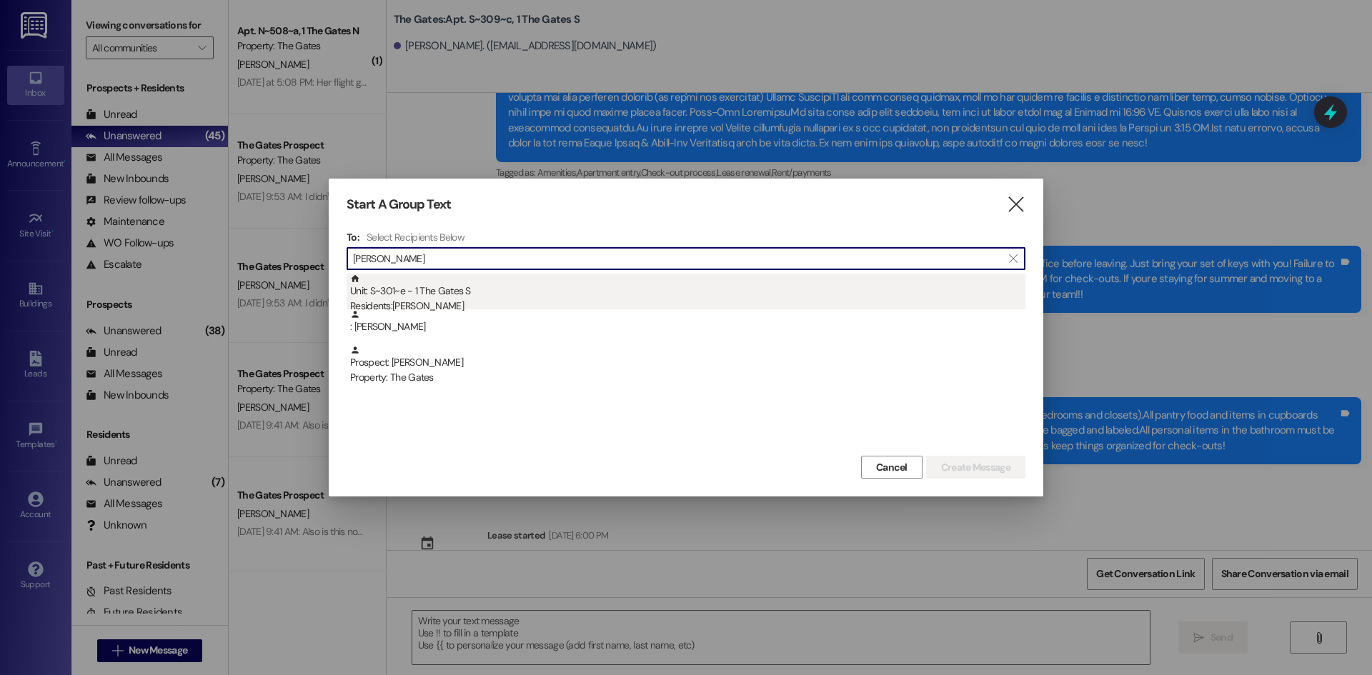
type input "[PERSON_NAME]"
click at [445, 303] on div "Residents: [PERSON_NAME]" at bounding box center [687, 306] width 675 height 15
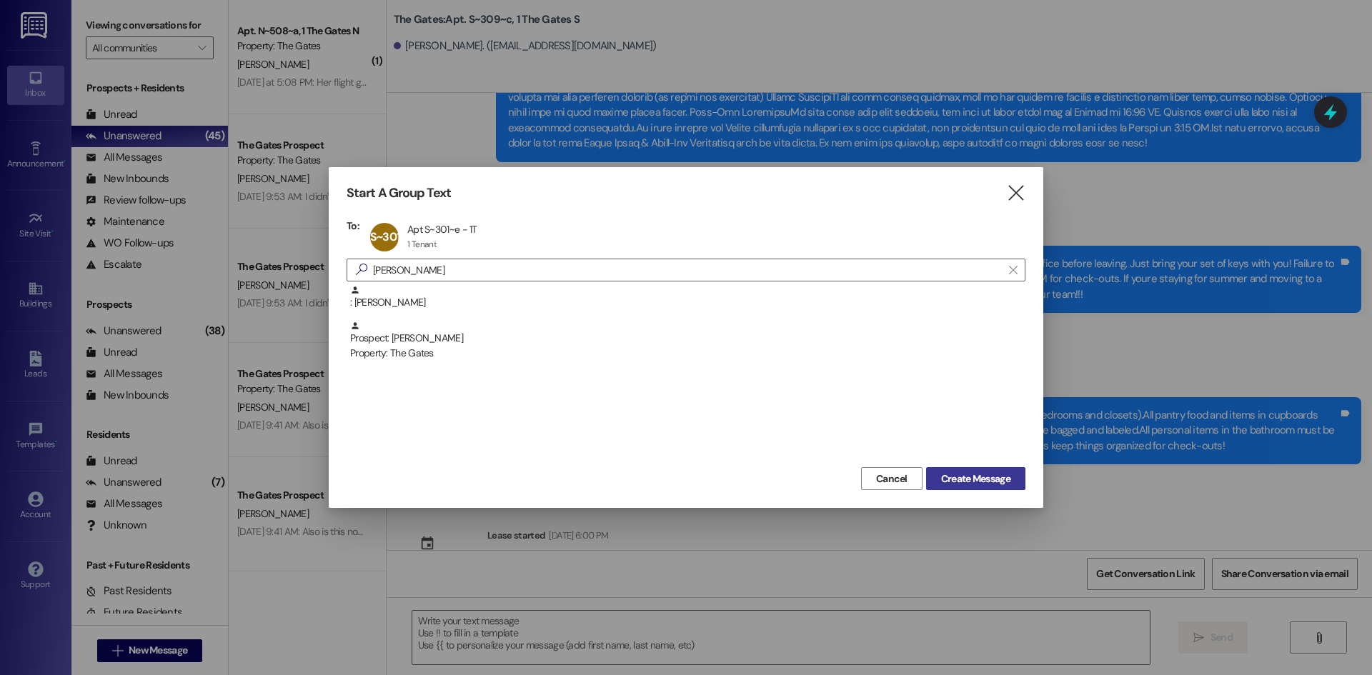
click at [986, 473] on span "Create Message" at bounding box center [975, 479] width 69 height 15
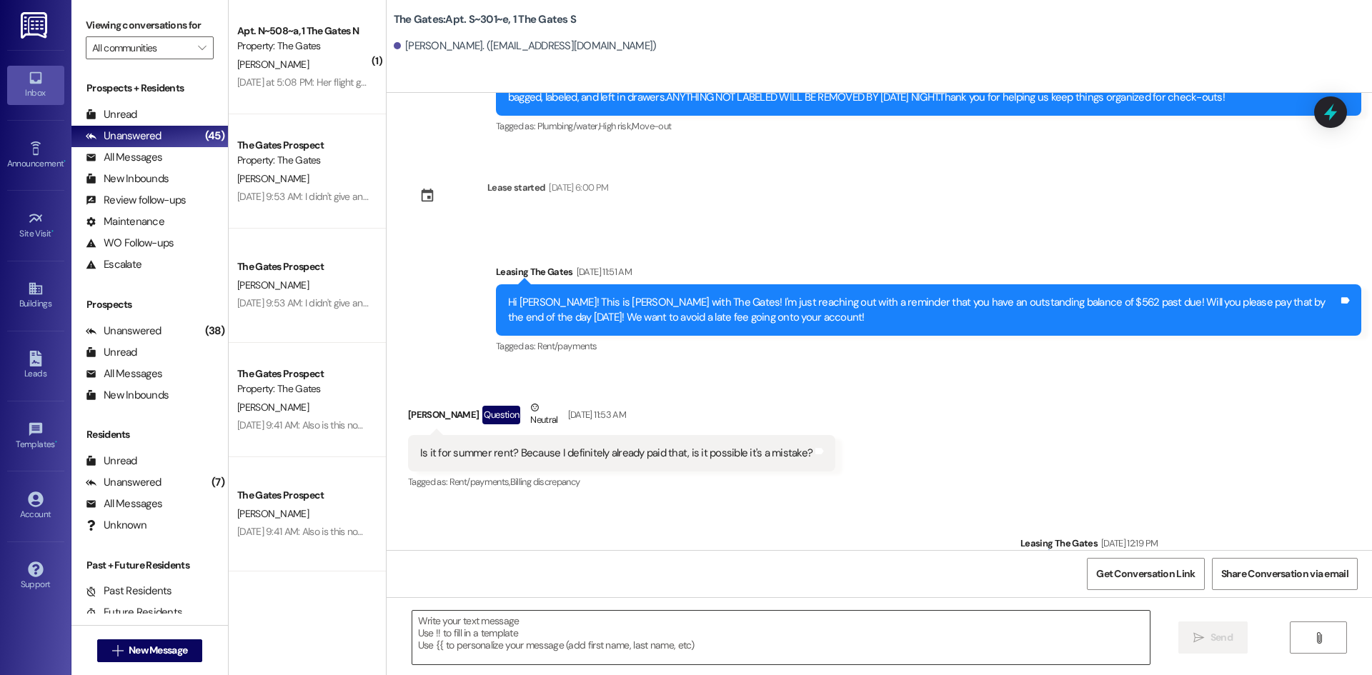
click at [505, 650] on textarea at bounding box center [780, 638] width 737 height 54
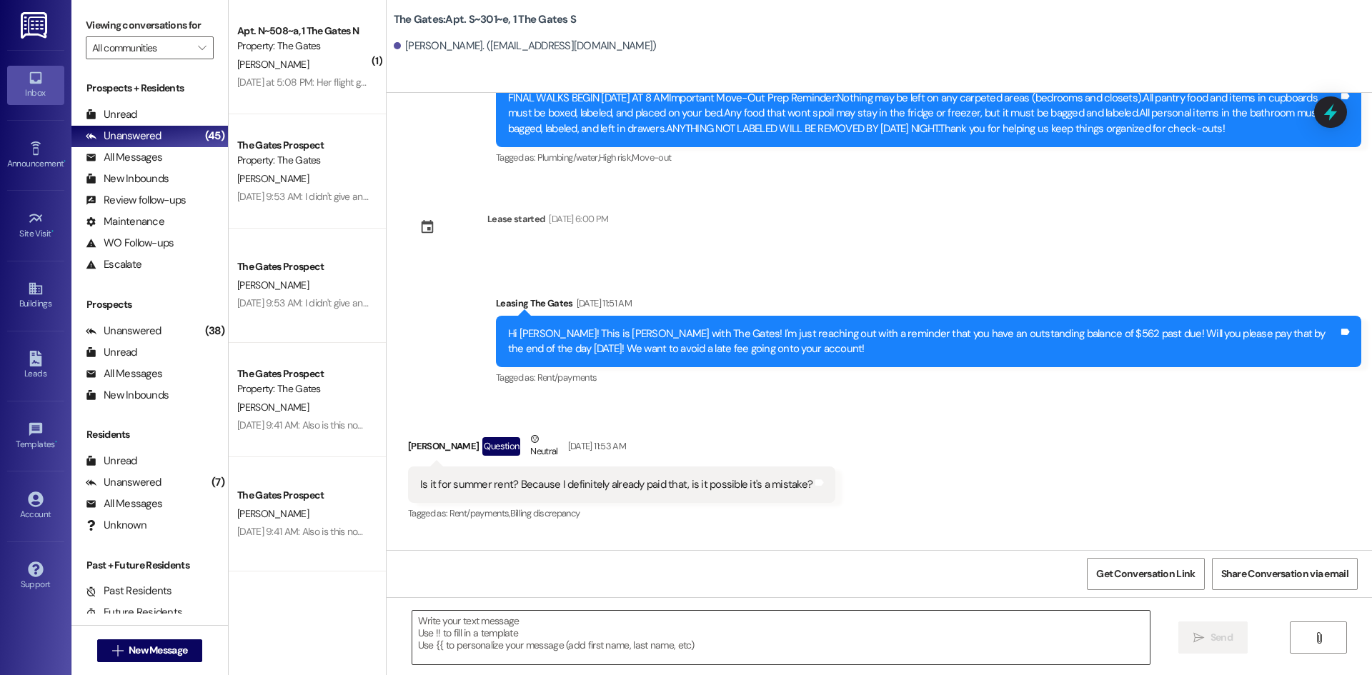
paste textarea "Hi {{first_name}}! This is a friendly reminder that you have not yet completed …"
type textarea "Hi {{first_name}}! This is a friendly reminder that you have not yet completed …"
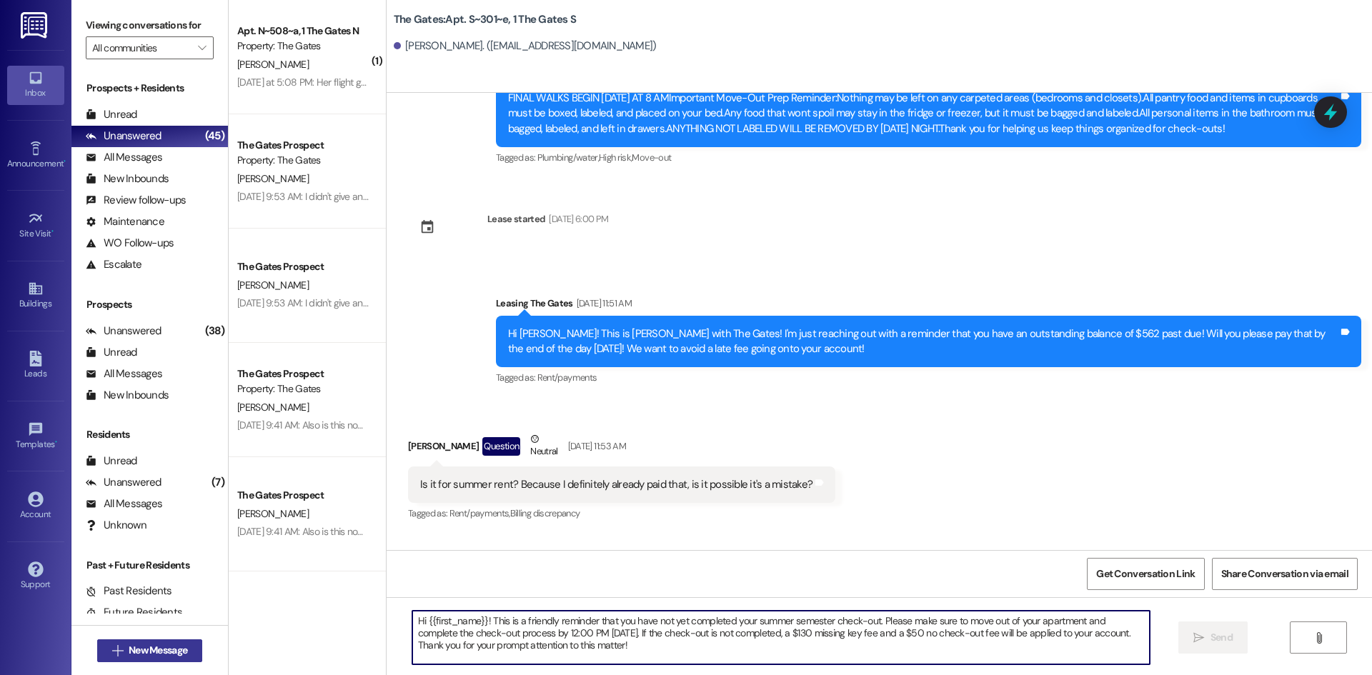
click at [154, 652] on span "New Message" at bounding box center [158, 650] width 59 height 15
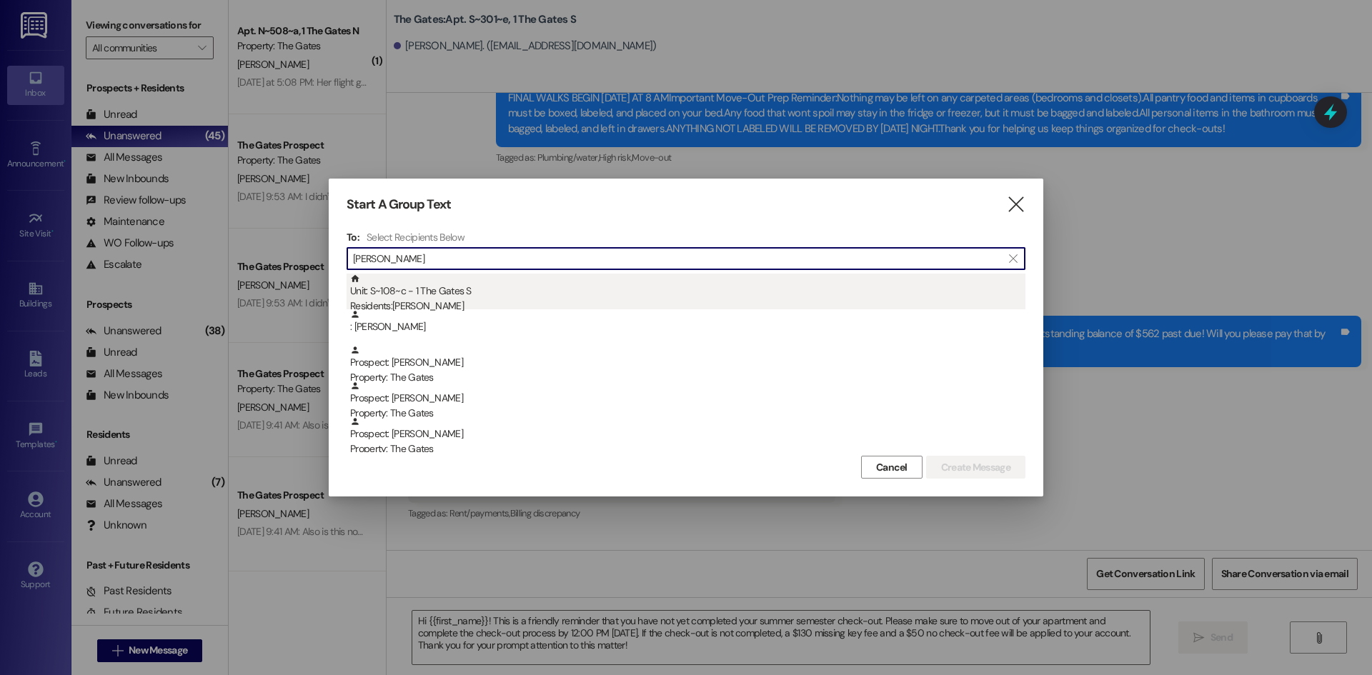
type input "[PERSON_NAME]"
click at [431, 306] on div "Residents: [PERSON_NAME]" at bounding box center [687, 306] width 675 height 15
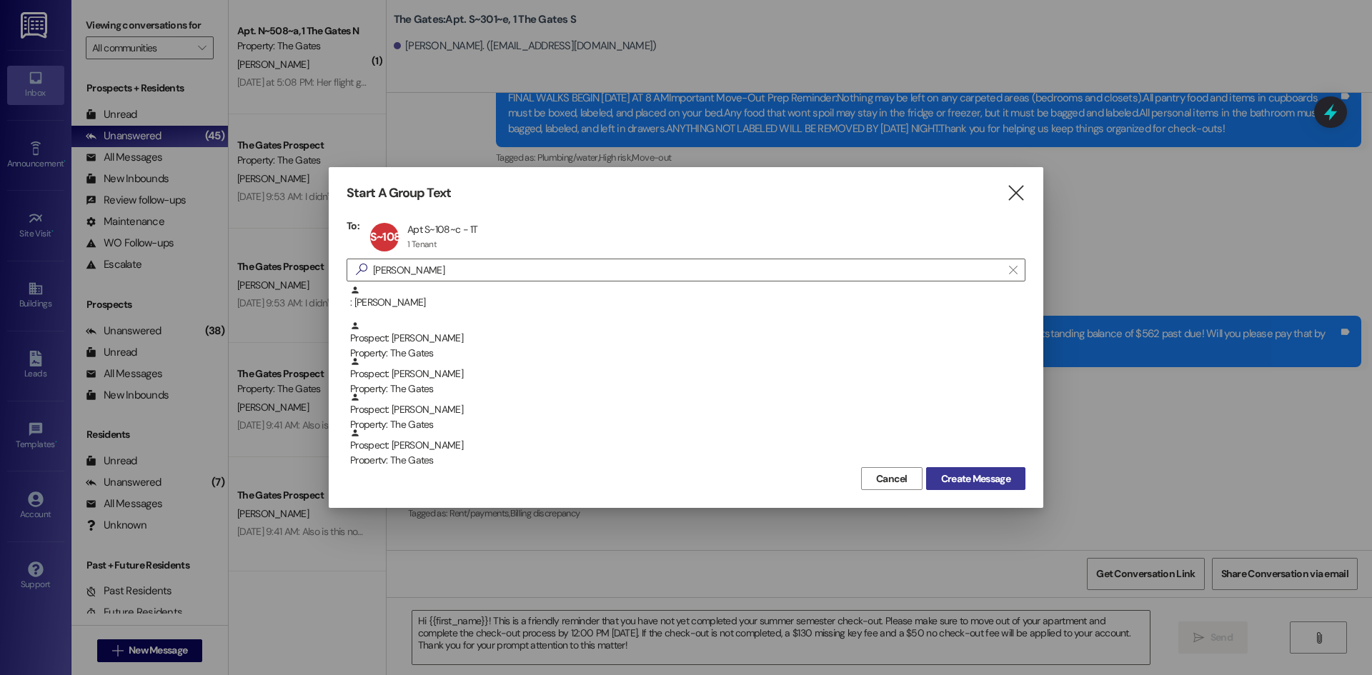
click at [990, 485] on span "Create Message" at bounding box center [975, 479] width 69 height 15
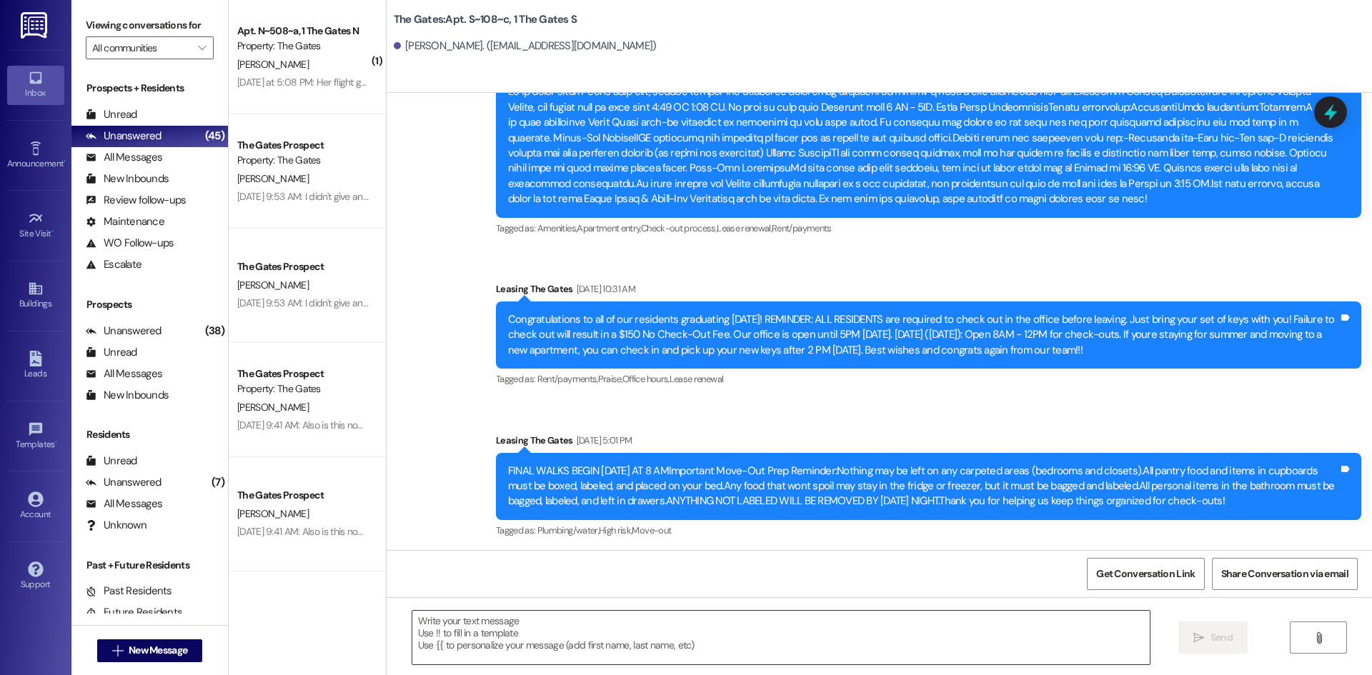
click at [530, 635] on textarea at bounding box center [780, 638] width 737 height 54
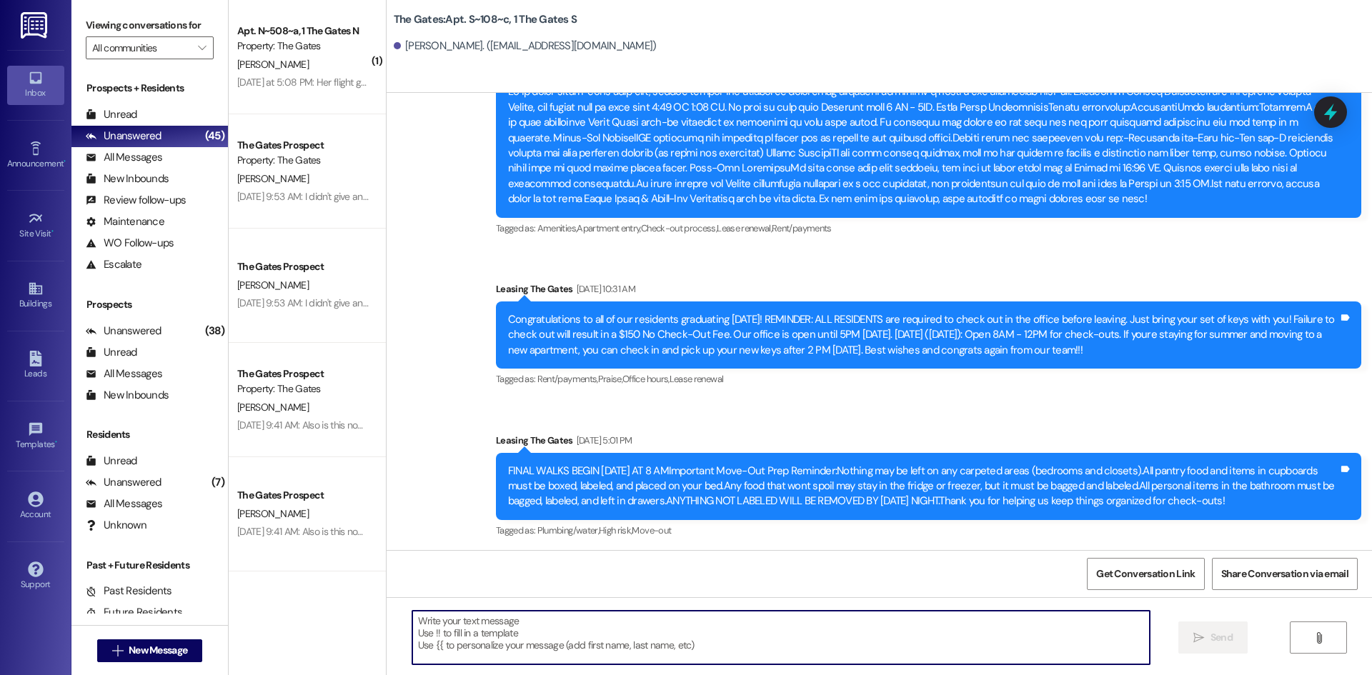
scroll to position [12619, 0]
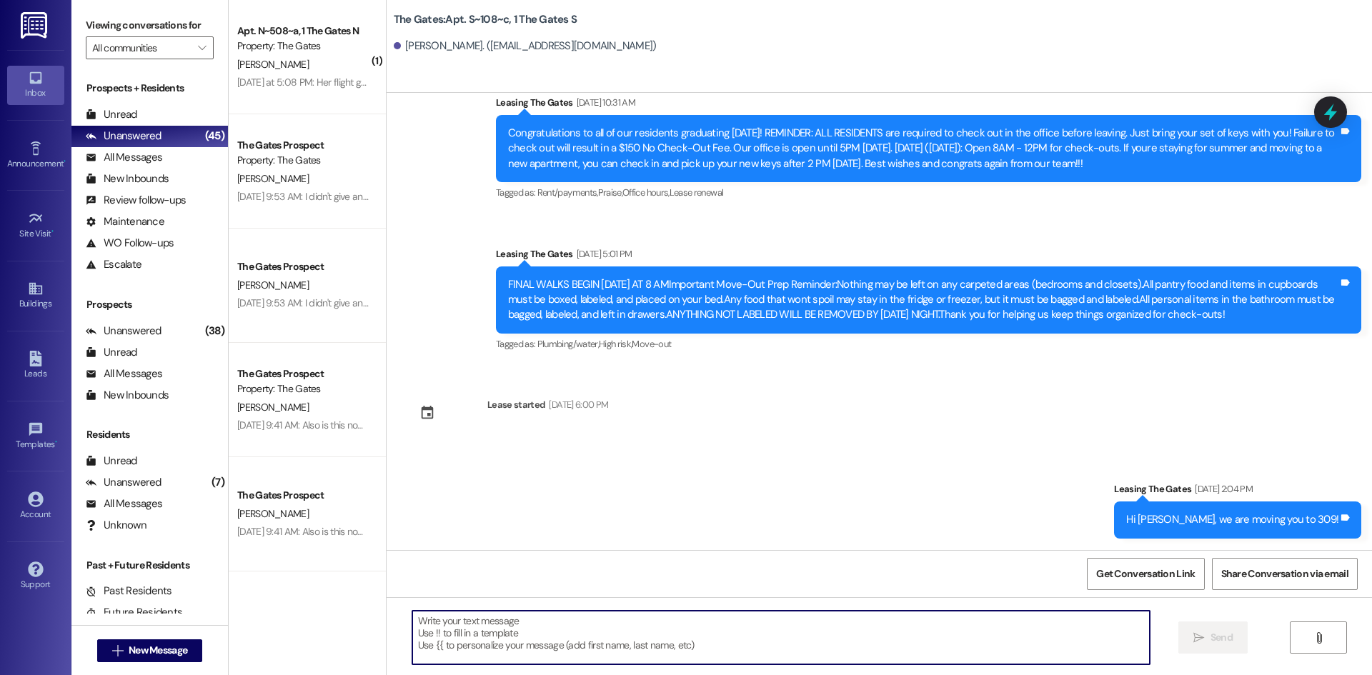
paste textarea "Hi {{first_name}}! This is a friendly reminder that you have not yet completed …"
type textarea "Hi {{first_name}}! This is a friendly reminder that you have not yet completed …"
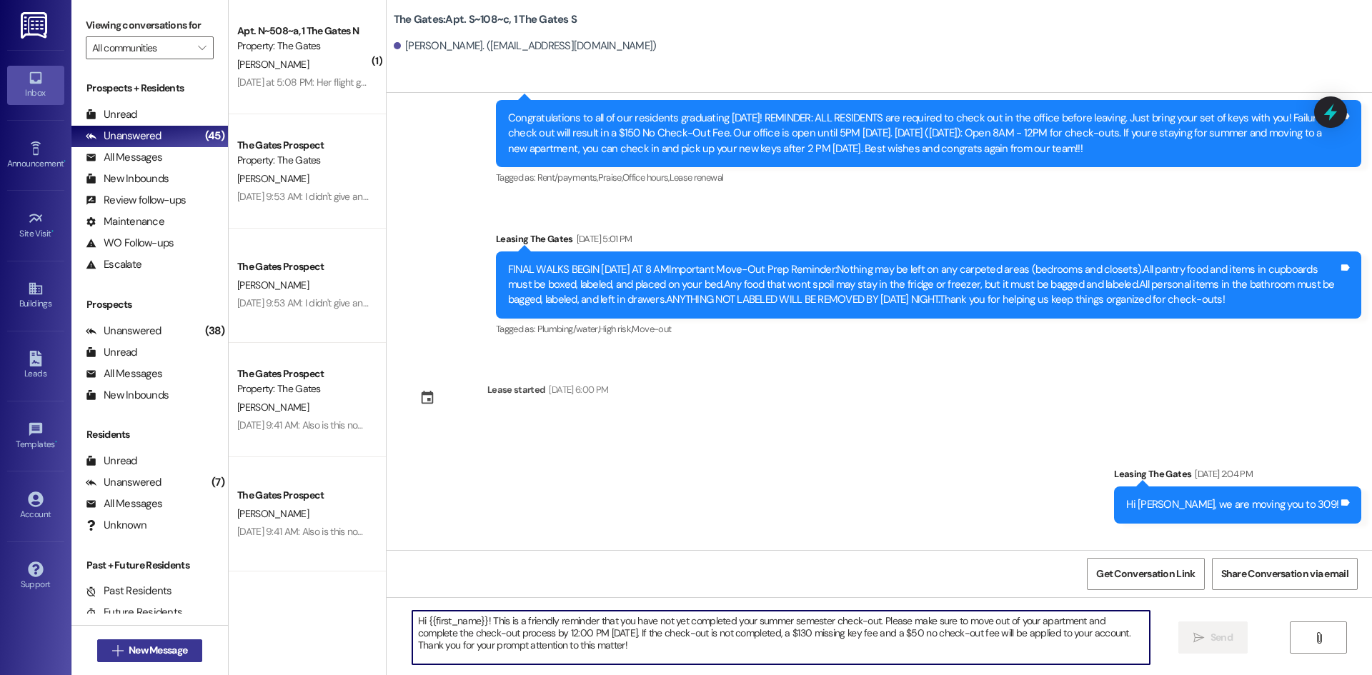
click at [168, 650] on span "New Message" at bounding box center [158, 650] width 59 height 15
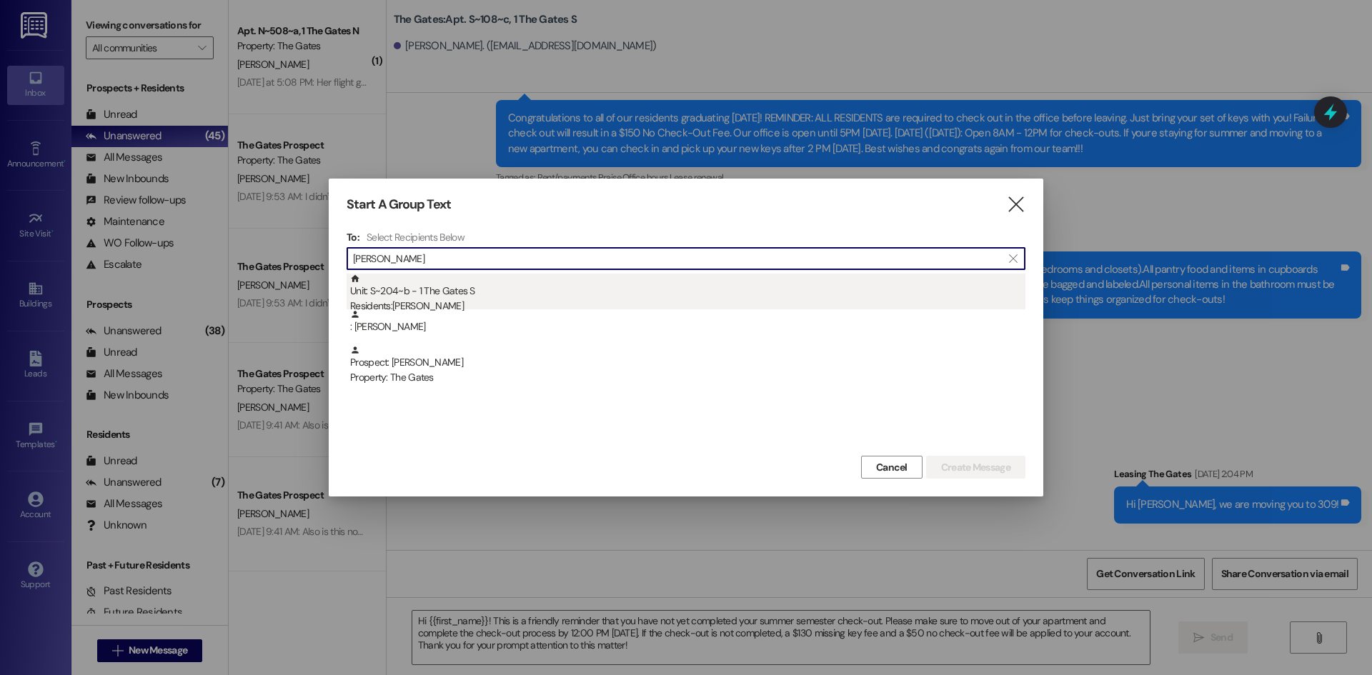
type input "[PERSON_NAME]"
click at [486, 297] on div "Unit: S~204~b - 1 The Gates S Residents: [PERSON_NAME]" at bounding box center [687, 294] width 675 height 41
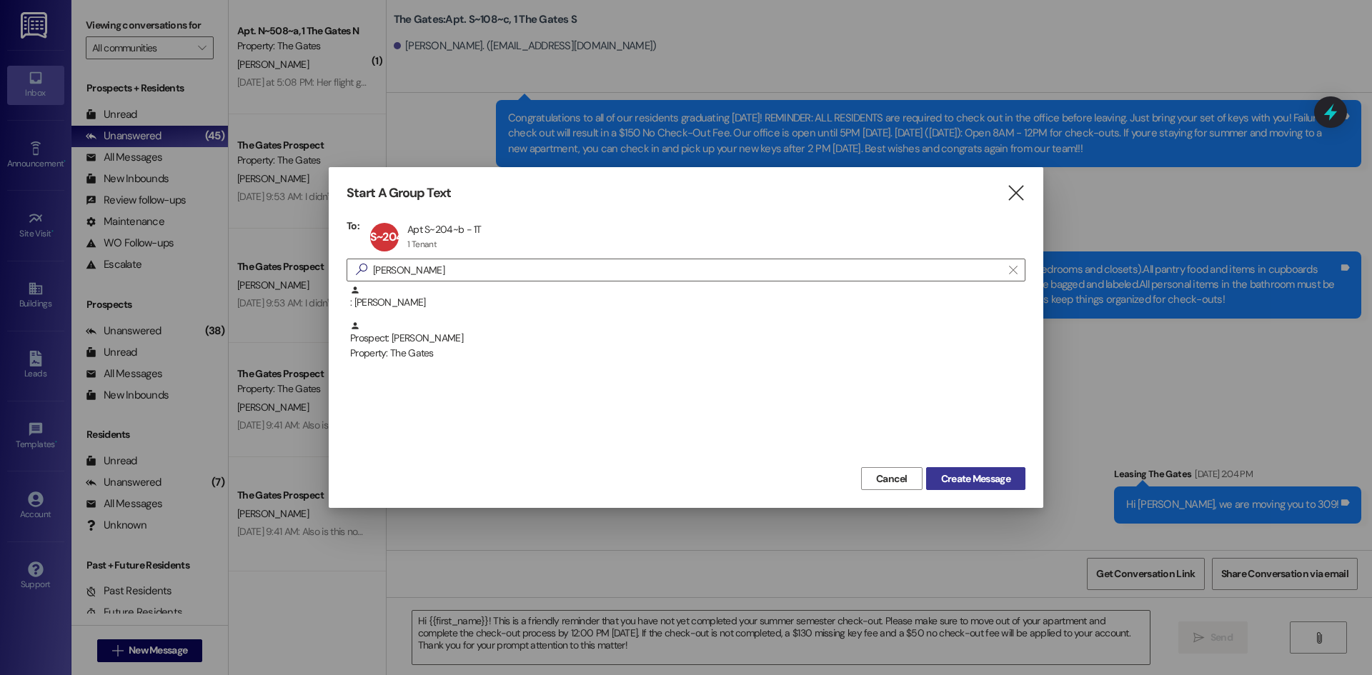
click at [996, 486] on span "Create Message" at bounding box center [975, 479] width 69 height 15
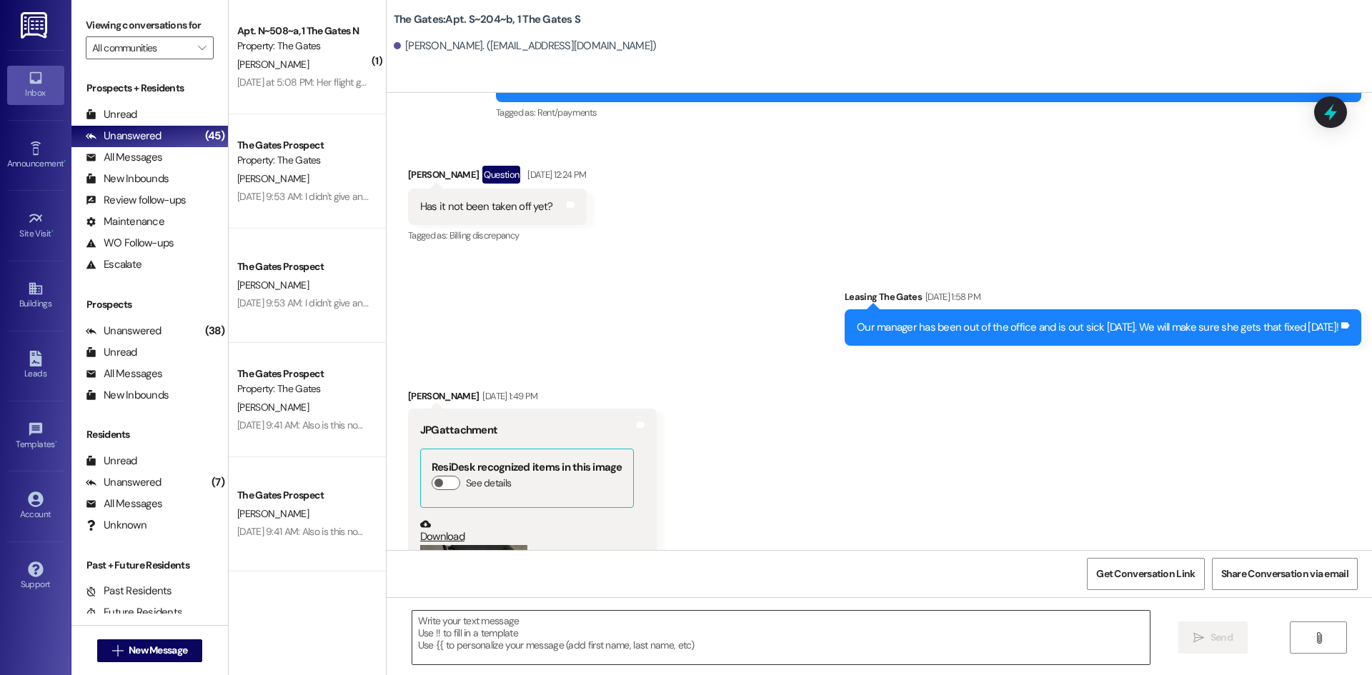
scroll to position [8990, 0]
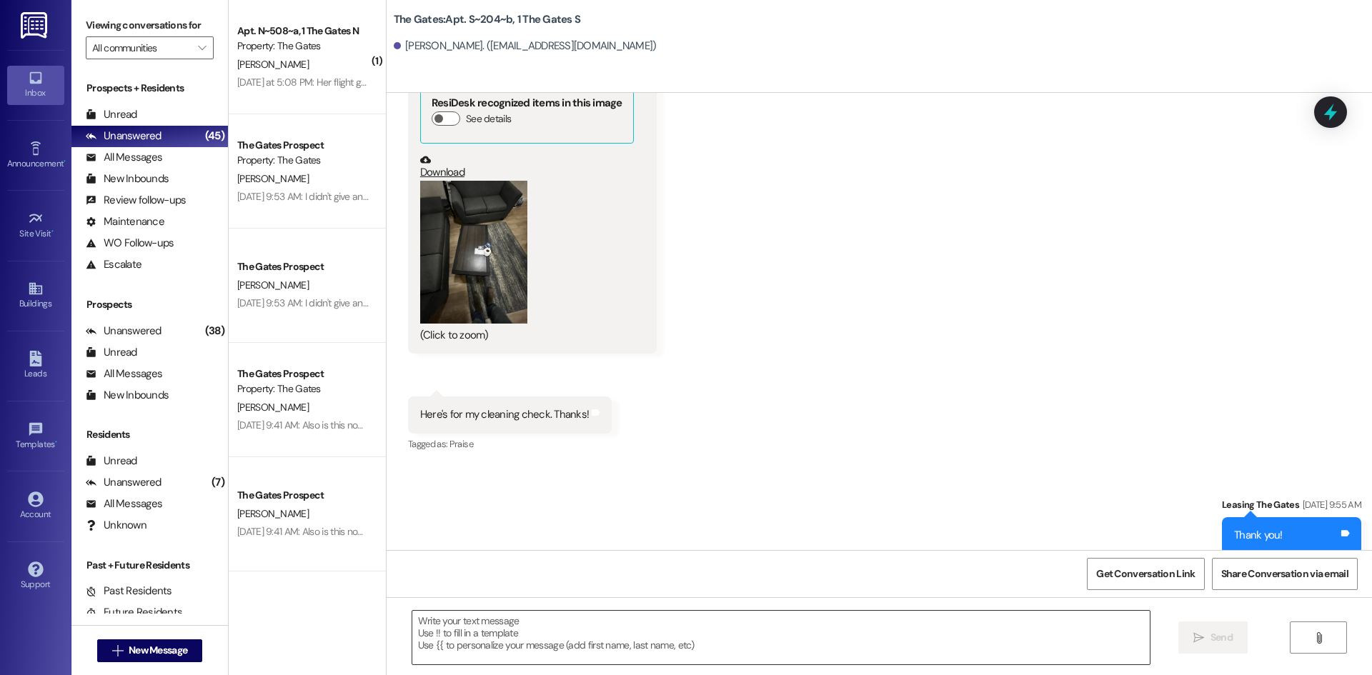
click at [453, 645] on textarea at bounding box center [780, 638] width 737 height 54
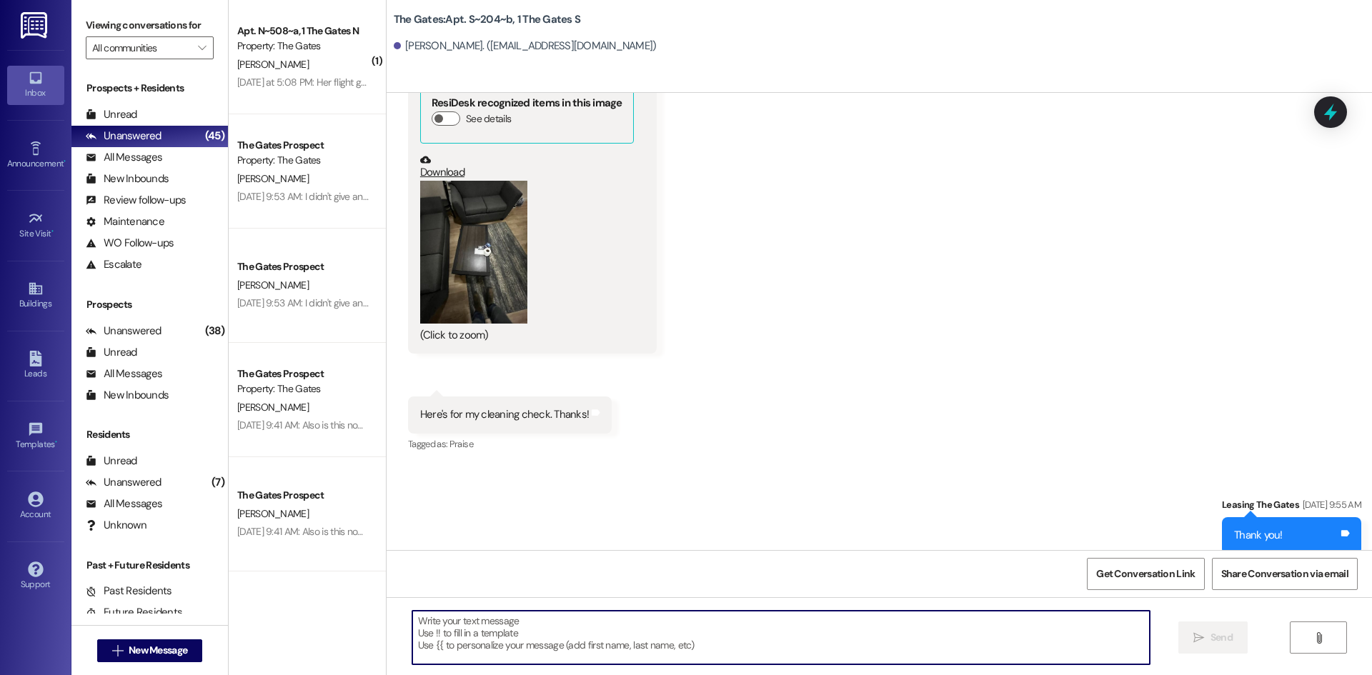
paste textarea "Hi {{first_name}}! This is a friendly reminder that you have not yet completed …"
type textarea "Hi {{first_name}}! This is a friendly reminder that you have not yet completed …"
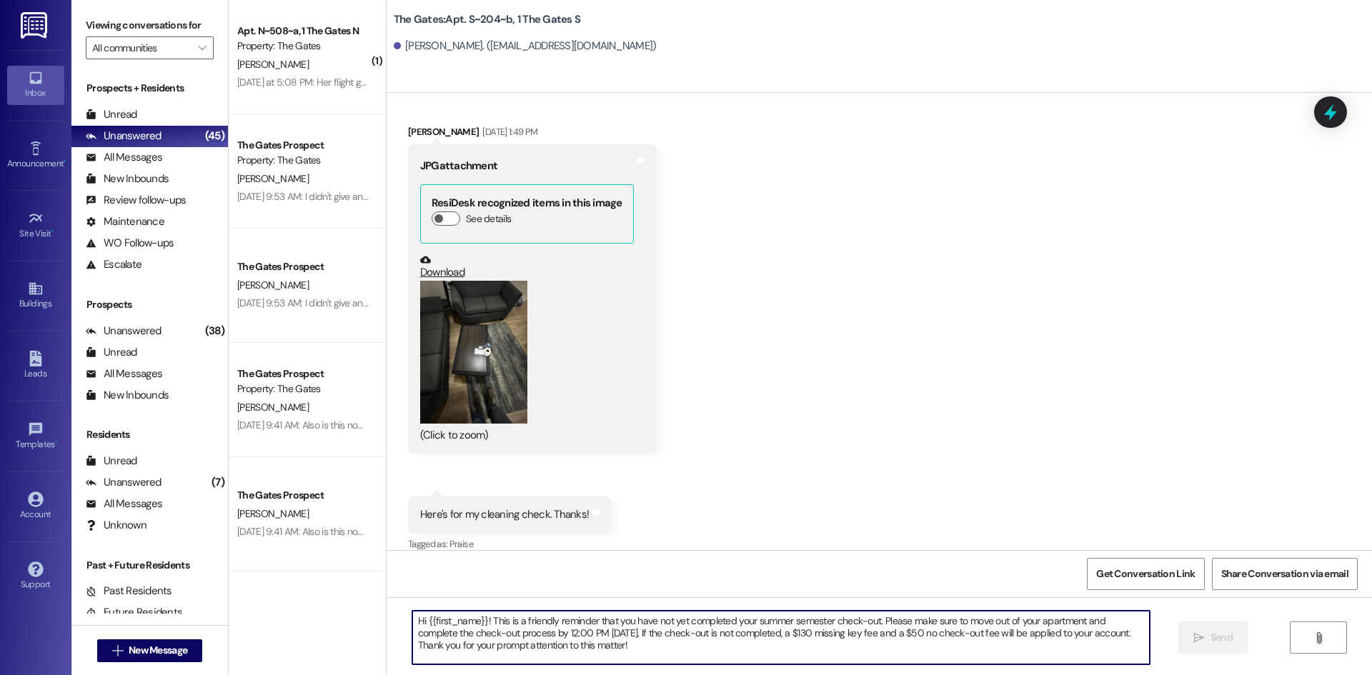
scroll to position [9120, 0]
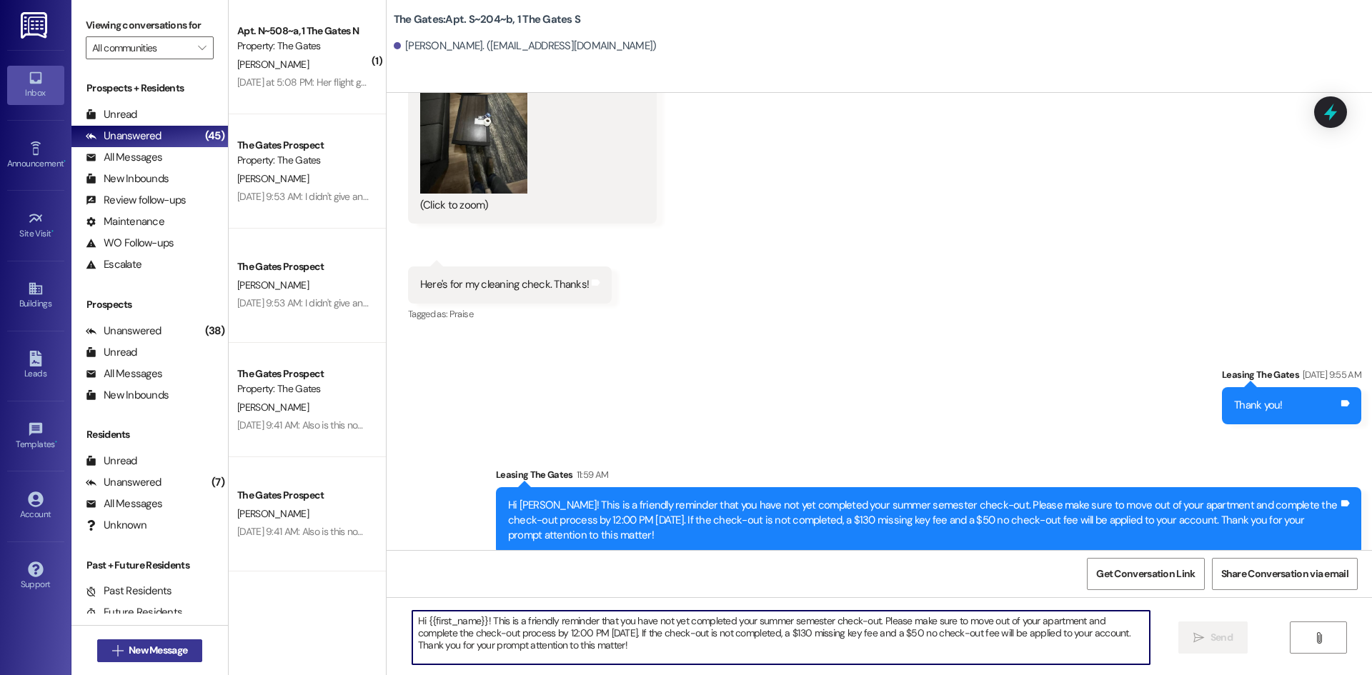
click at [187, 641] on button " New Message" at bounding box center [150, 651] width 106 height 23
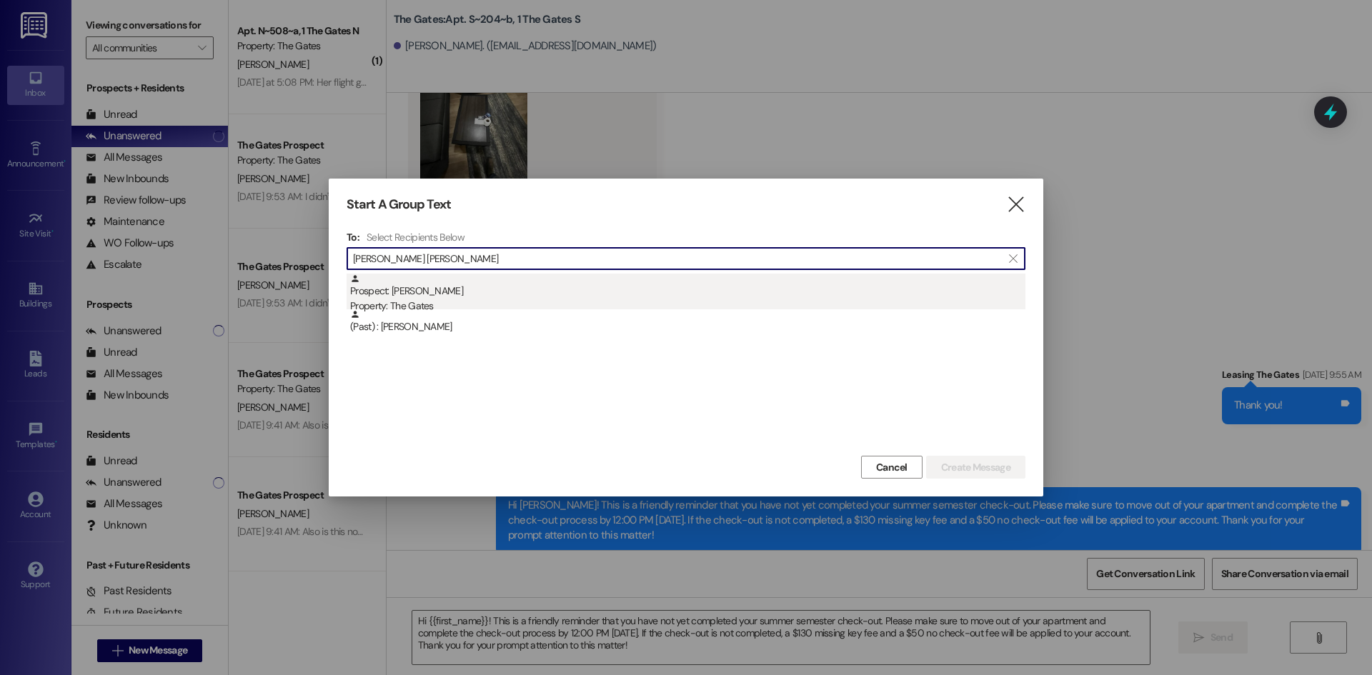
type input "[PERSON_NAME] [PERSON_NAME]"
click at [417, 290] on div "Prospect: [PERSON_NAME] Property: The Gates" at bounding box center [687, 294] width 675 height 41
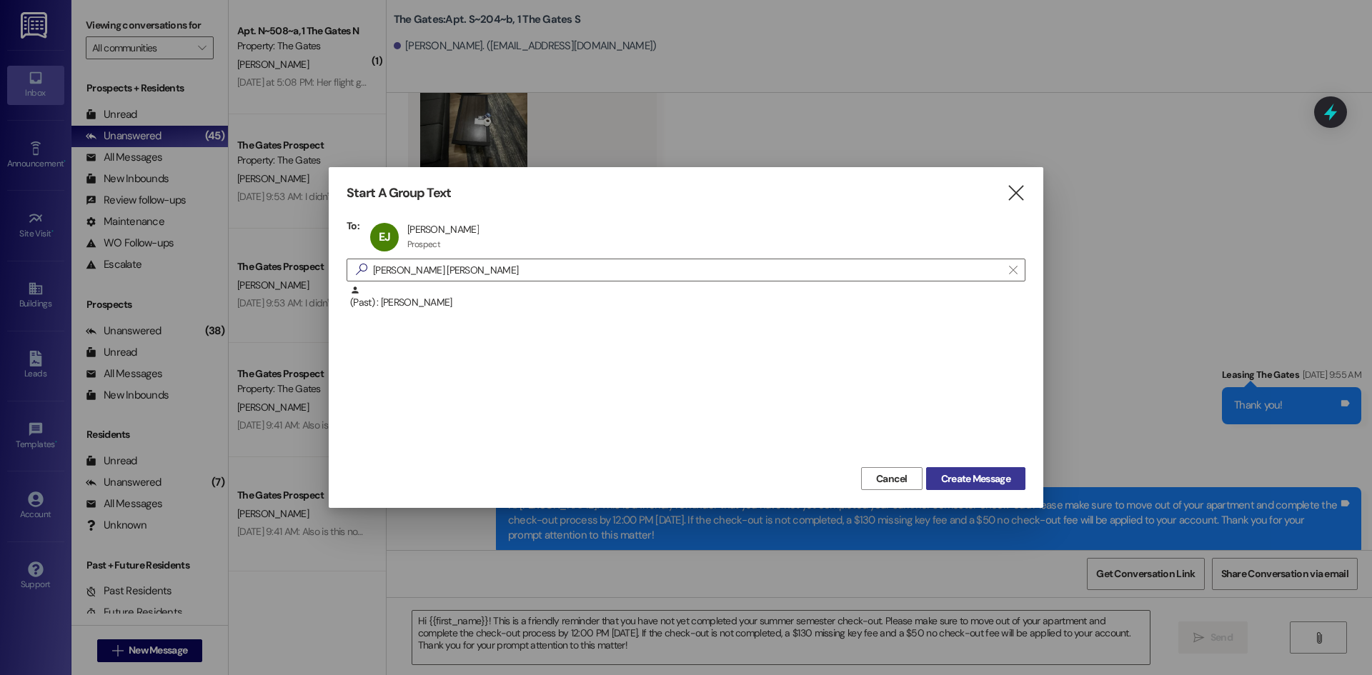
click at [973, 479] on span "Create Message" at bounding box center [975, 479] width 69 height 15
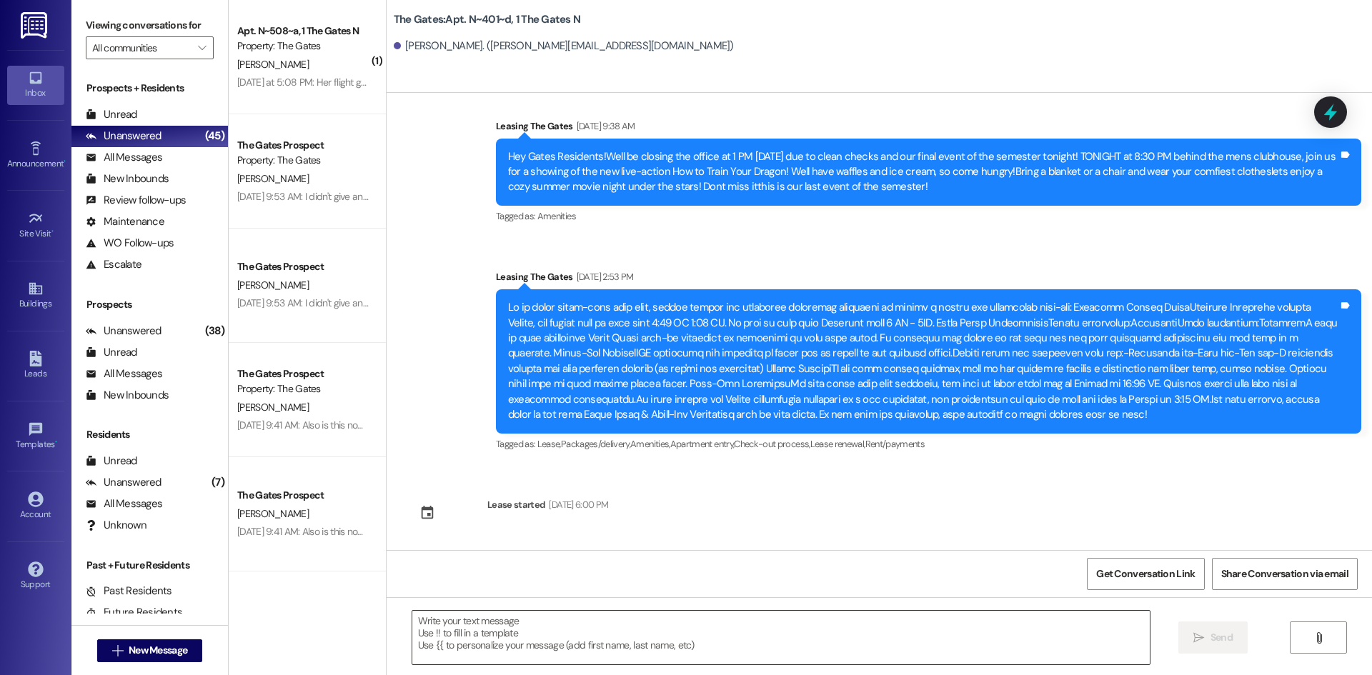
scroll to position [4087, 0]
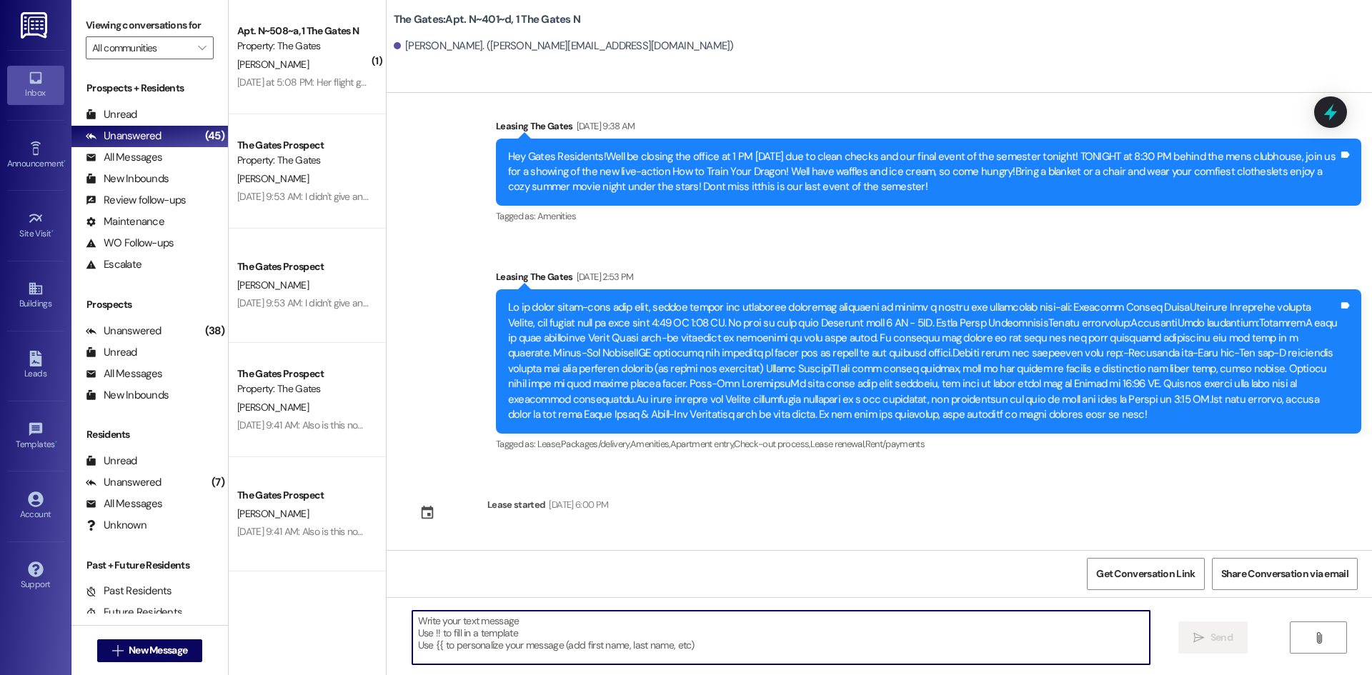
click at [474, 620] on textarea at bounding box center [780, 638] width 737 height 54
paste textarea "Hi {{first_name}}! This is a friendly reminder that you have not yet completed …"
type textarea "Hi {{first_name}}! This is a friendly reminder that you have not yet completed …"
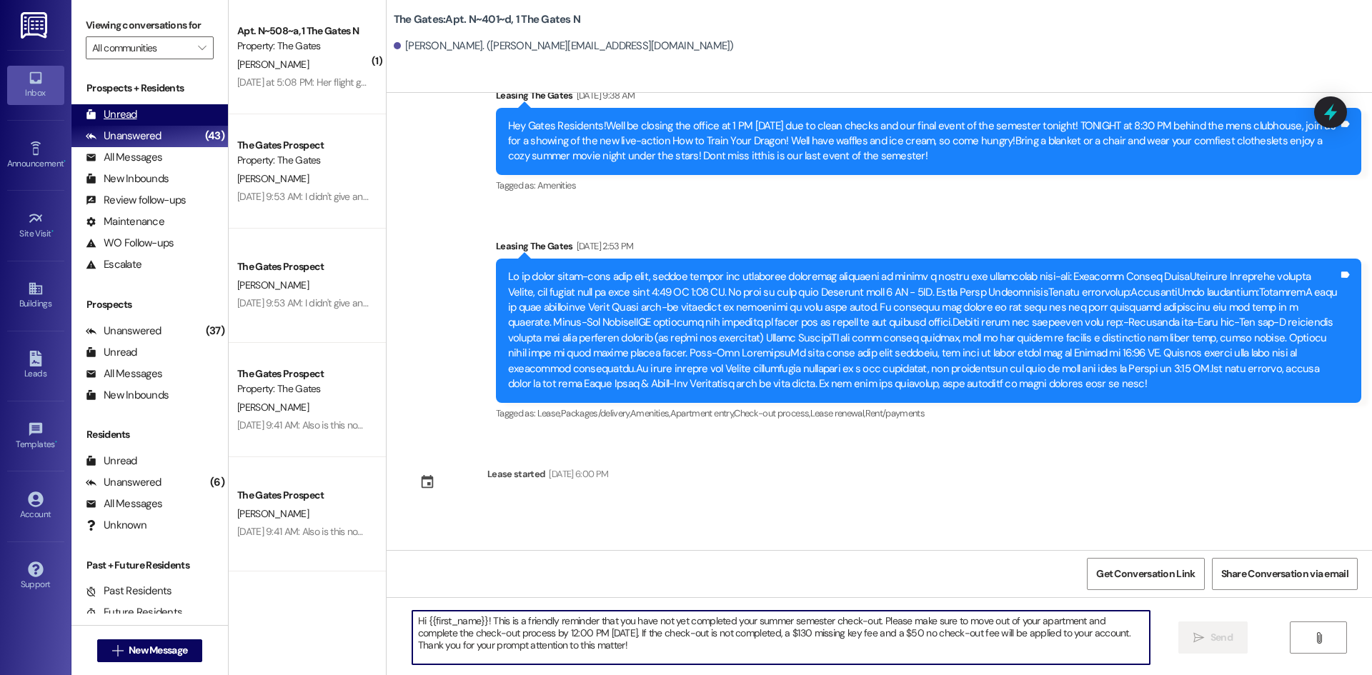
click at [124, 107] on div "Unread" at bounding box center [111, 114] width 51 height 15
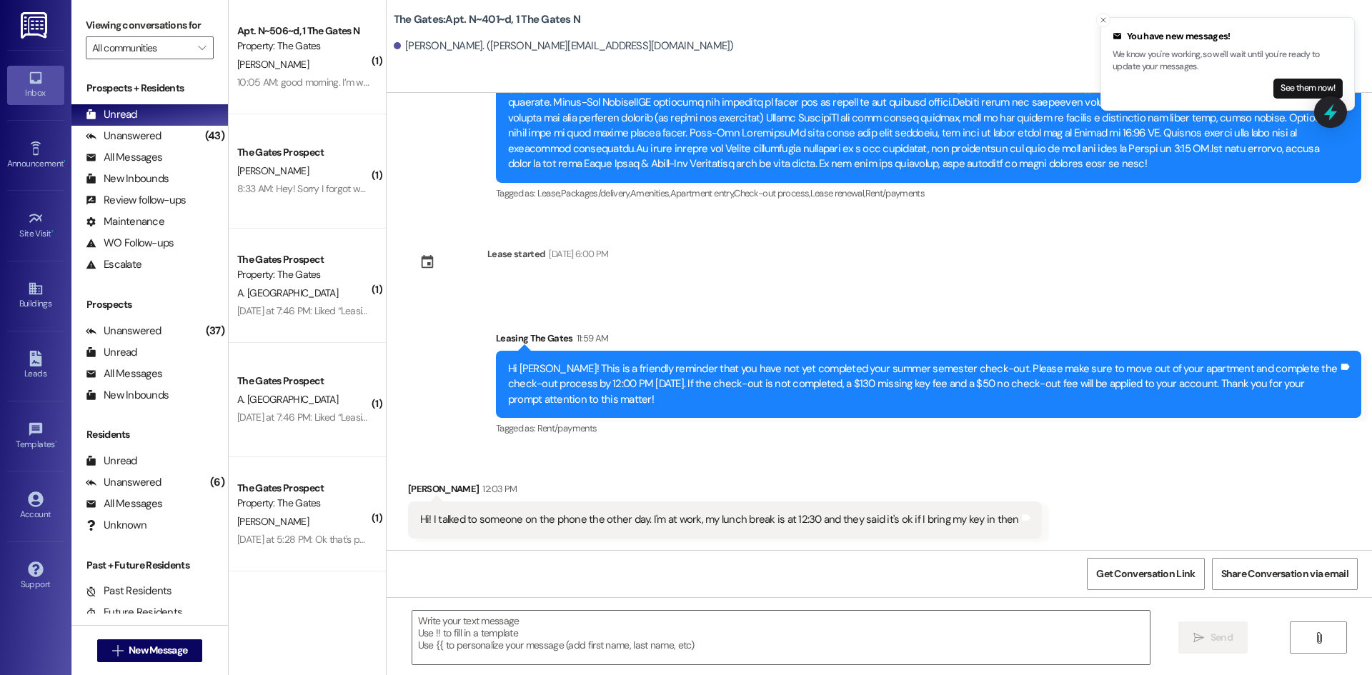
scroll to position [4338, 0]
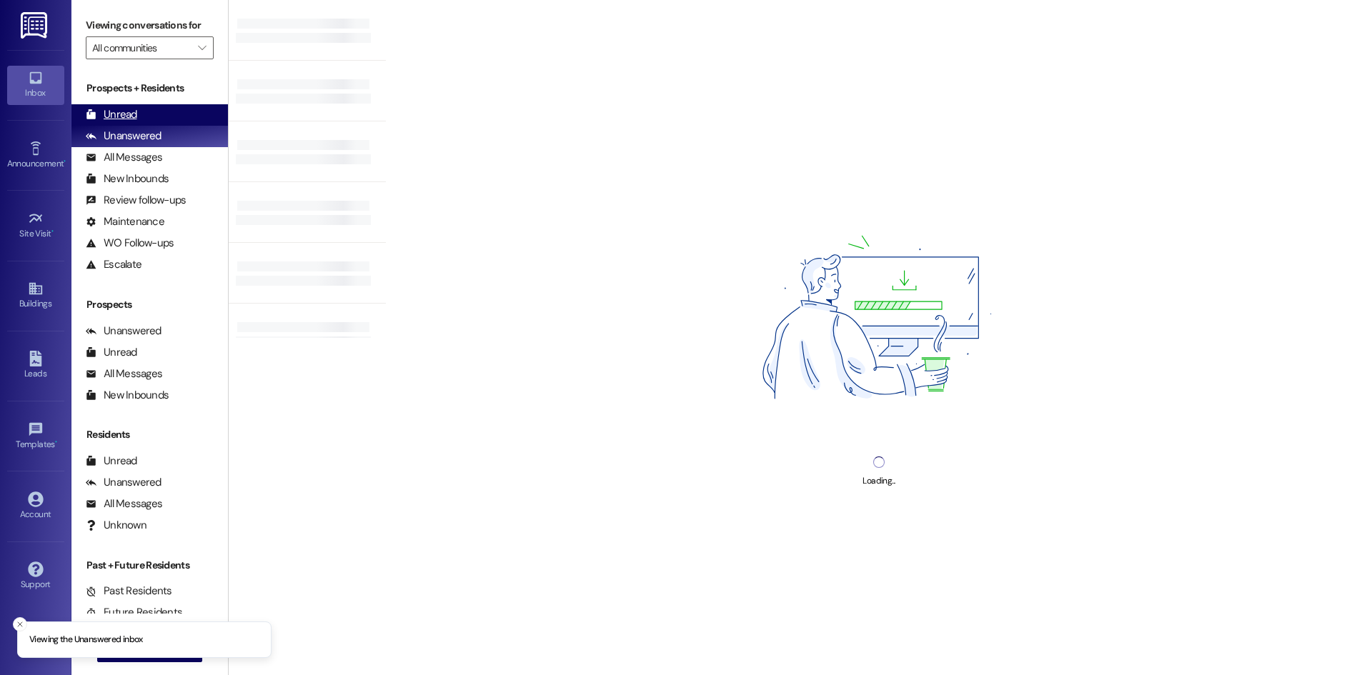
click at [122, 112] on div "Unread" at bounding box center [111, 114] width 51 height 15
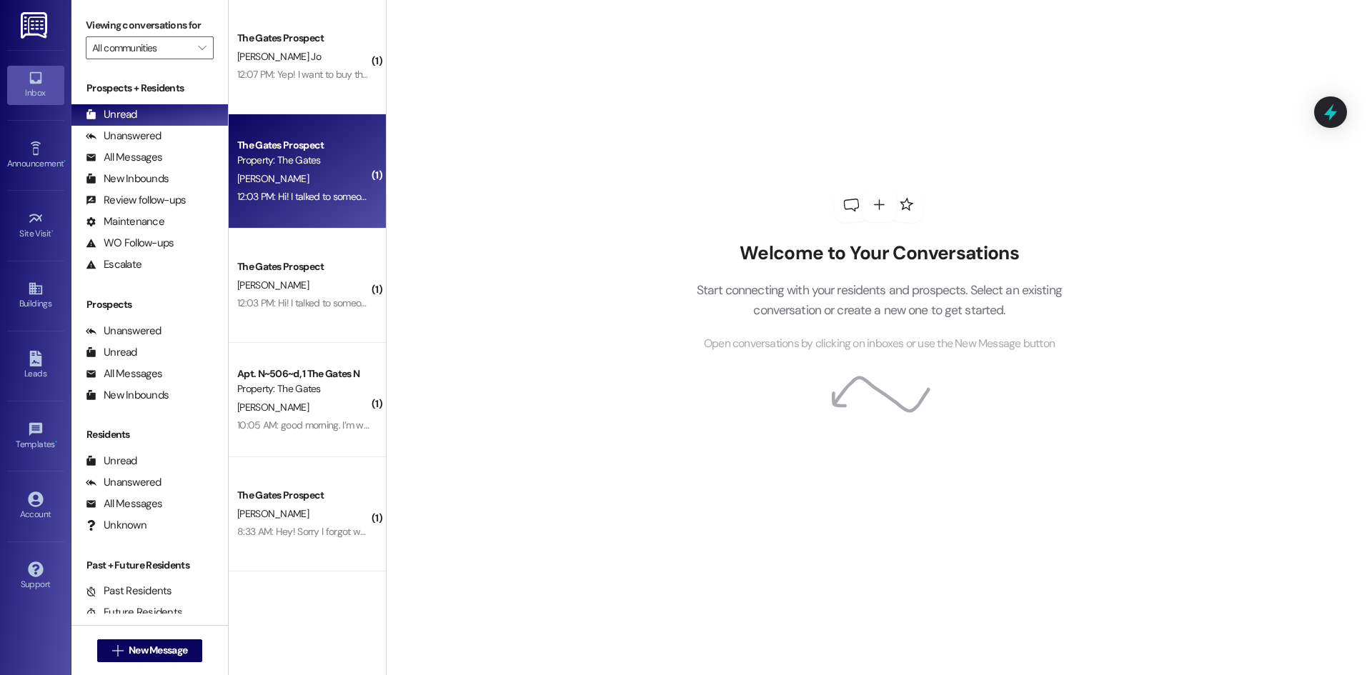
click at [261, 167] on div "Property: The Gates" at bounding box center [303, 160] width 132 height 15
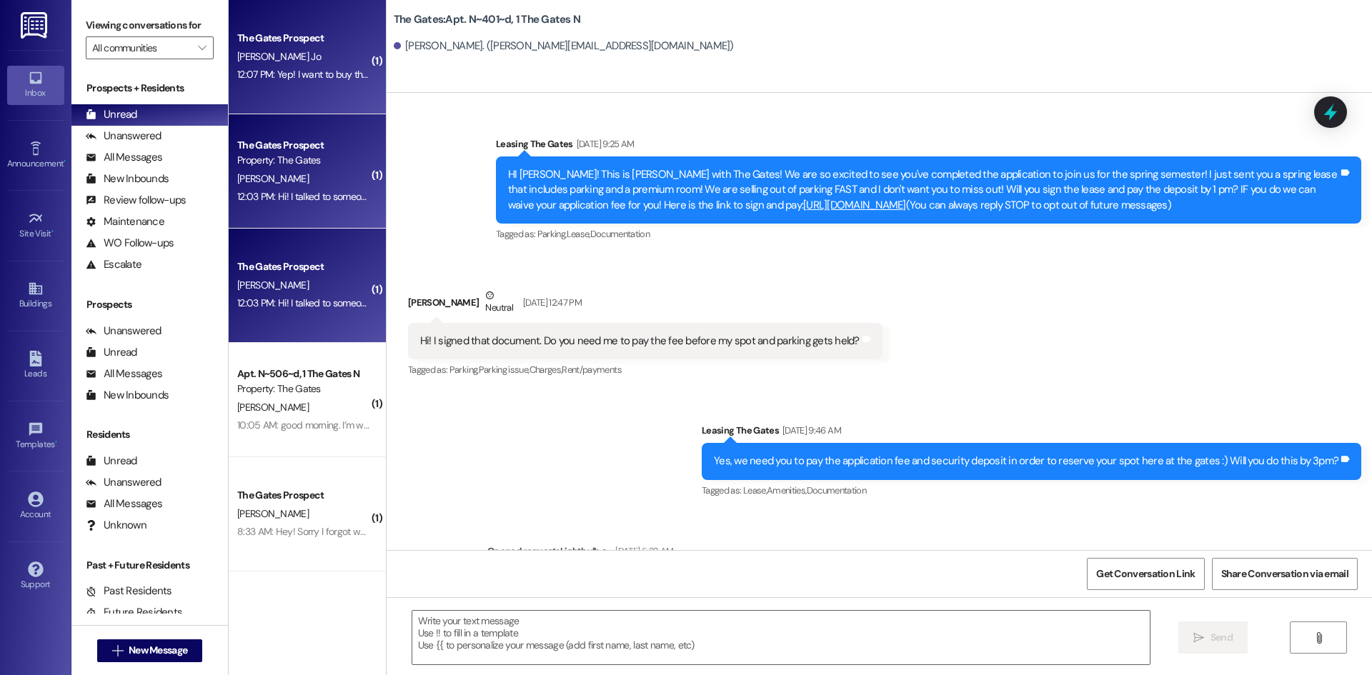
scroll to position [4359, 0]
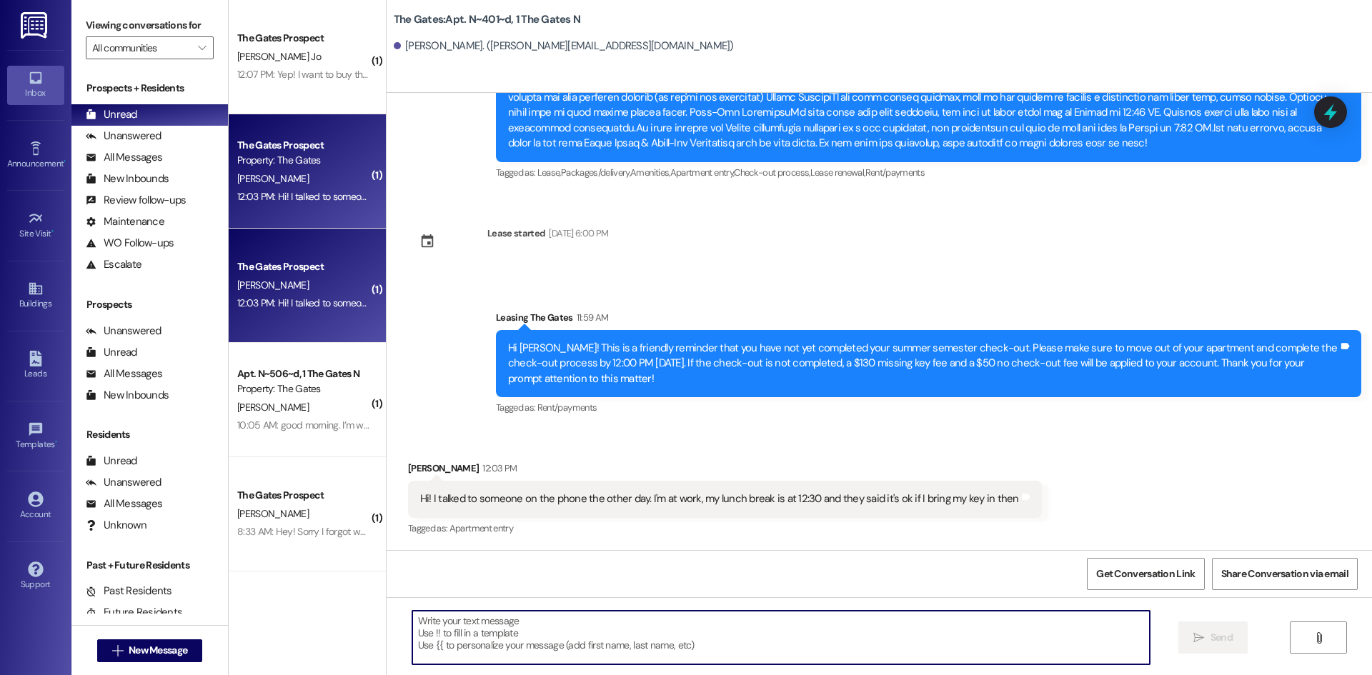
click at [633, 633] on textarea at bounding box center [780, 638] width 737 height 54
type textarea "D"
type textarea "Sounds good!"
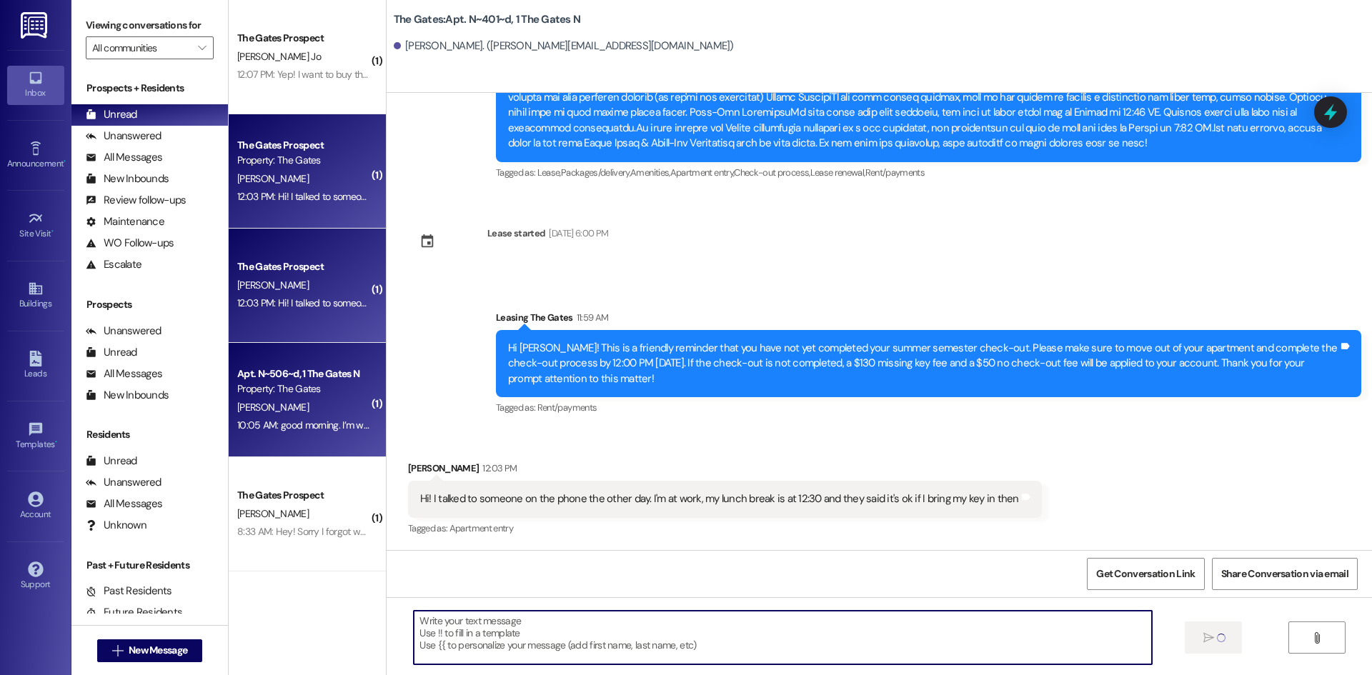
scroll to position [4358, 0]
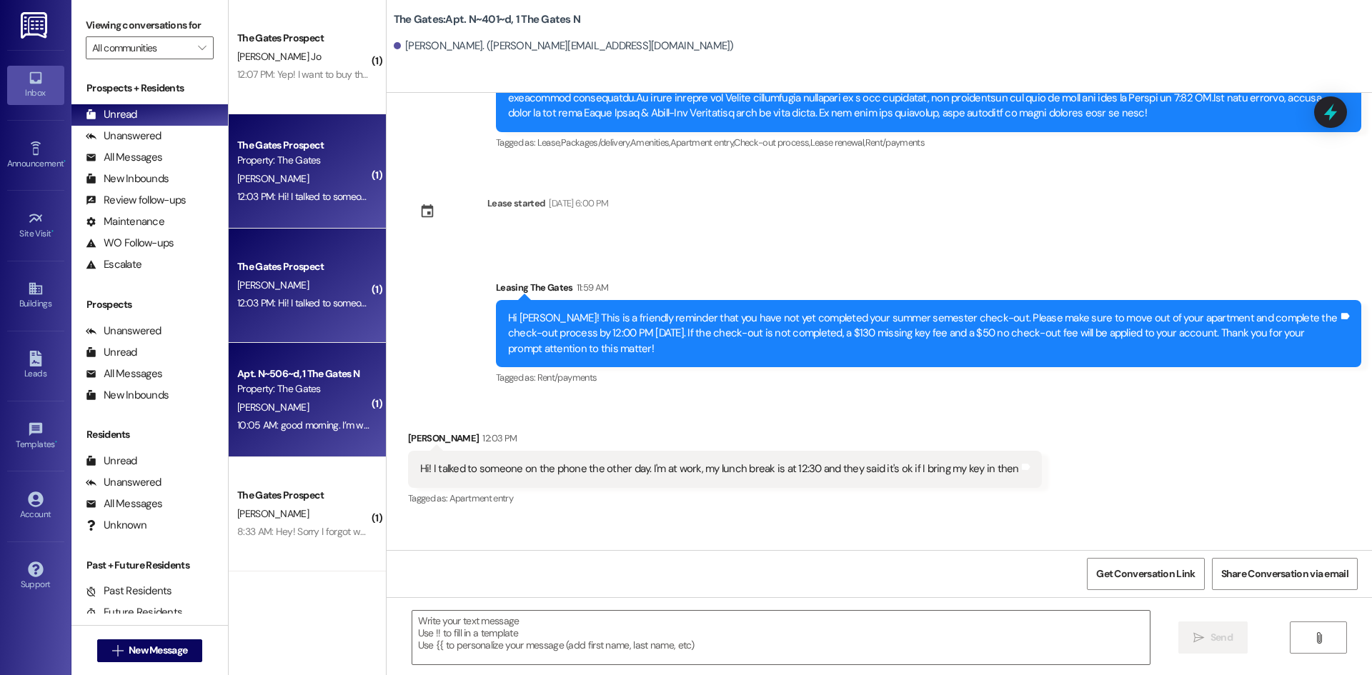
click at [299, 404] on div "[PERSON_NAME]" at bounding box center [303, 408] width 135 height 18
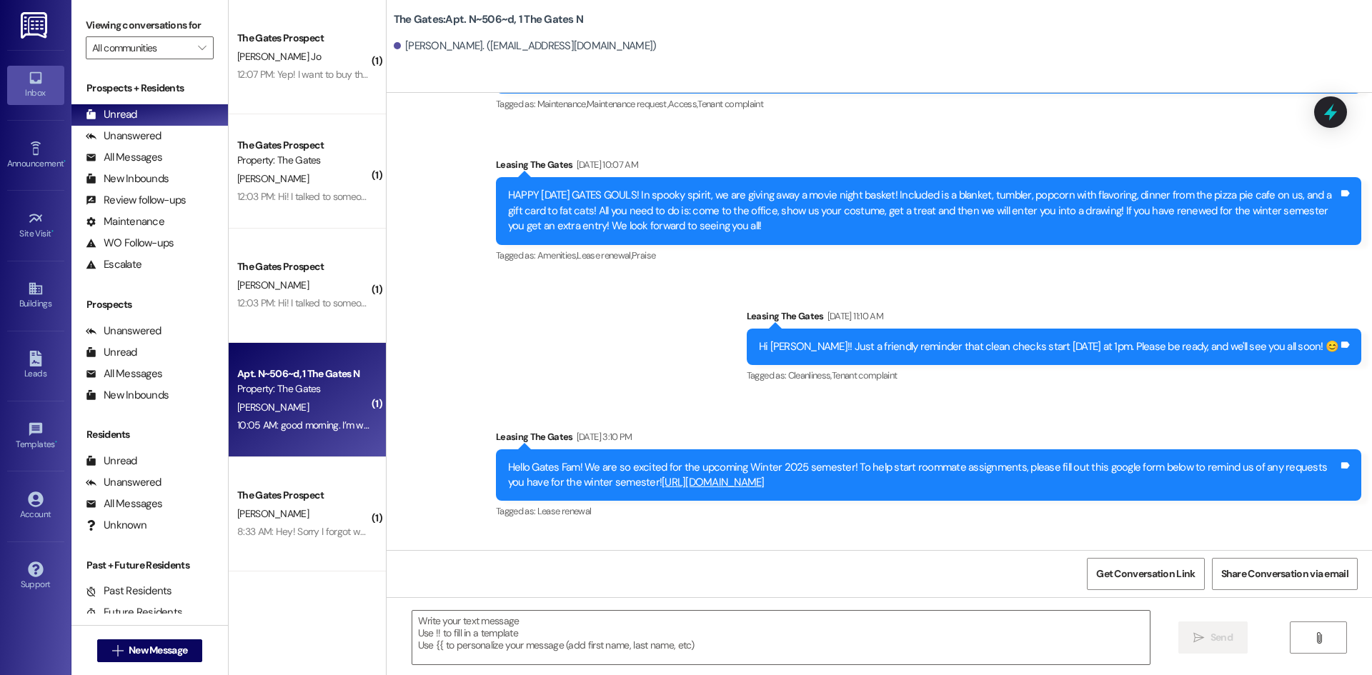
scroll to position [38061, 0]
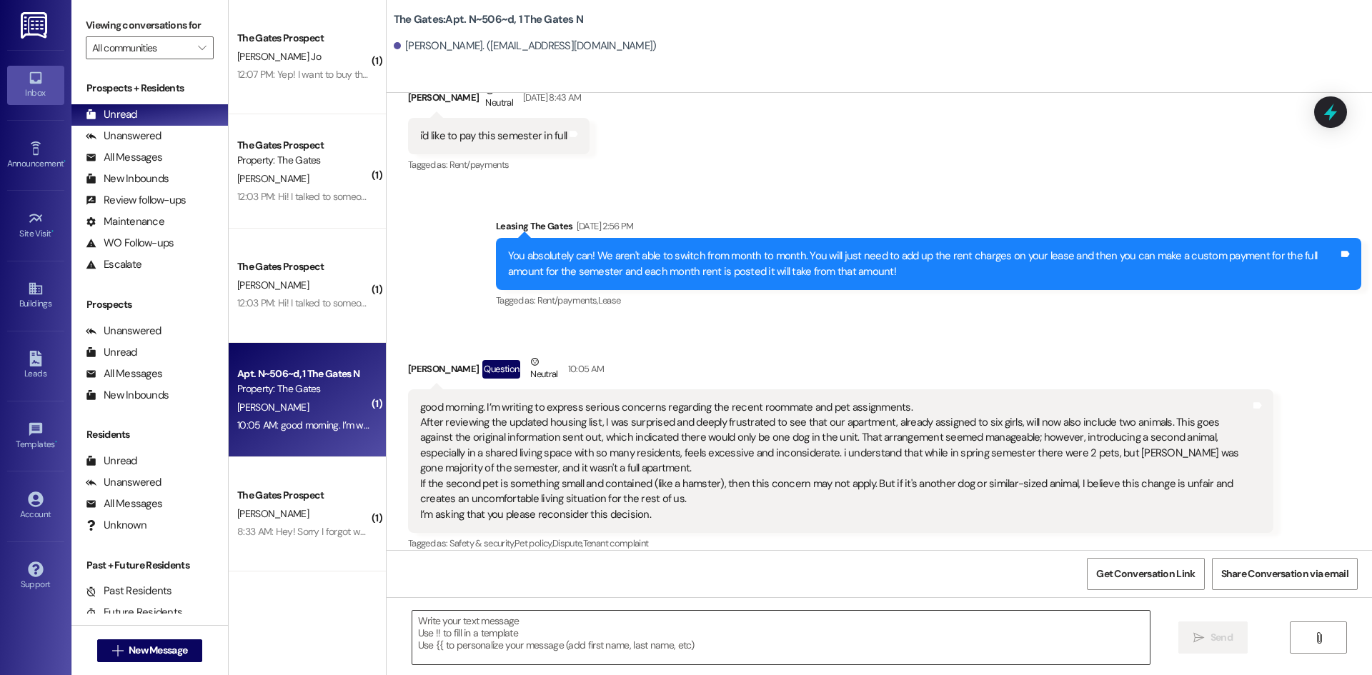
click at [561, 657] on textarea at bounding box center [780, 638] width 737 height 54
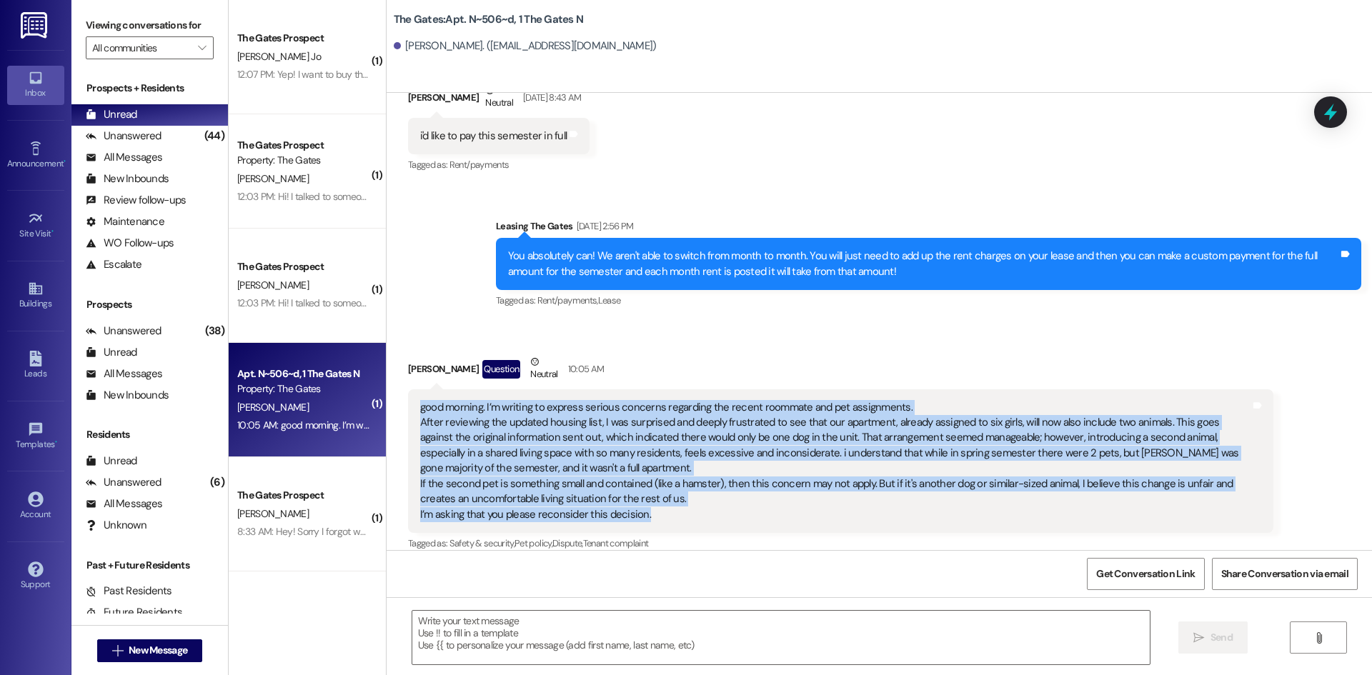
drag, startPoint x: 639, startPoint y: 500, endPoint x: 410, endPoint y: 394, distance: 251.9
click at [420, 400] on div "good morning. I’m writing to express serious concerns regarding the recent room…" at bounding box center [835, 461] width 830 height 122
copy div "good morning. I’m writing to express serious concerns regarding the recent room…"
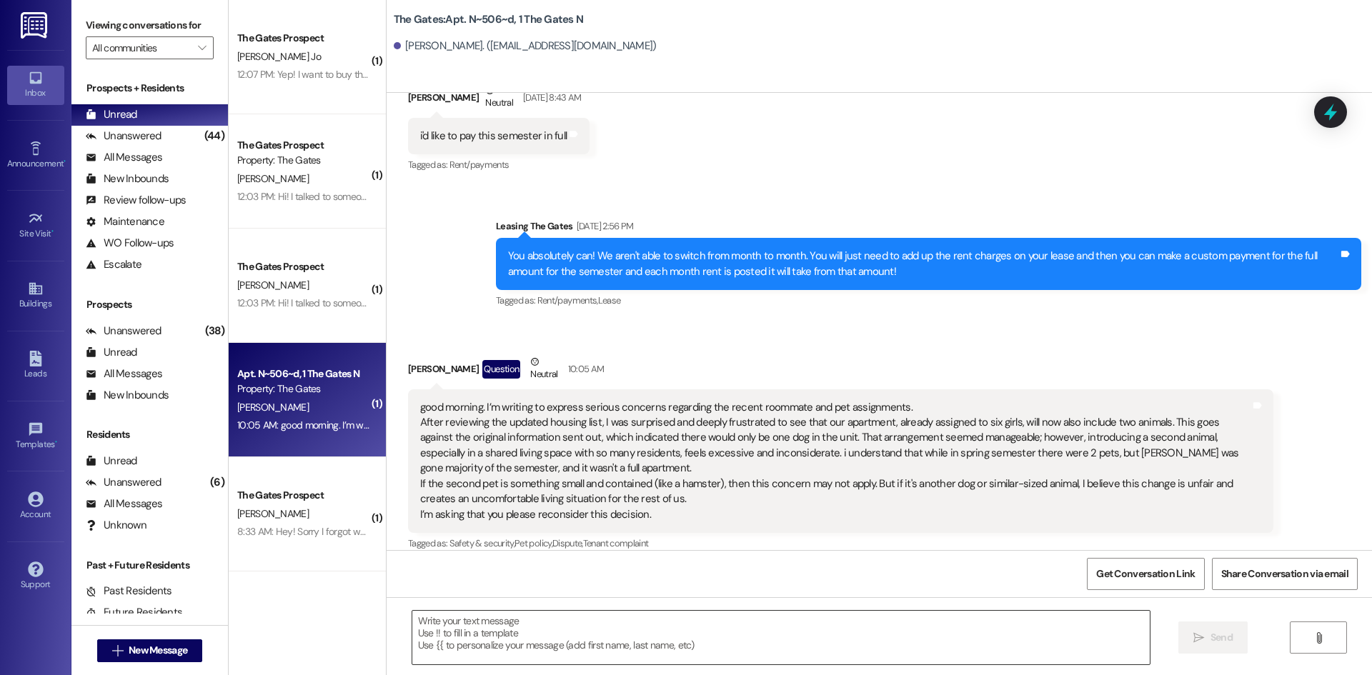
click at [514, 642] on textarea at bounding box center [780, 638] width 737 height 54
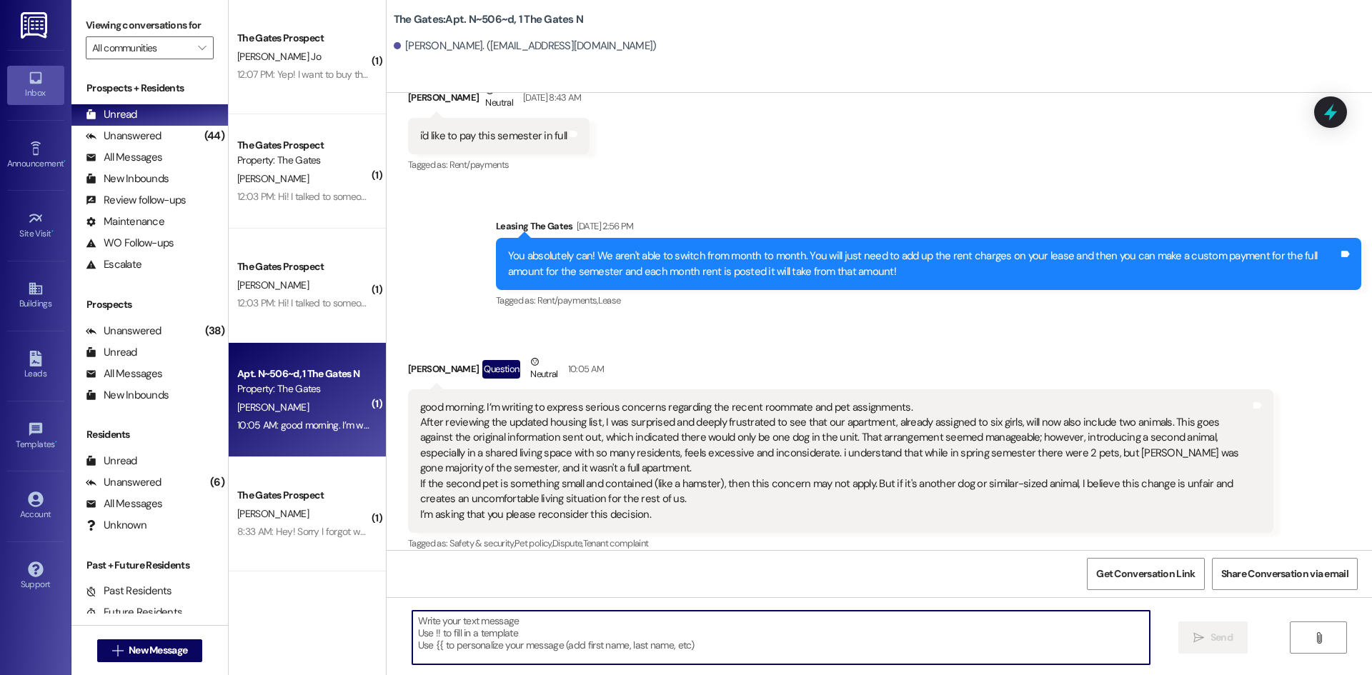
paste textarea "Thank you for reaching out and sharing your concerns with us regarding the upda…"
type textarea "Thank you for reaching out and sharing your concerns with us regarding the upda…"
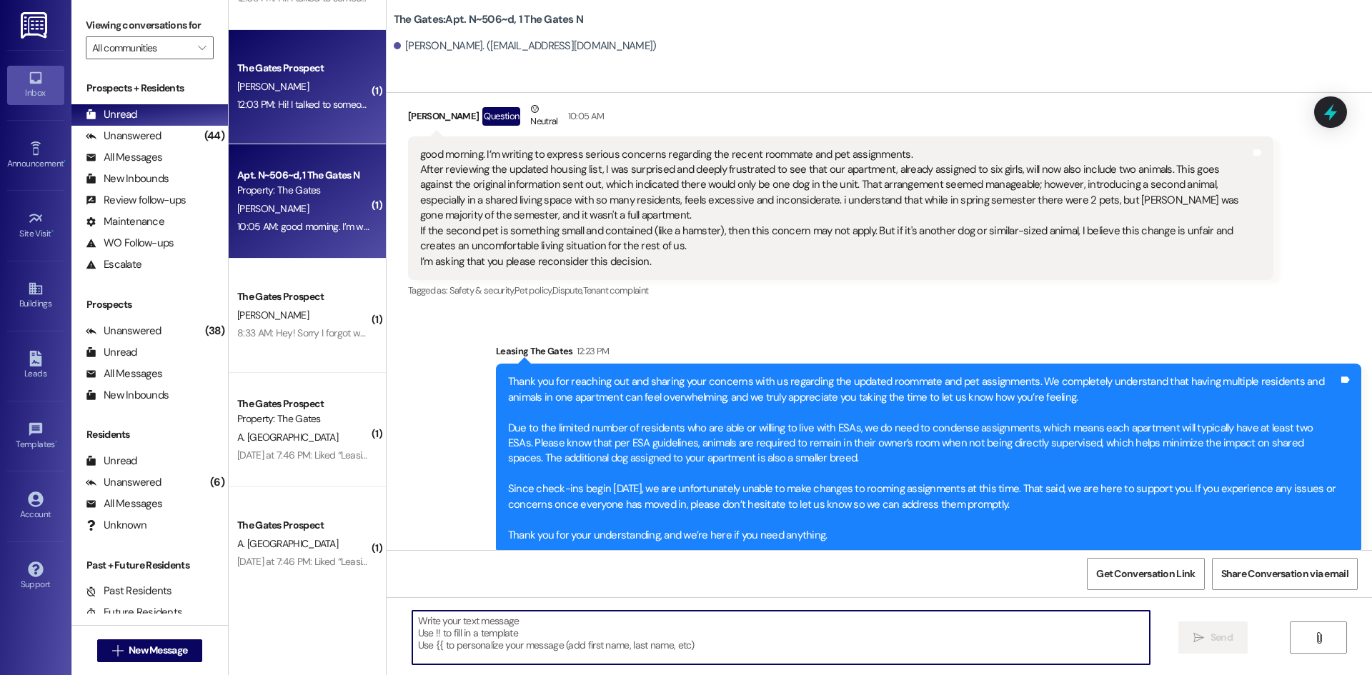
scroll to position [286, 0]
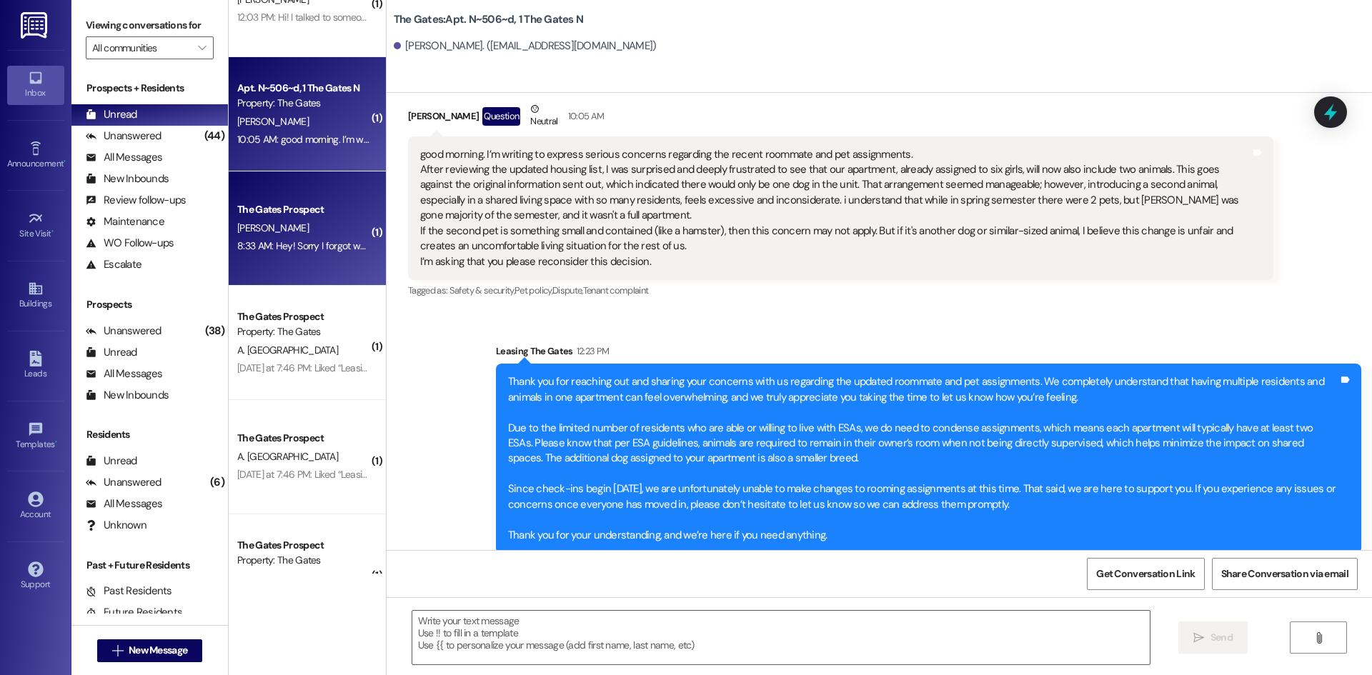
click at [272, 254] on div "8:33 AM: Hey! Sorry I forgot what time we can start moving in tomorrow. I have …" at bounding box center [303, 246] width 135 height 18
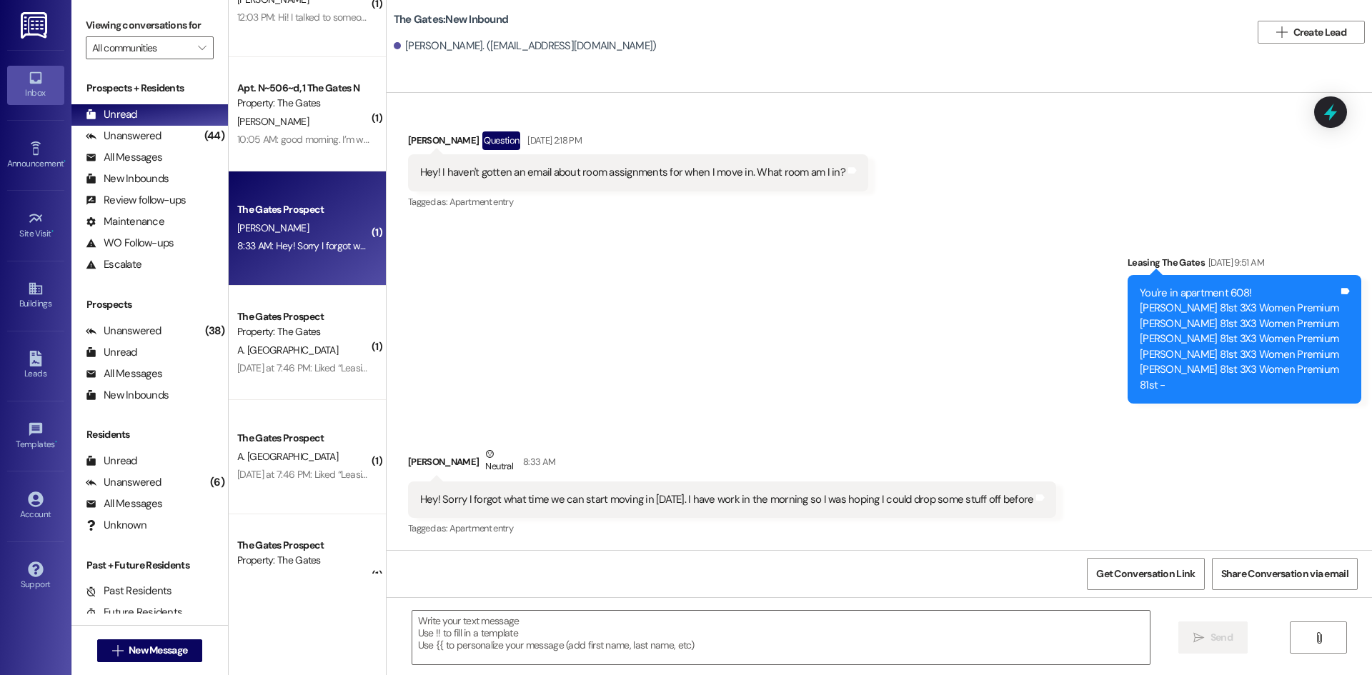
scroll to position [959, 0]
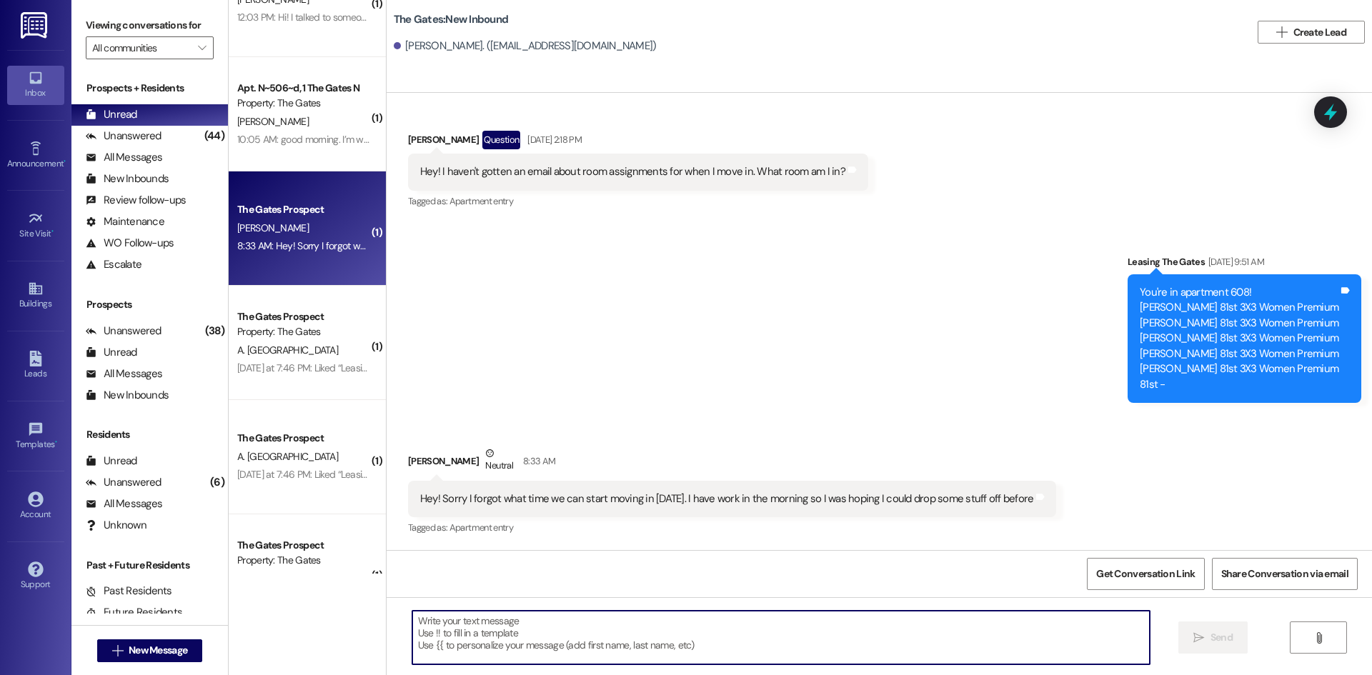
click at [700, 630] on textarea at bounding box center [780, 638] width 737 height 54
click at [640, 628] on textarea at bounding box center [780, 638] width 737 height 54
type textarea "We open up at 8 AM"
click at [1213, 634] on span "Send" at bounding box center [1222, 637] width 22 height 15
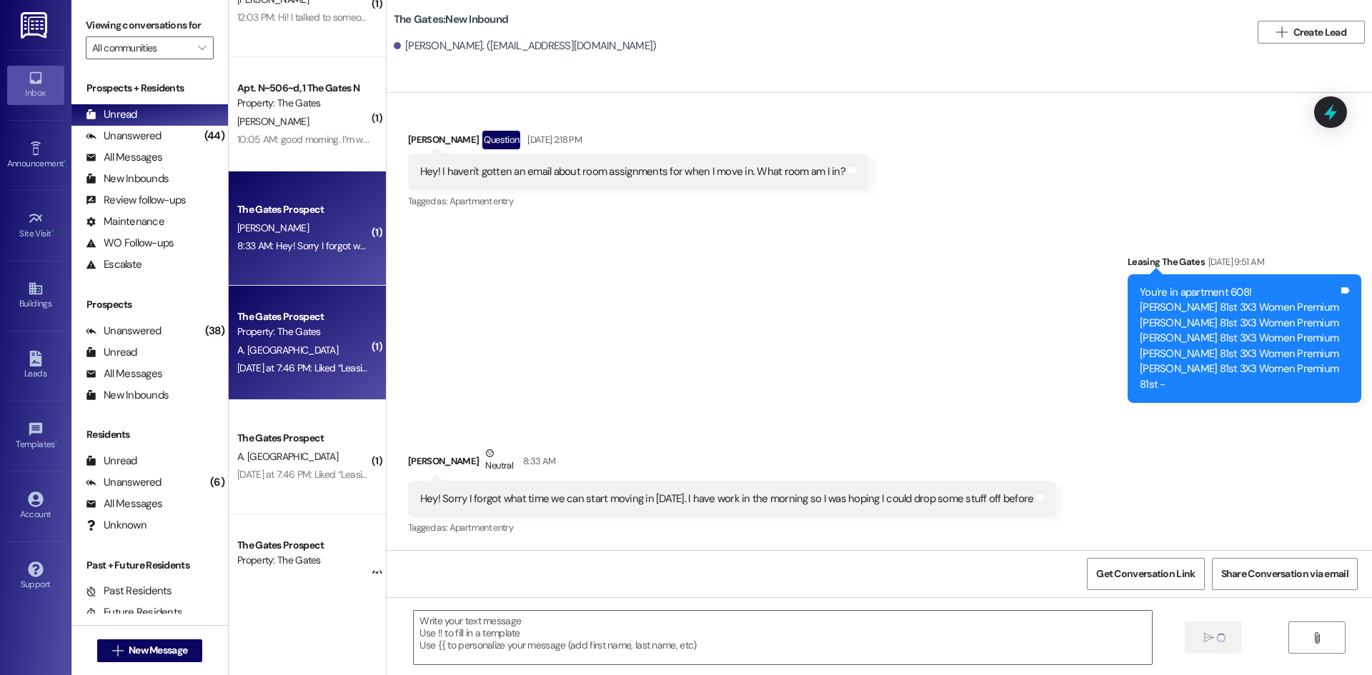
click at [340, 323] on div "The Gates Prospect" at bounding box center [303, 316] width 132 height 15
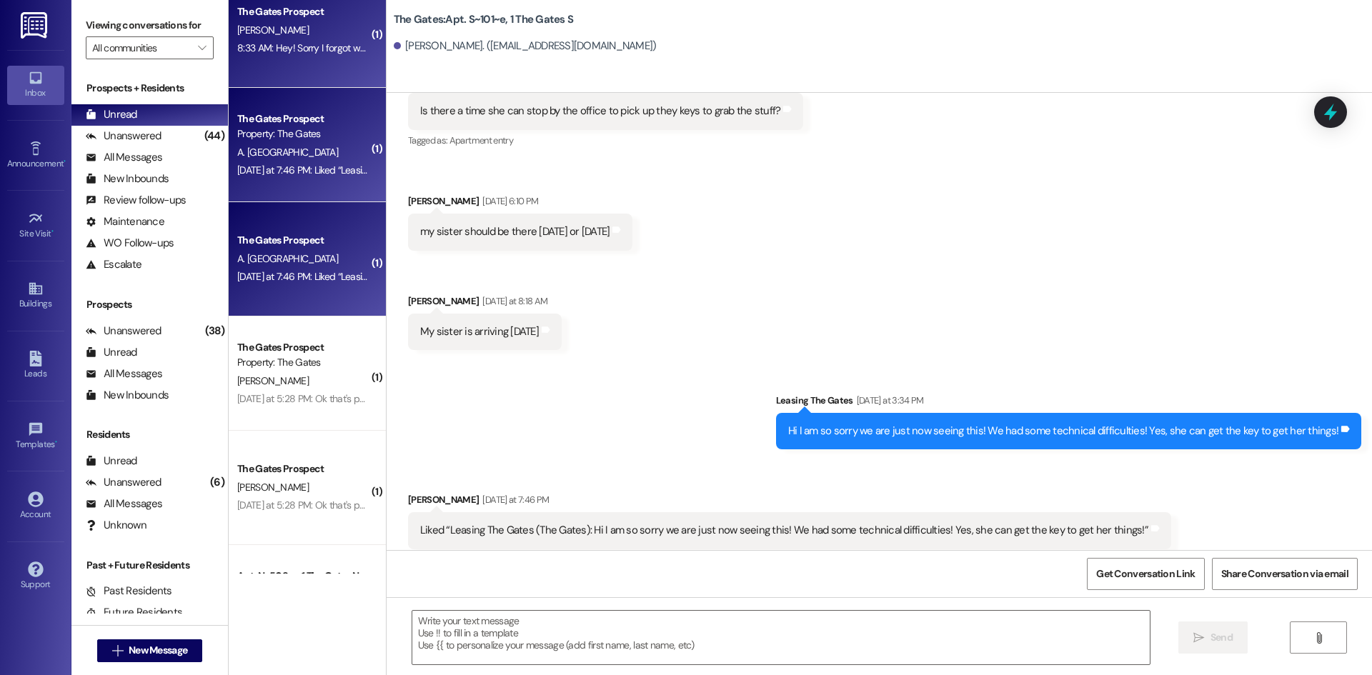
scroll to position [572, 0]
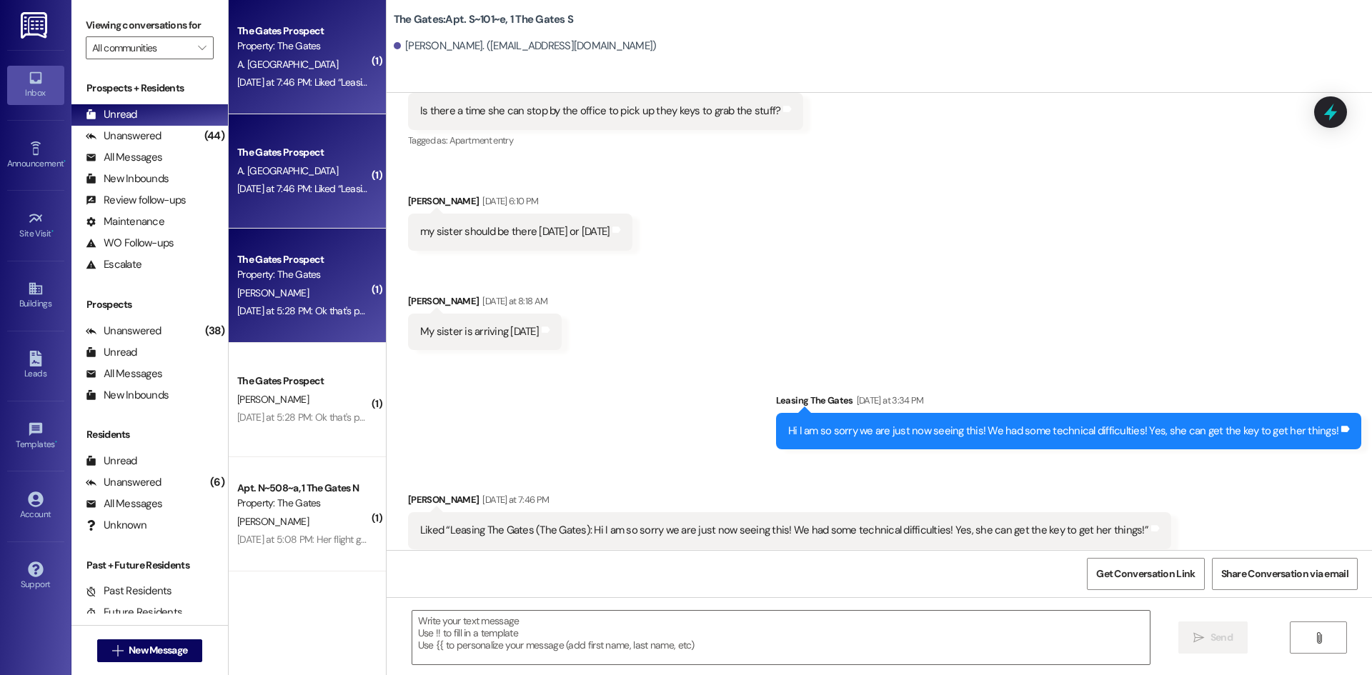
click at [299, 292] on div "[PERSON_NAME]" at bounding box center [303, 293] width 135 height 18
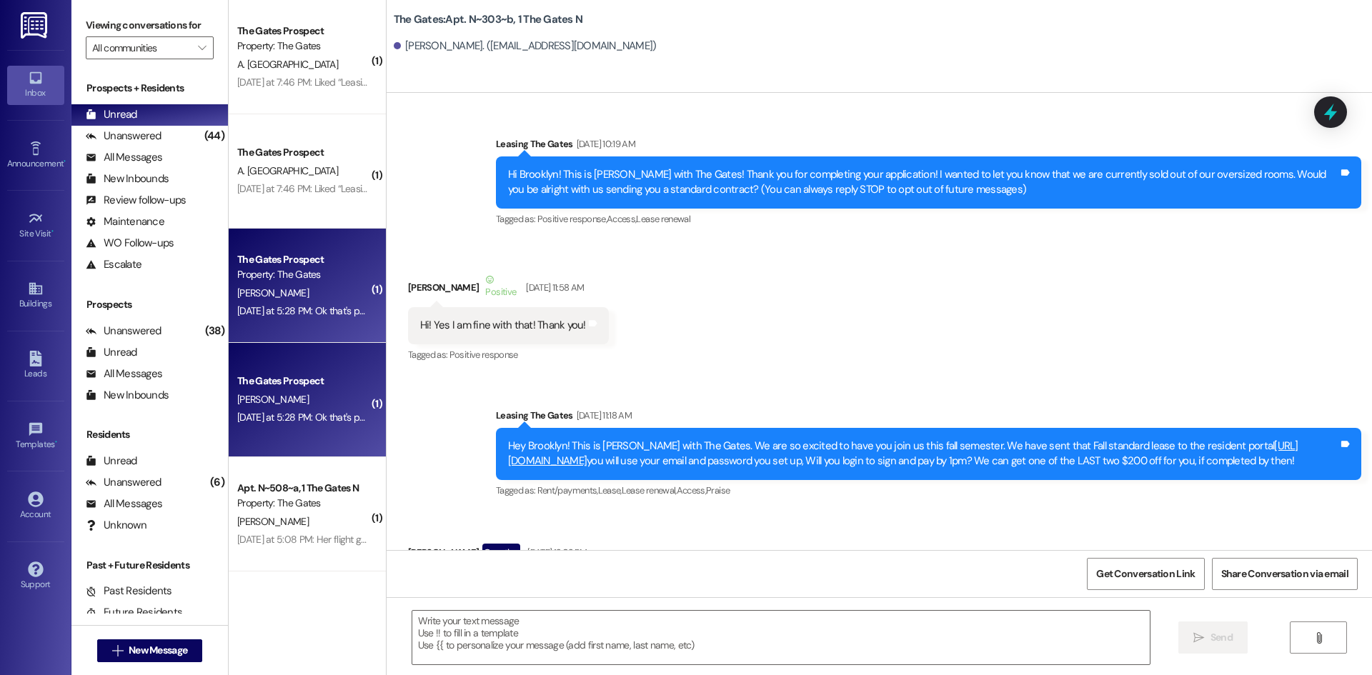
scroll to position [40132, 0]
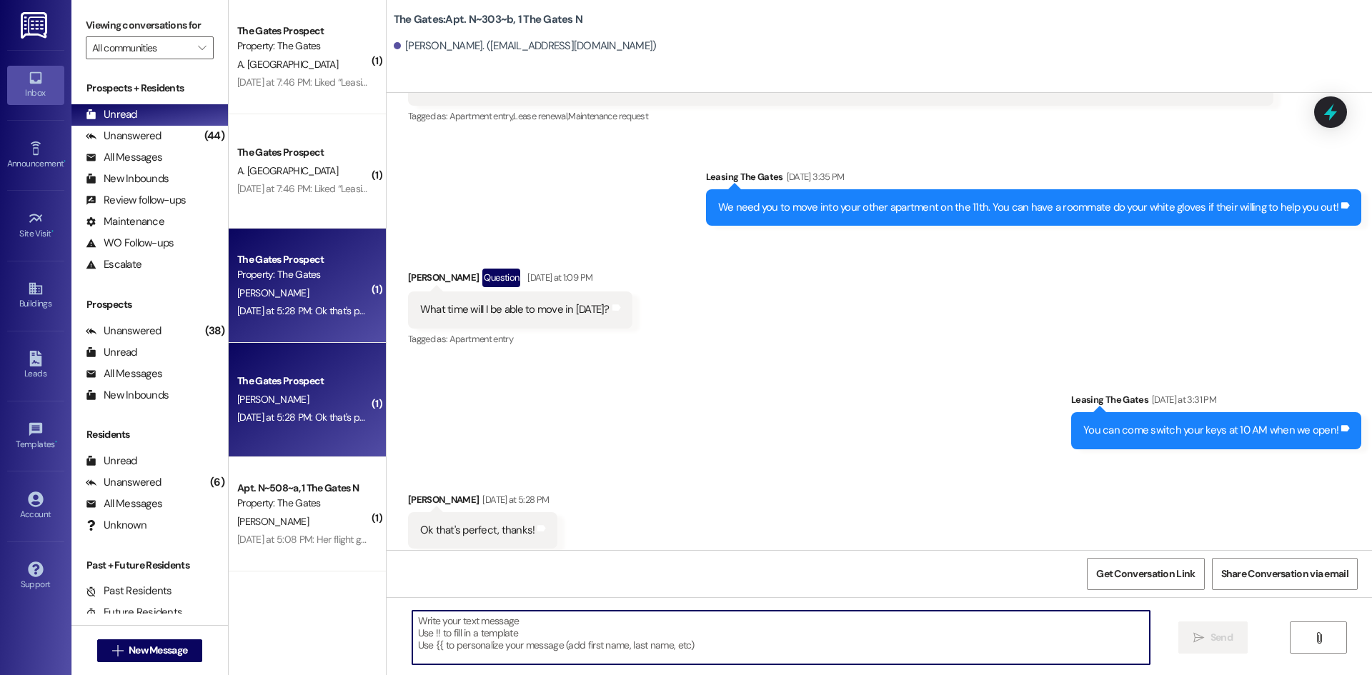
click at [562, 637] on textarea at bounding box center [780, 638] width 737 height 54
type textarea "You are welcome!"
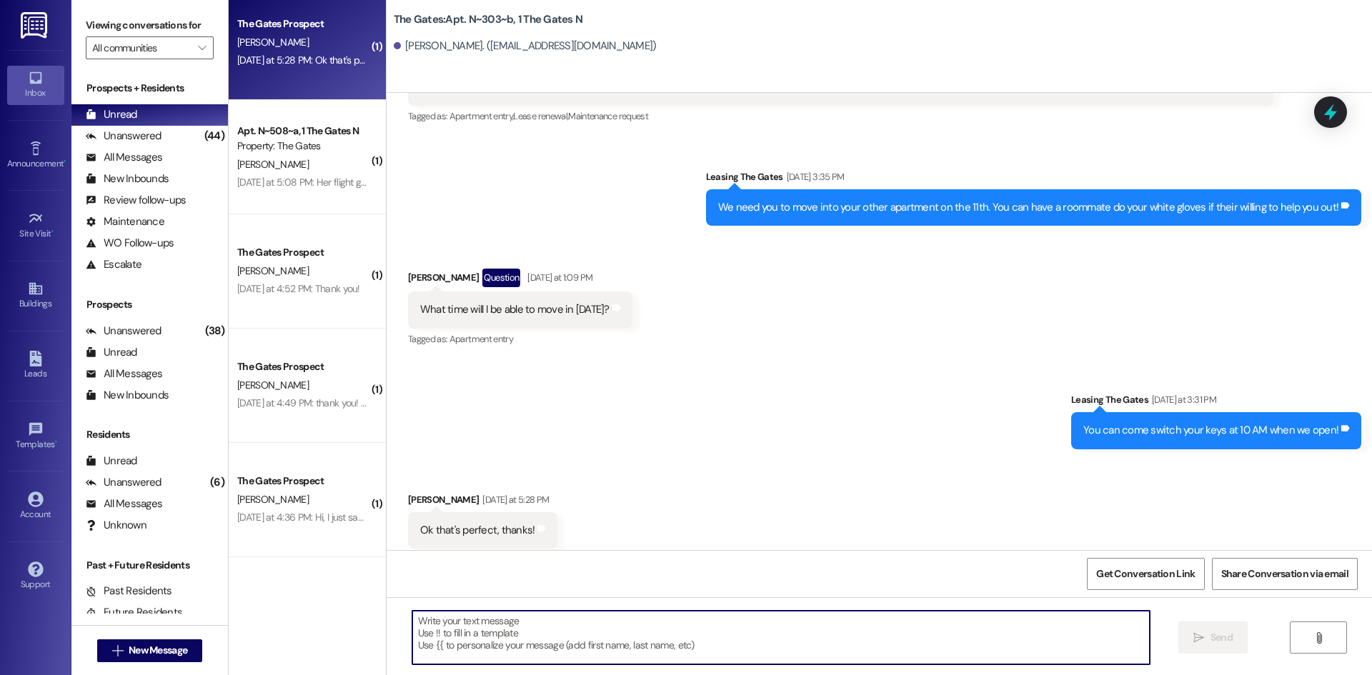
scroll to position [1027, 0]
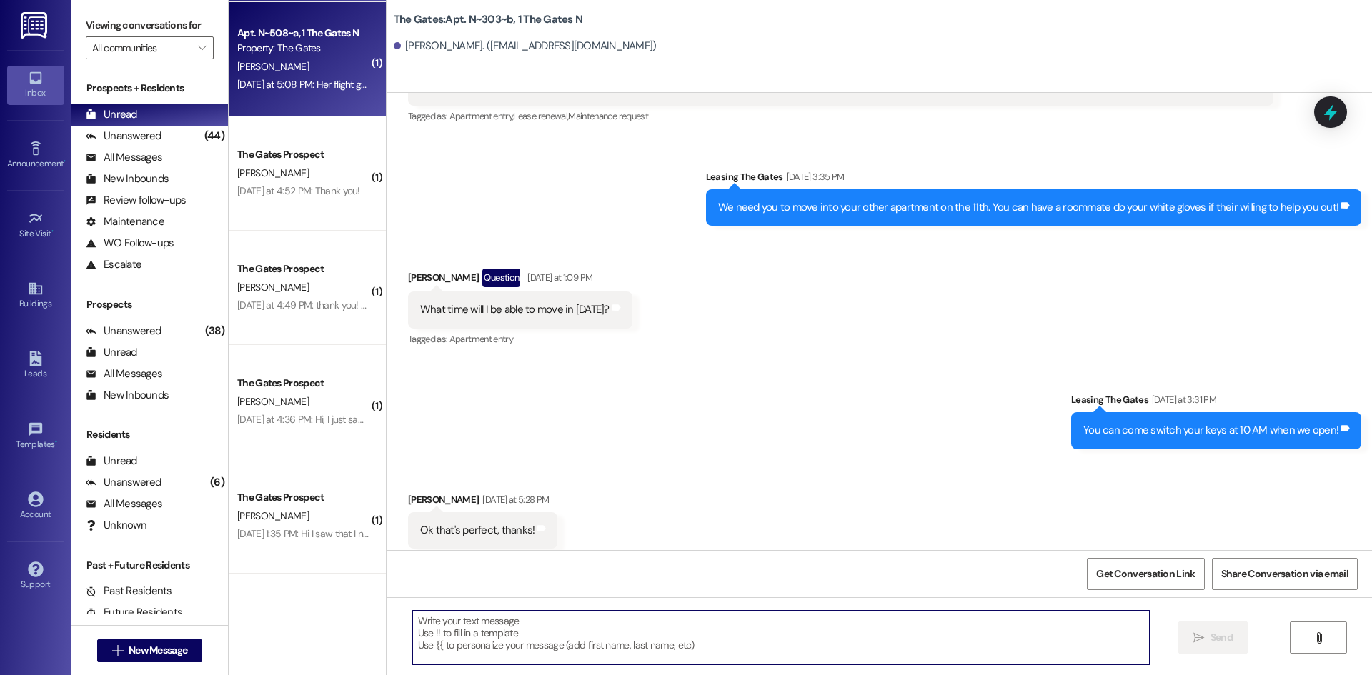
click at [292, 91] on div "Yesterday at 5:08 PM: Her flight gets in after check in time, and I have to che…" at bounding box center [303, 85] width 135 height 18
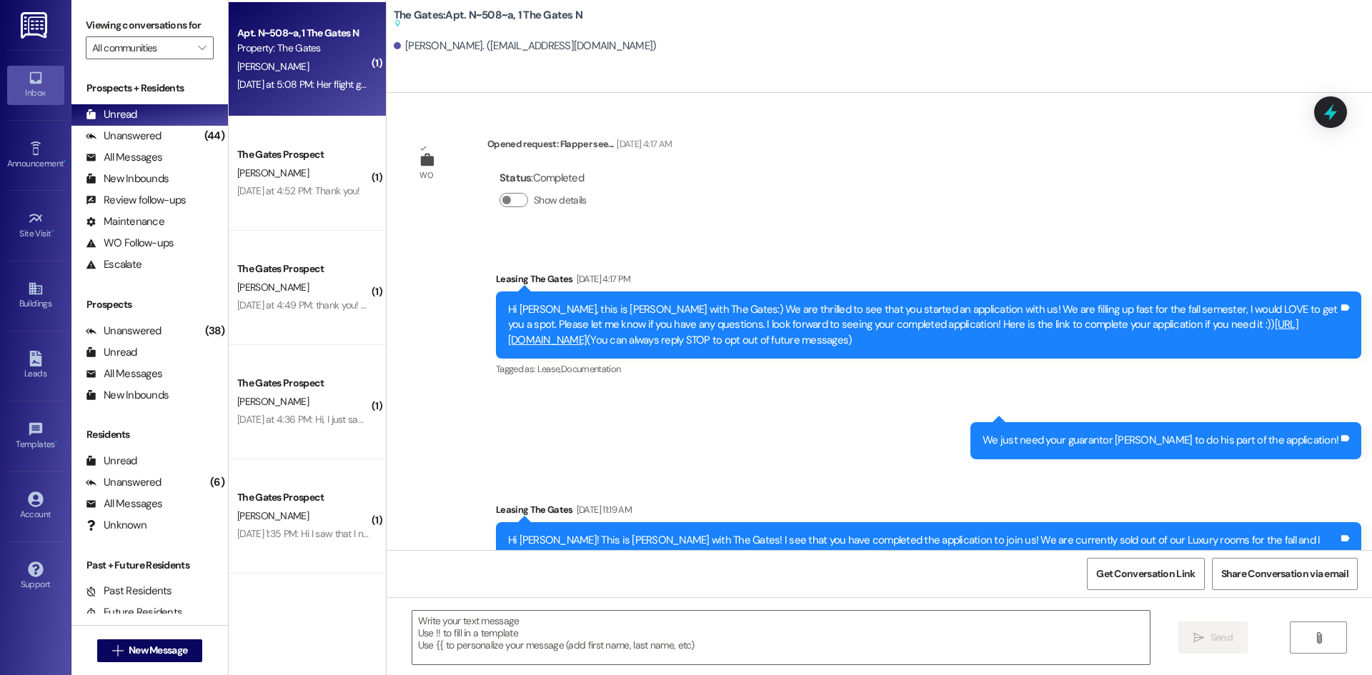
scroll to position [95406, 0]
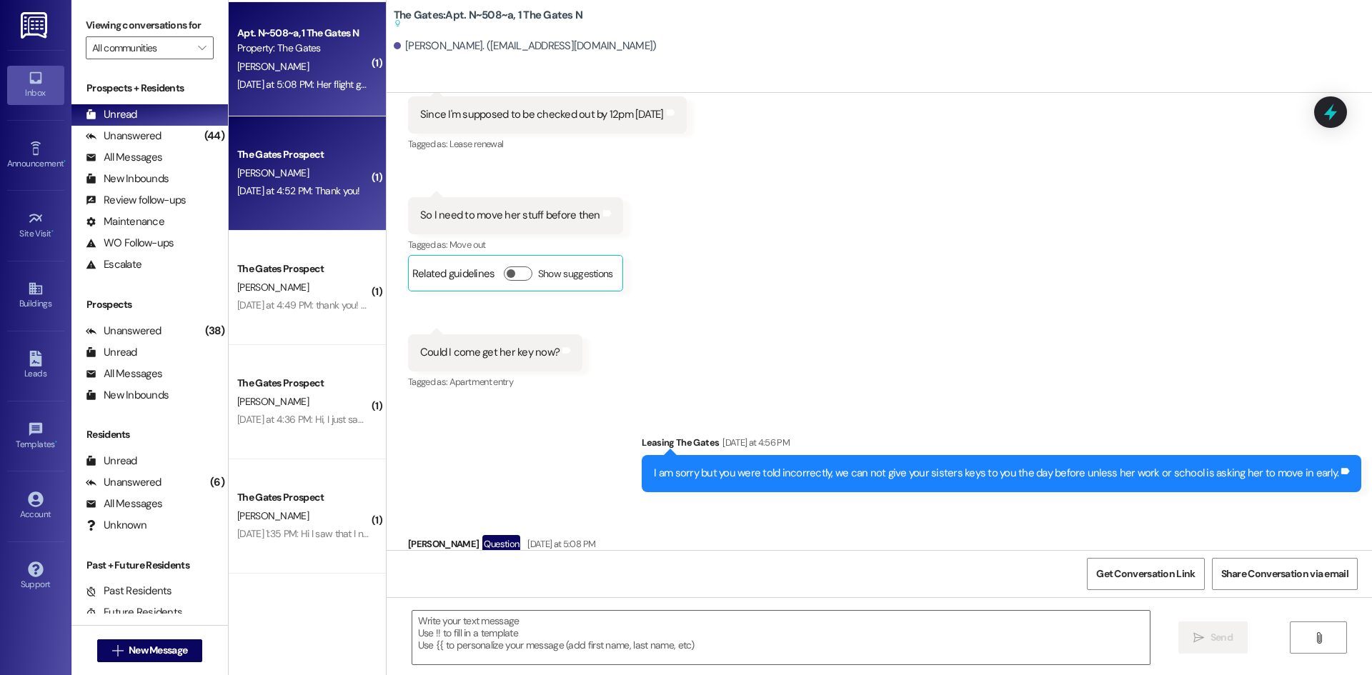
click at [326, 151] on div "The Gates Prospect" at bounding box center [303, 154] width 132 height 15
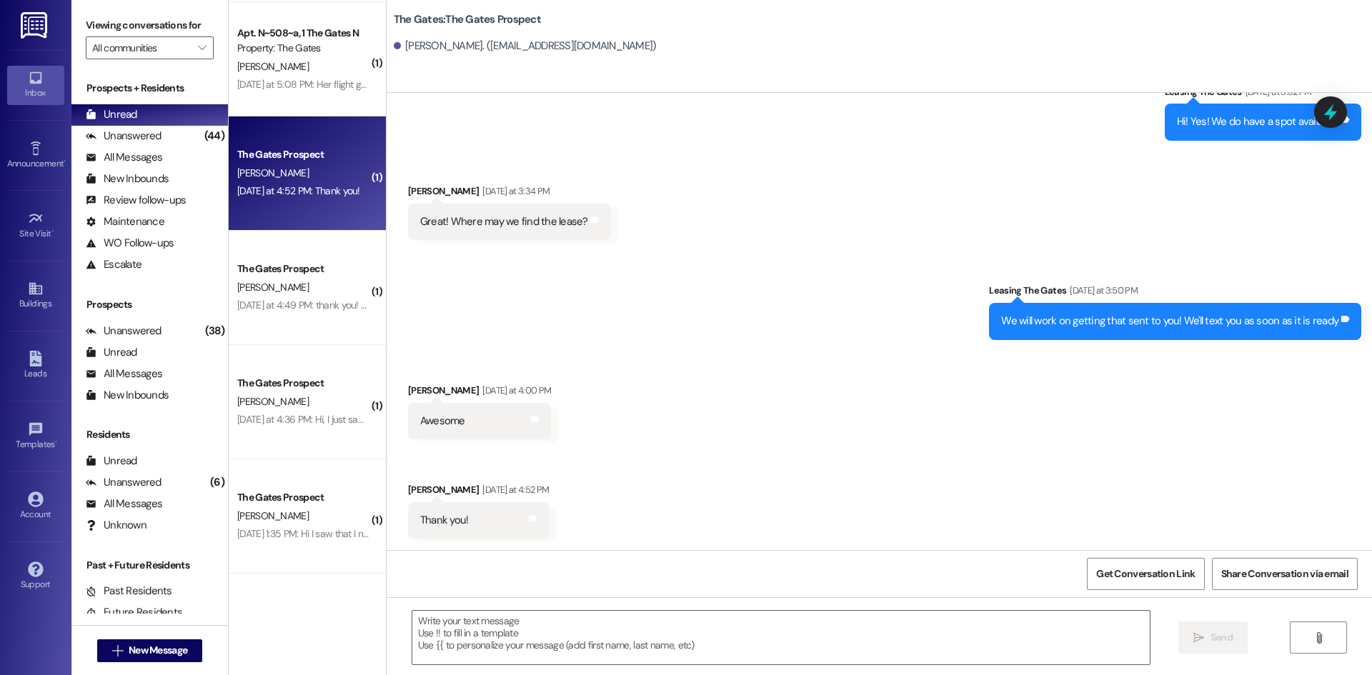
scroll to position [498, 0]
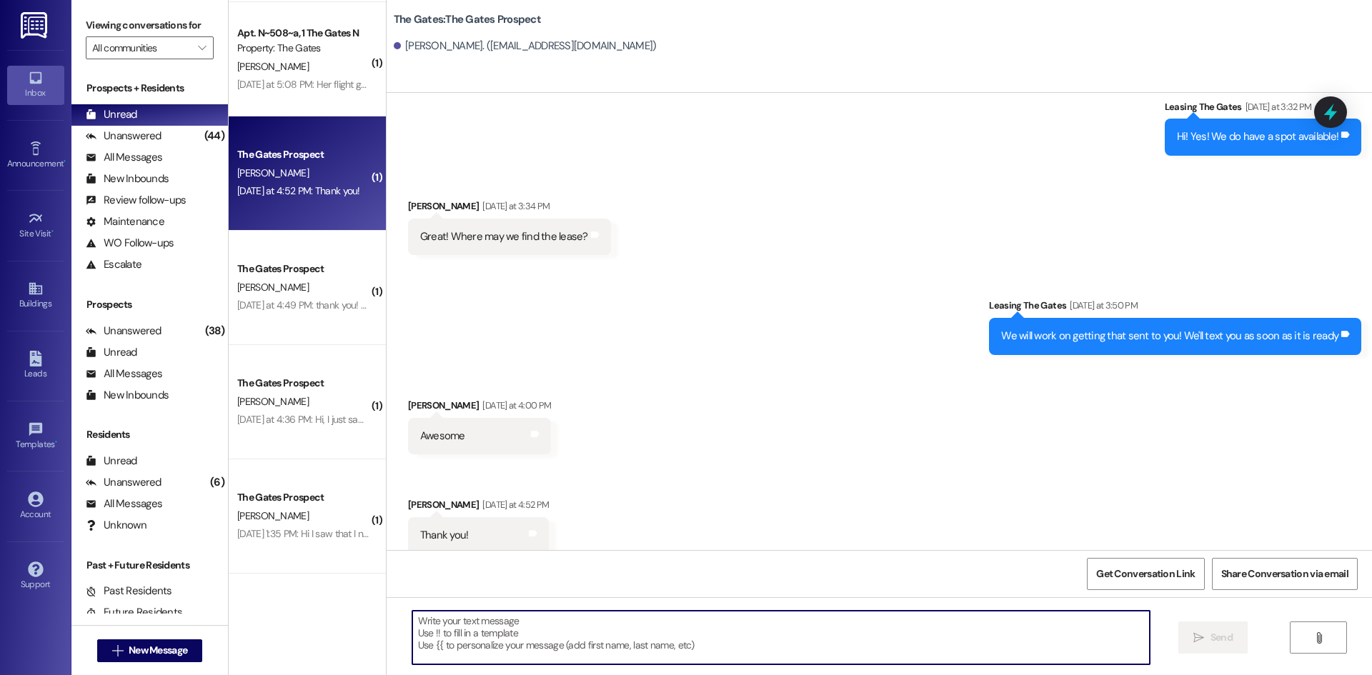
click at [481, 624] on textarea at bounding box center [780, 638] width 737 height 54
type textarea "You are welcome!"
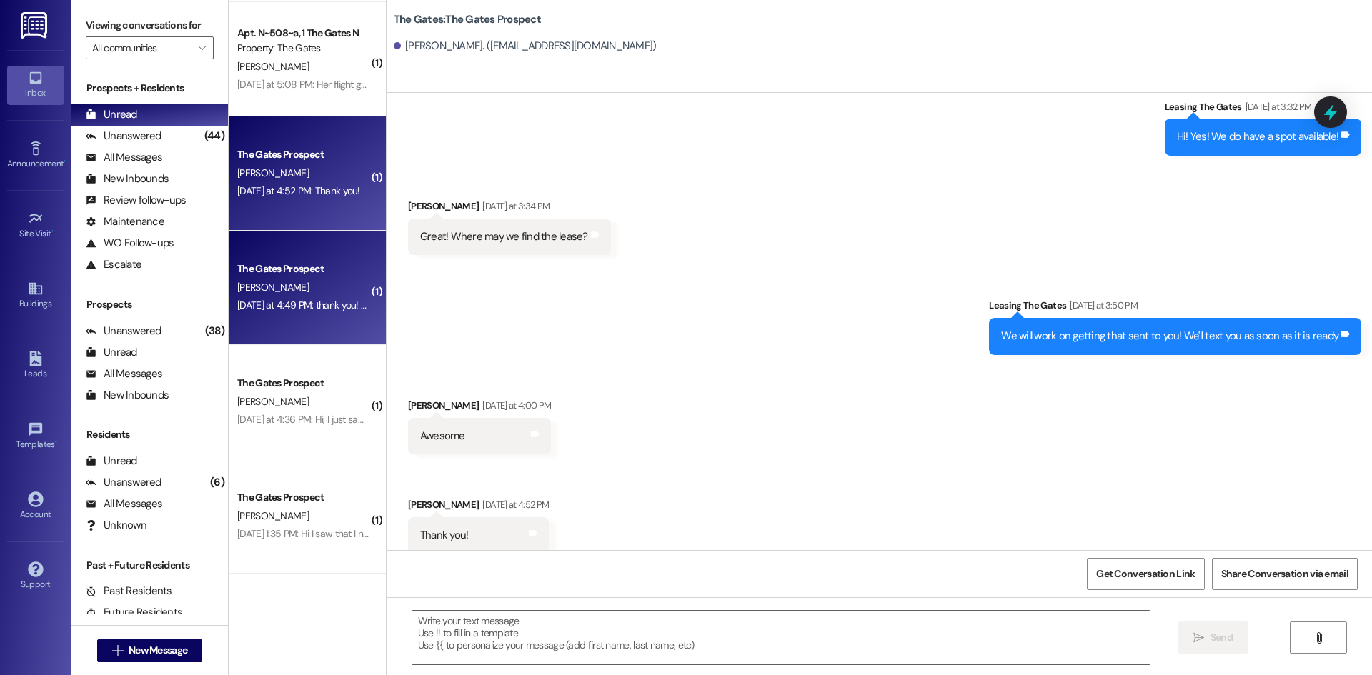
click at [239, 302] on div "Yesterday at 4:49 PM: thank you! do we choose our roommates or are we paired? Y…" at bounding box center [399, 305] width 324 height 13
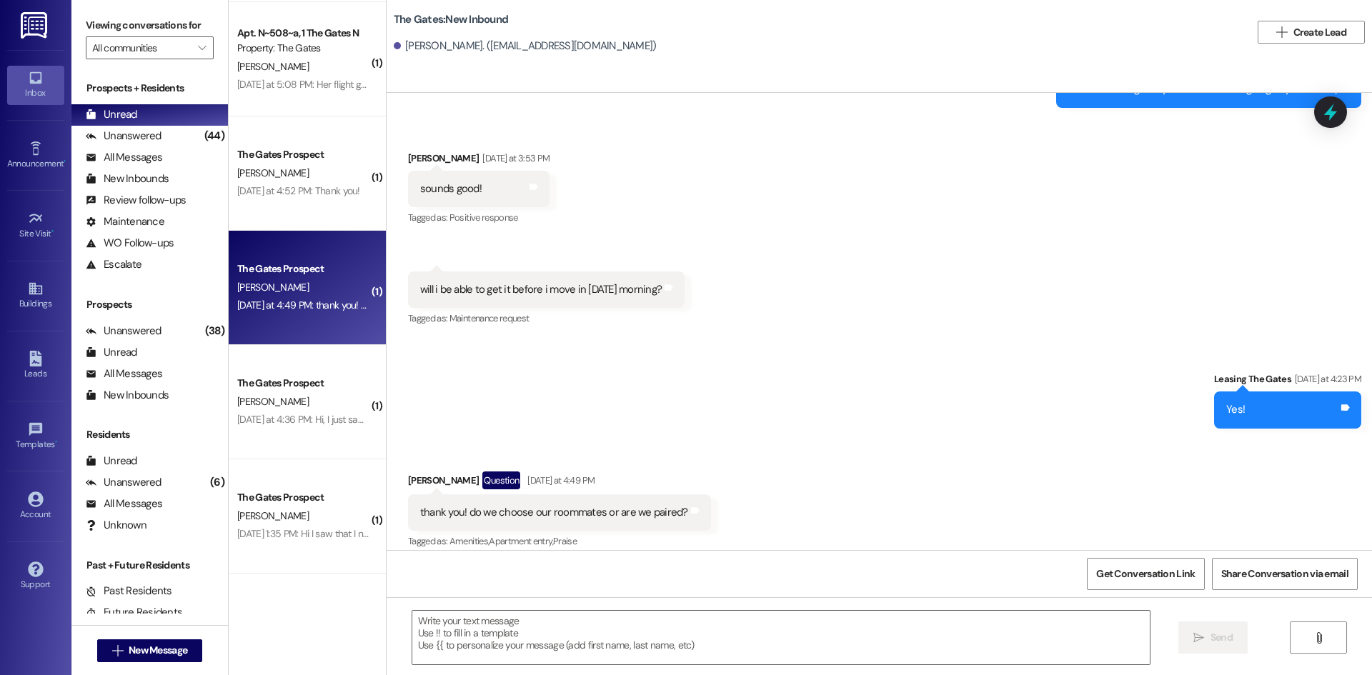
scroll to position [1470, 0]
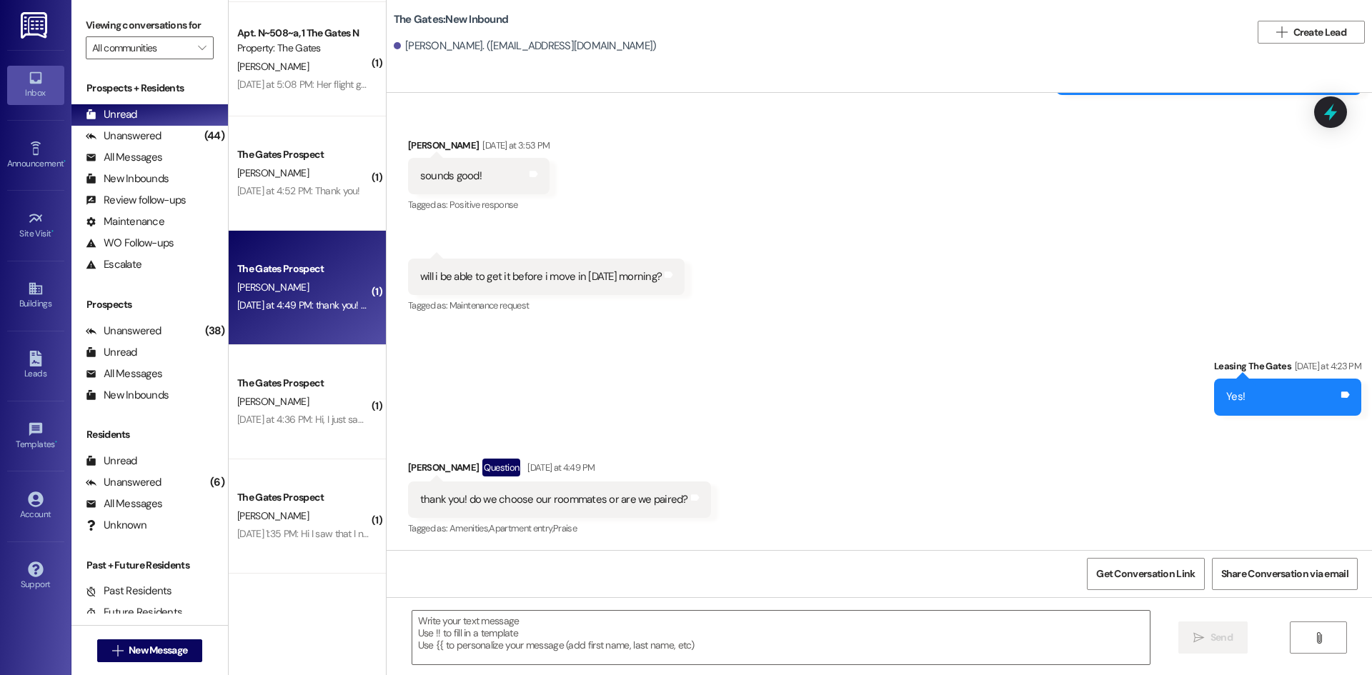
click at [529, 594] on div "Get Conversation Link Share Conversation via email" at bounding box center [879, 573] width 985 height 47
click at [526, 648] on textarea at bounding box center [780, 638] width 737 height 54
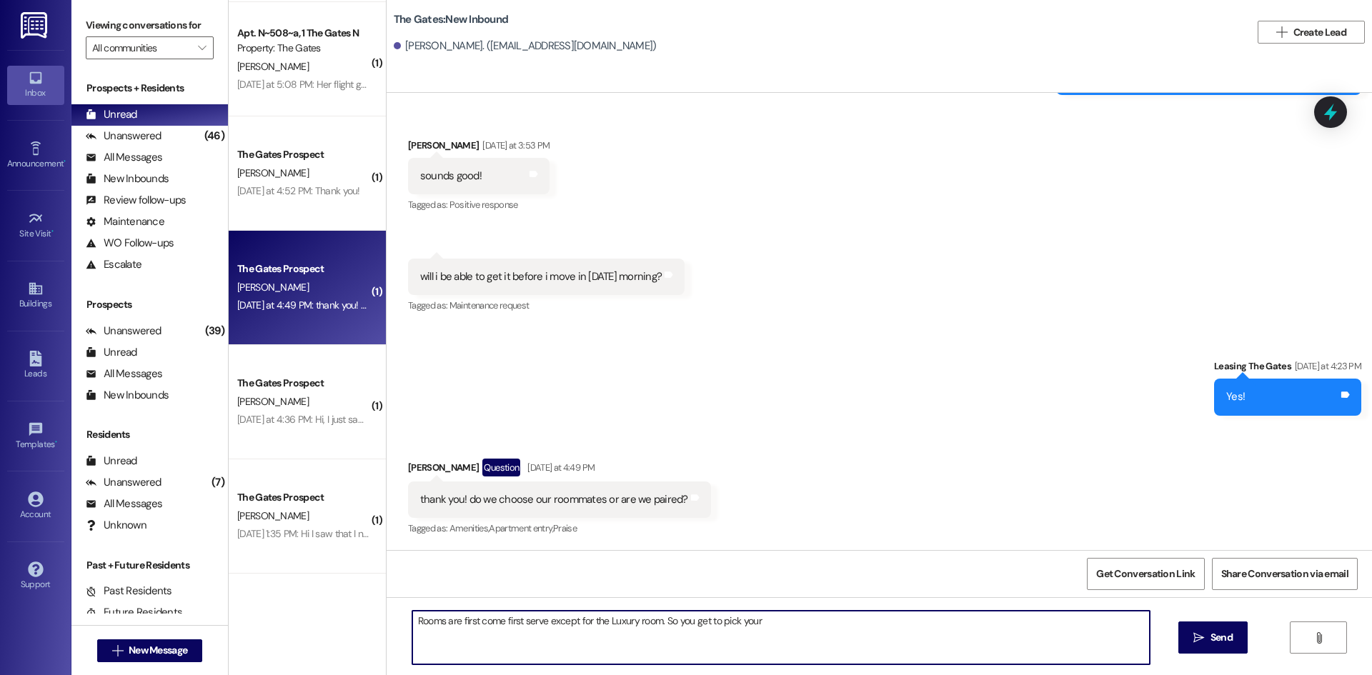
click at [832, 645] on textarea "Rooms are first come first serve except for the Luxury room. So you get to pick…" at bounding box center [780, 638] width 737 height 54
type textarea "Rooms are first come first serve except for the Luxury room. So you get to pick…"
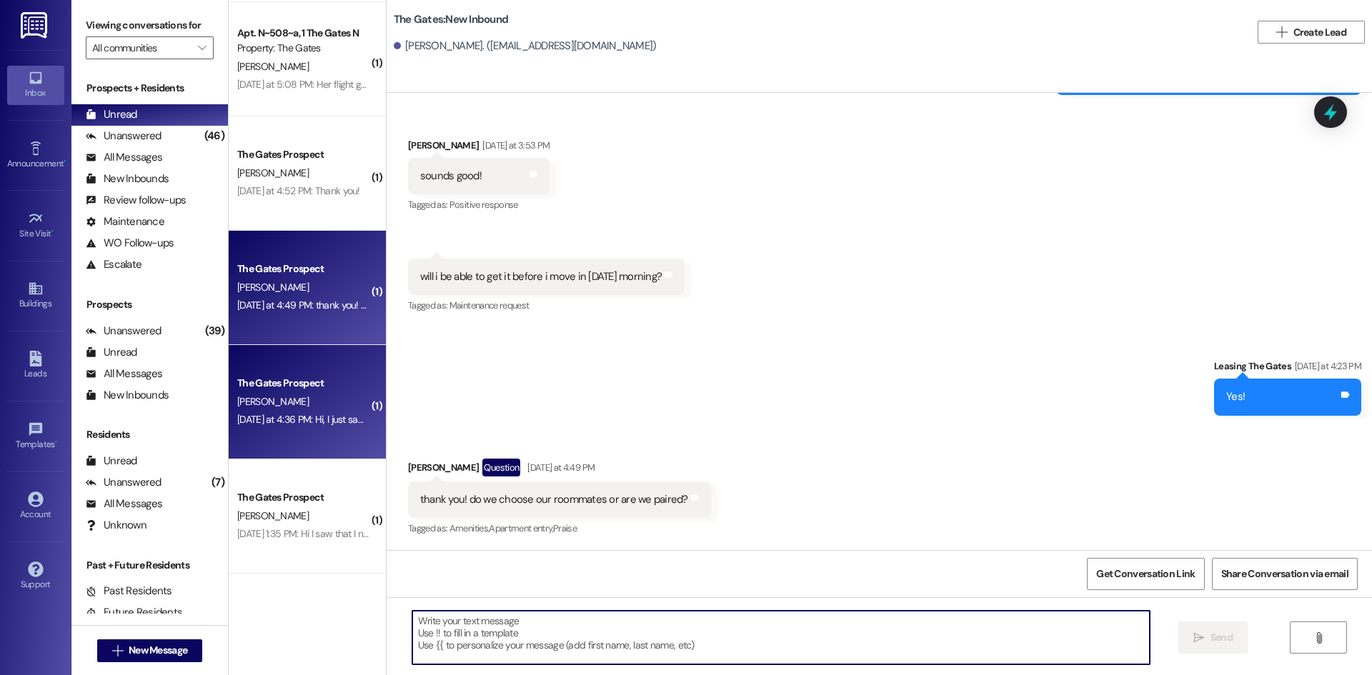
click at [258, 403] on span "S. Drummond" at bounding box center [272, 401] width 71 height 13
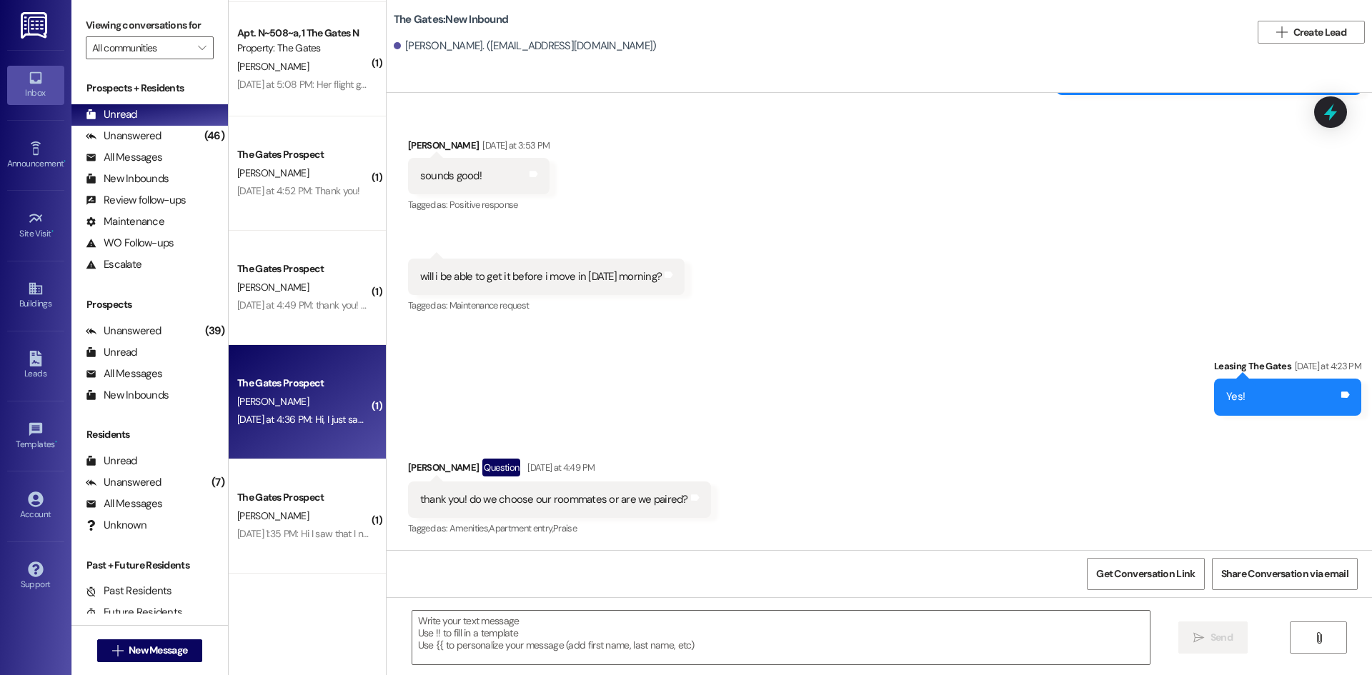
scroll to position [84, 0]
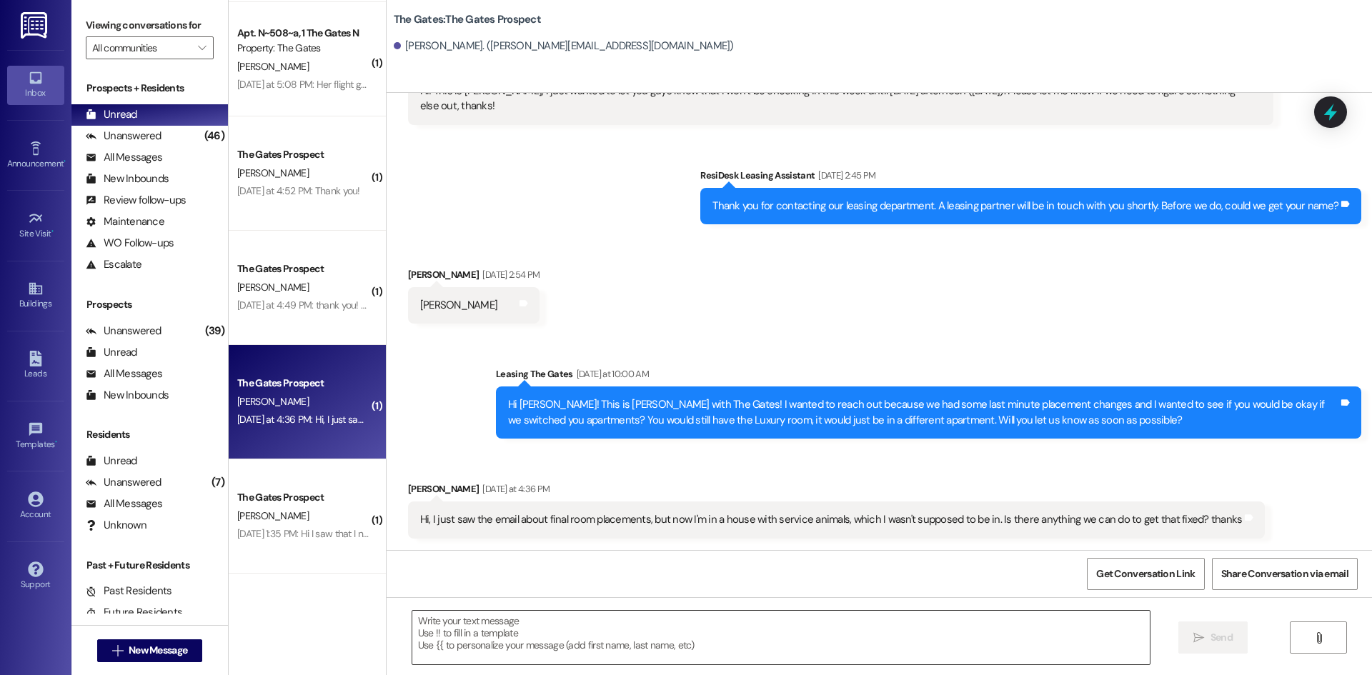
click at [497, 626] on textarea at bounding box center [780, 638] width 737 height 54
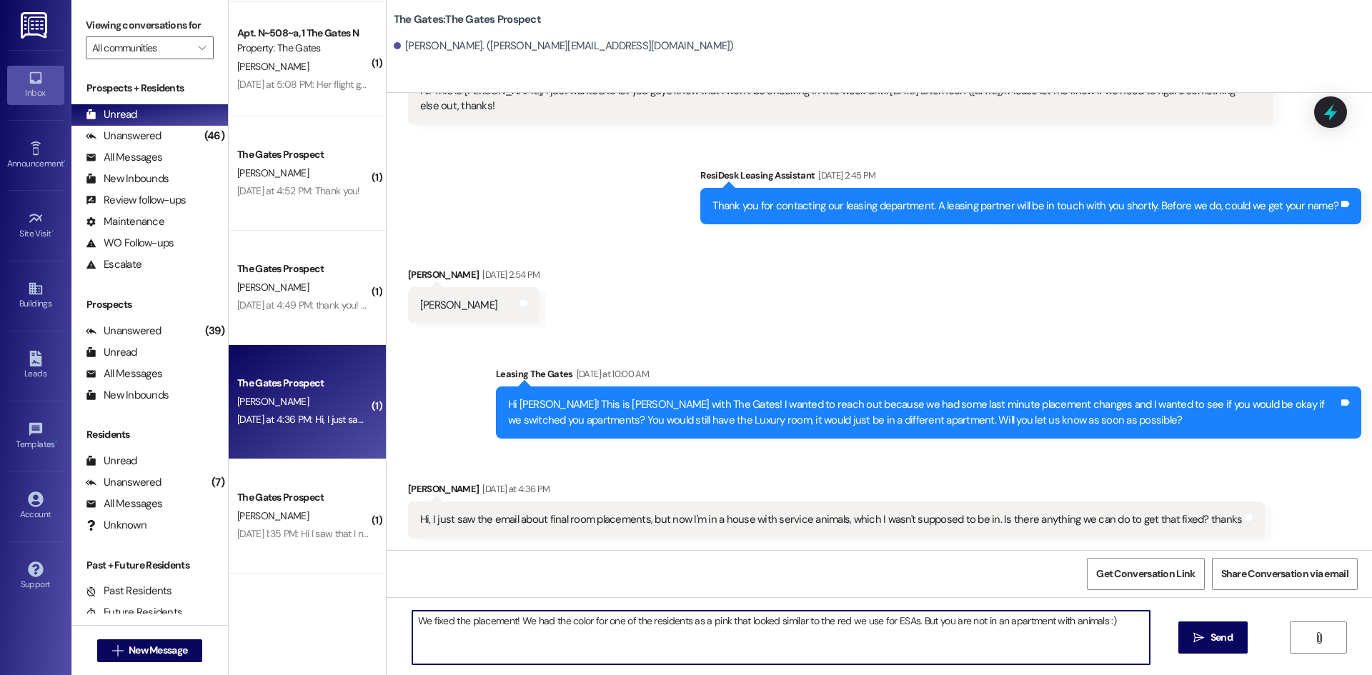
type textarea "We fixed the placement! We had the color for one of the residents as a pink tha…"
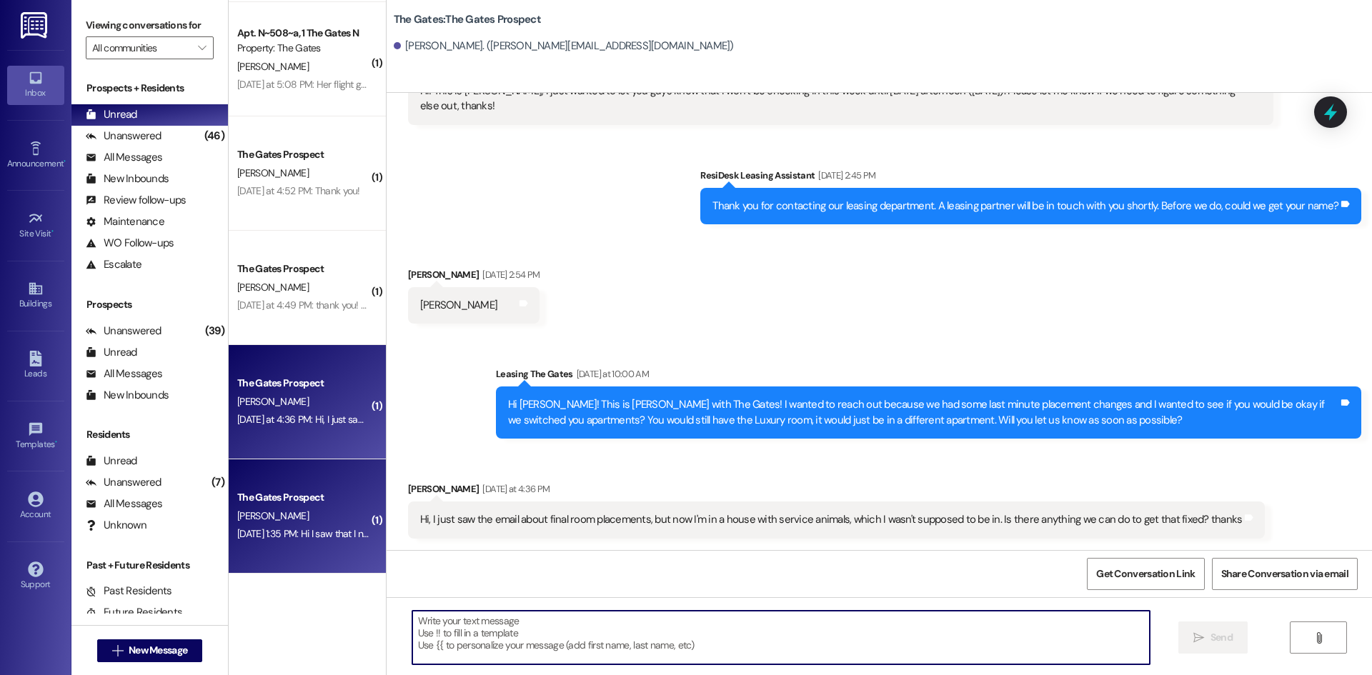
click at [259, 505] on div "The Gates Prospect" at bounding box center [303, 497] width 132 height 15
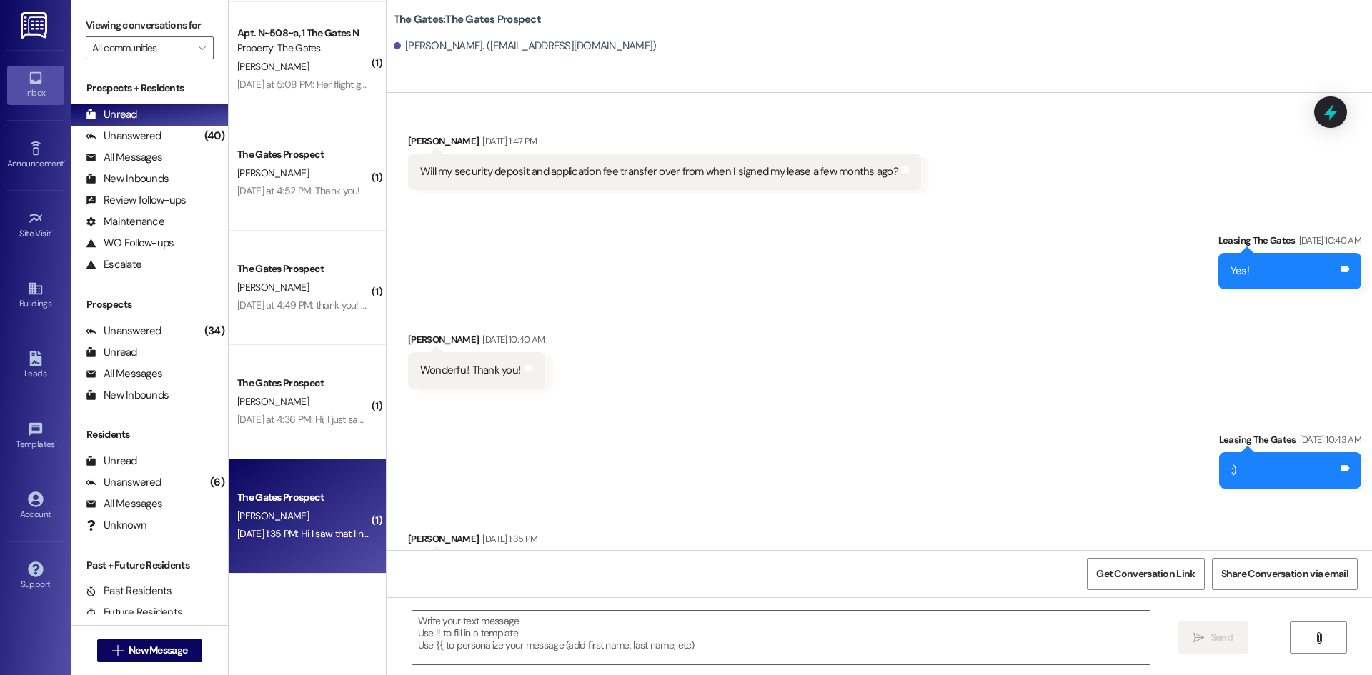
scroll to position [189, 0]
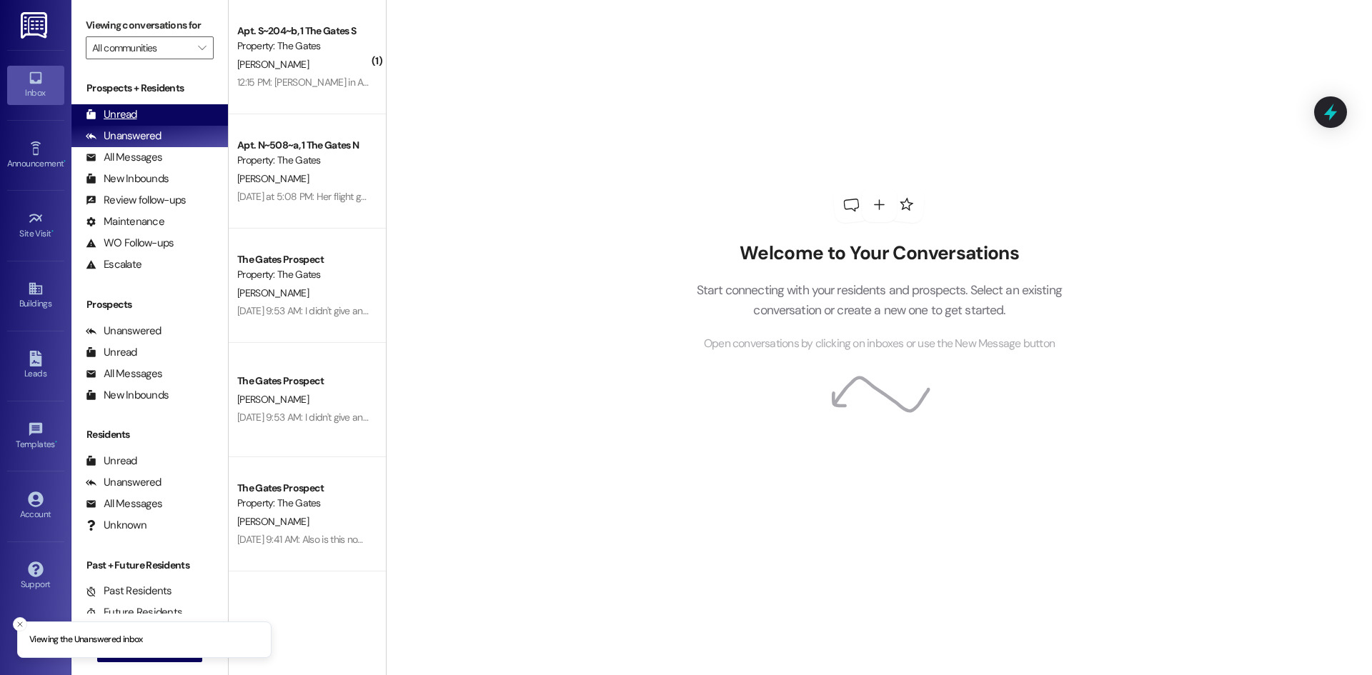
click at [133, 113] on div "Unread" at bounding box center [111, 114] width 51 height 15
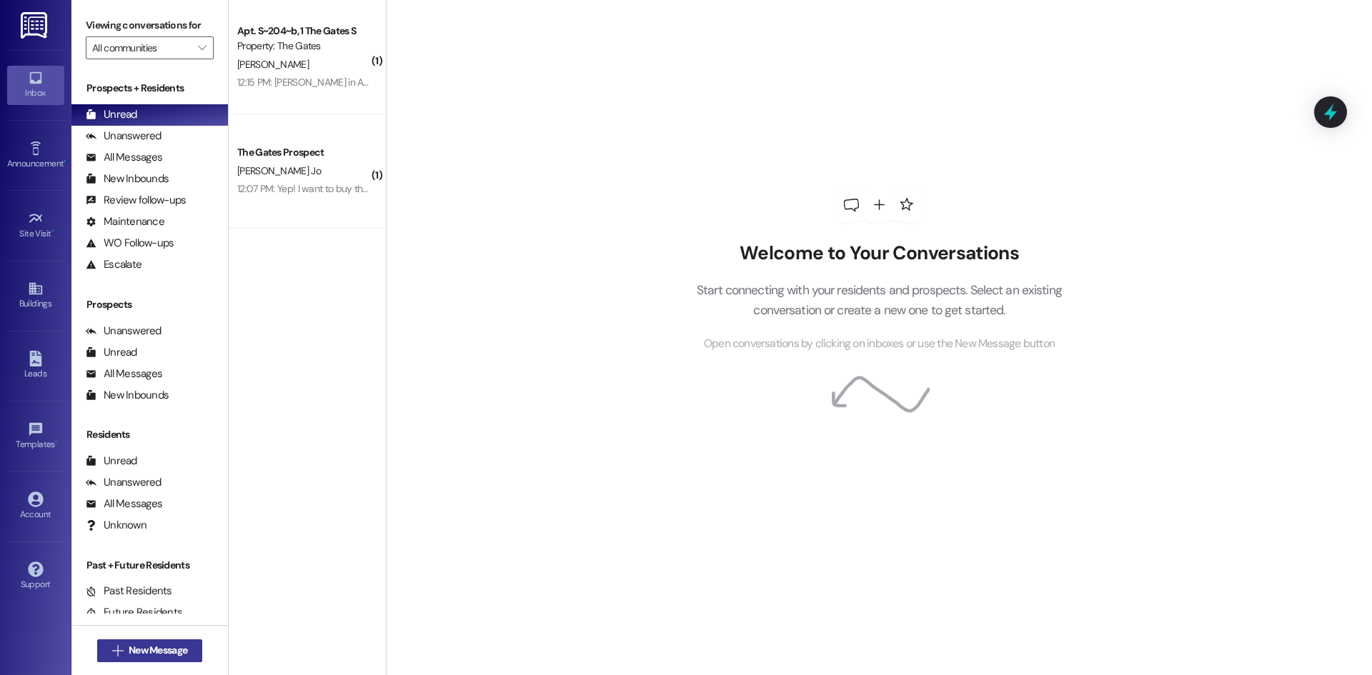
click at [161, 658] on button " New Message" at bounding box center [150, 651] width 106 height 23
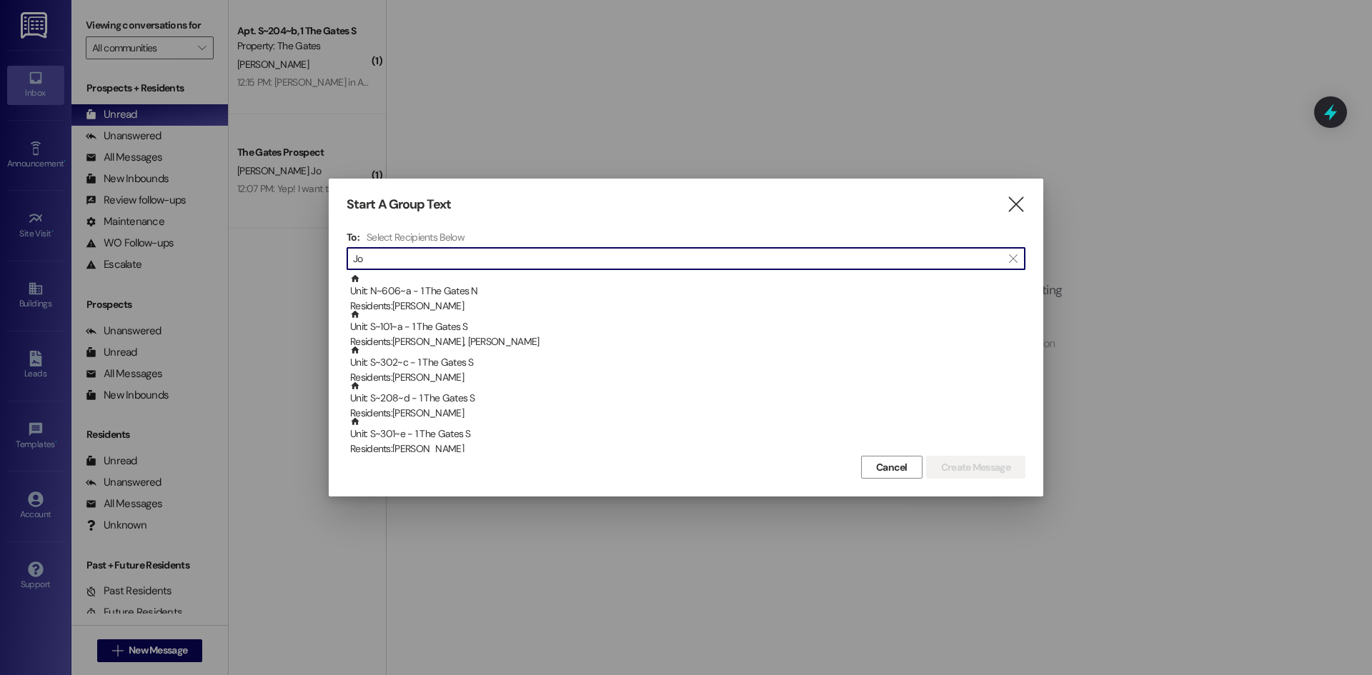
type input "Jo"
click at [1020, 207] on icon "" at bounding box center [1015, 204] width 19 height 15
